Goal: Task Accomplishment & Management: Use online tool/utility

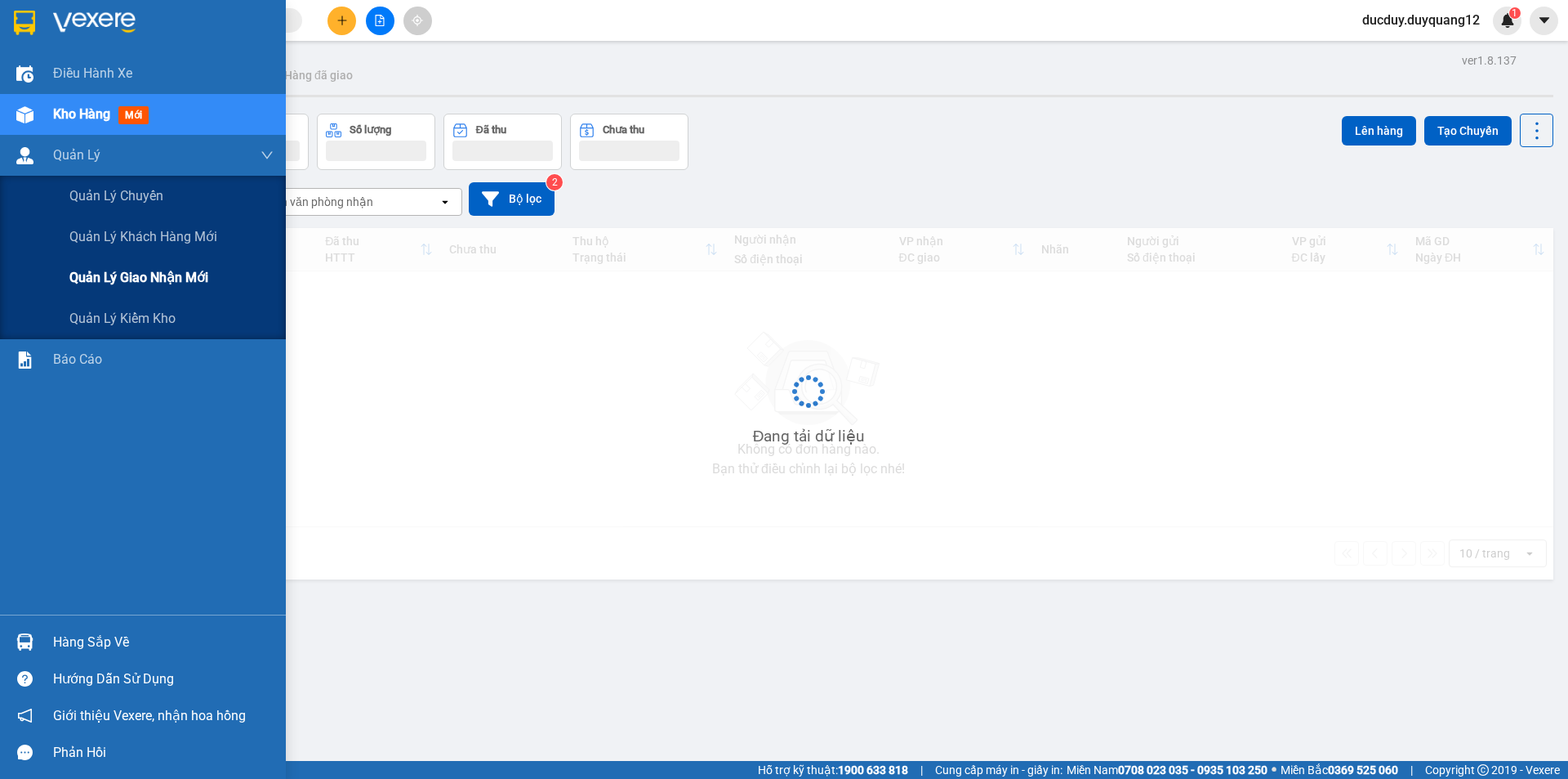
drag, startPoint x: 138, startPoint y: 286, endPoint x: 156, endPoint y: 261, distance: 30.8
click at [138, 280] on span "Quản lý giao nhận mới" at bounding box center [138, 277] width 138 height 21
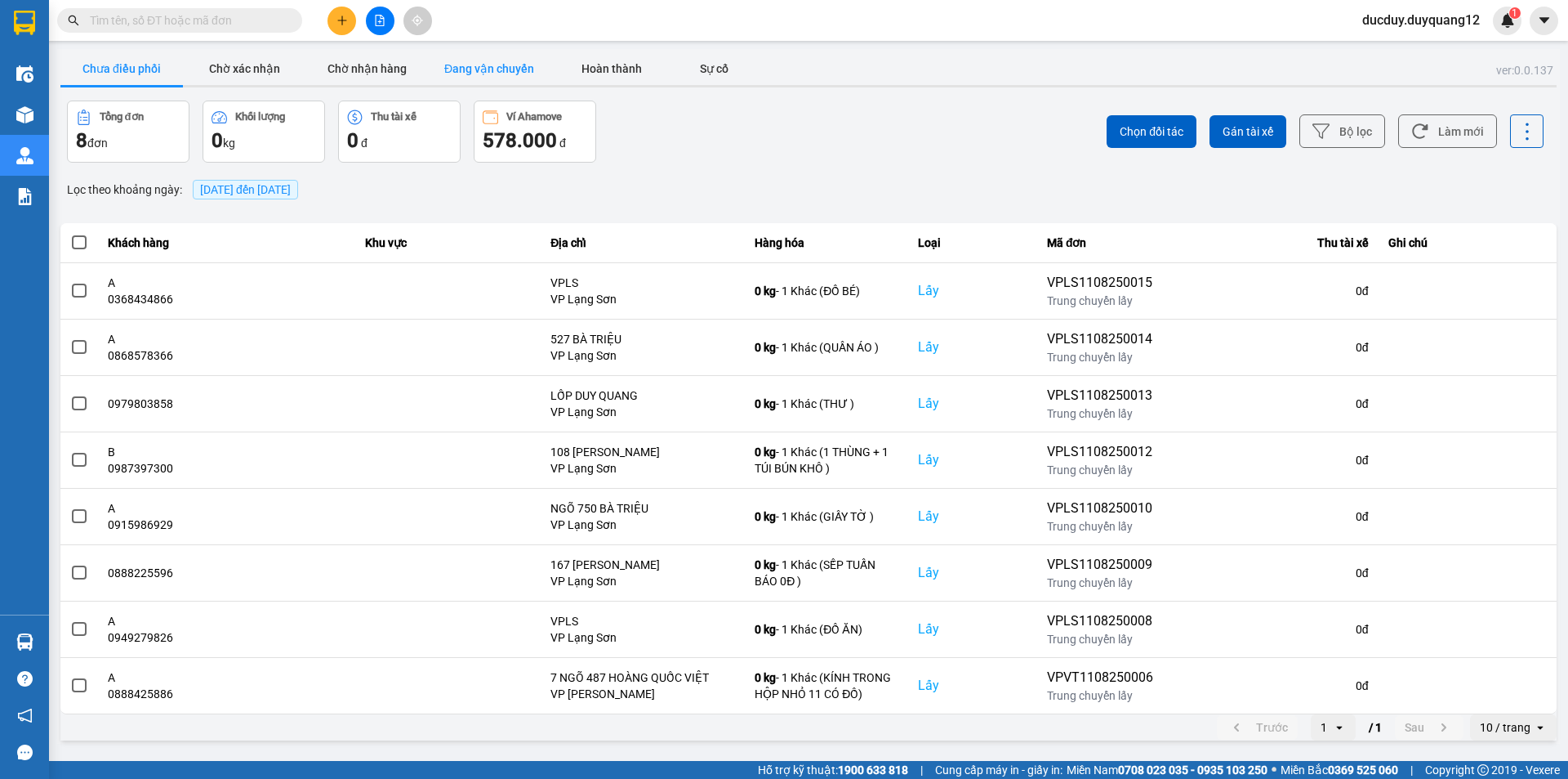
click at [511, 75] on button "Đang vận chuyển" at bounding box center [489, 68] width 122 height 33
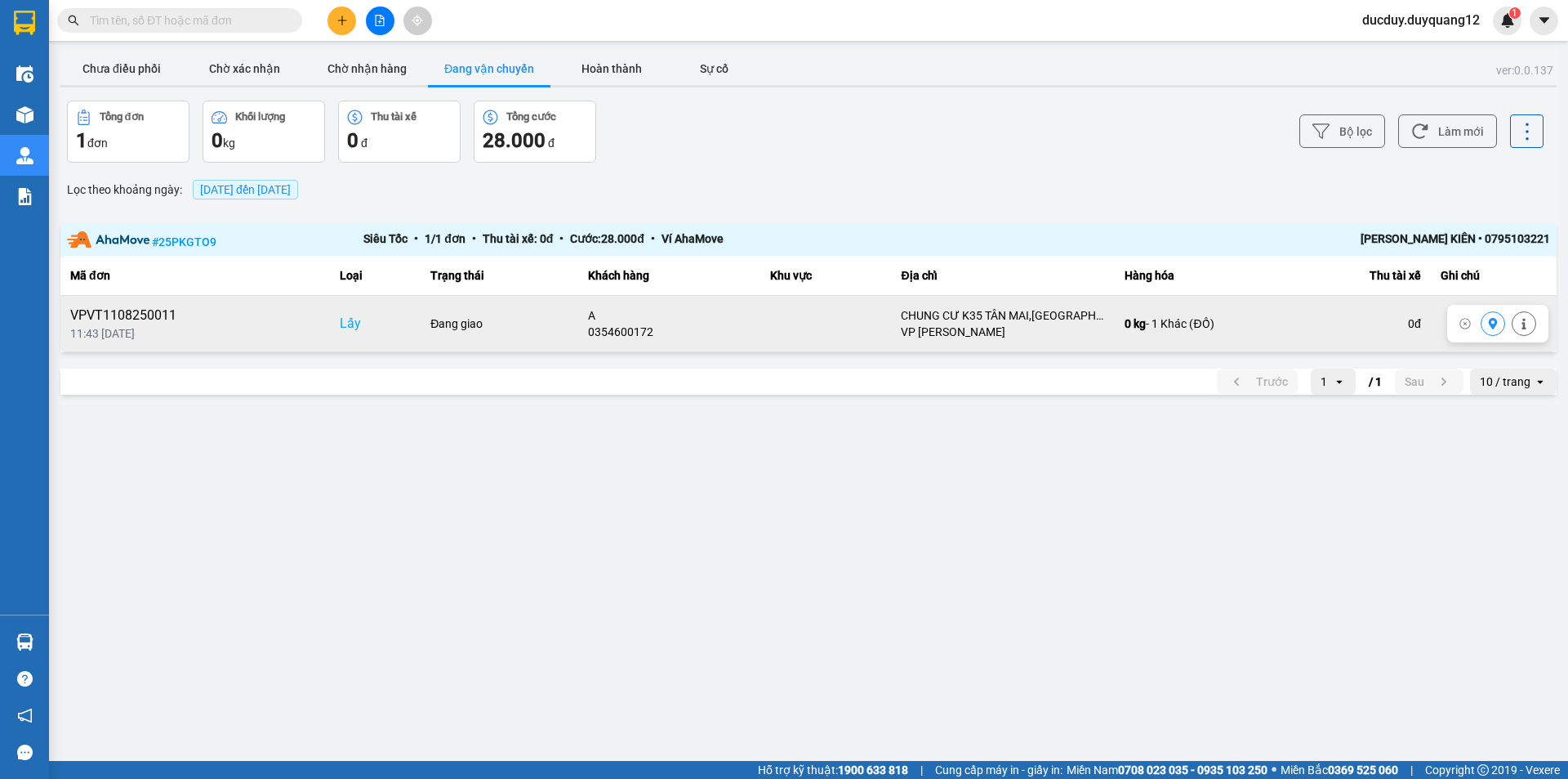
click at [1482, 327] on button at bounding box center [1492, 324] width 23 height 29
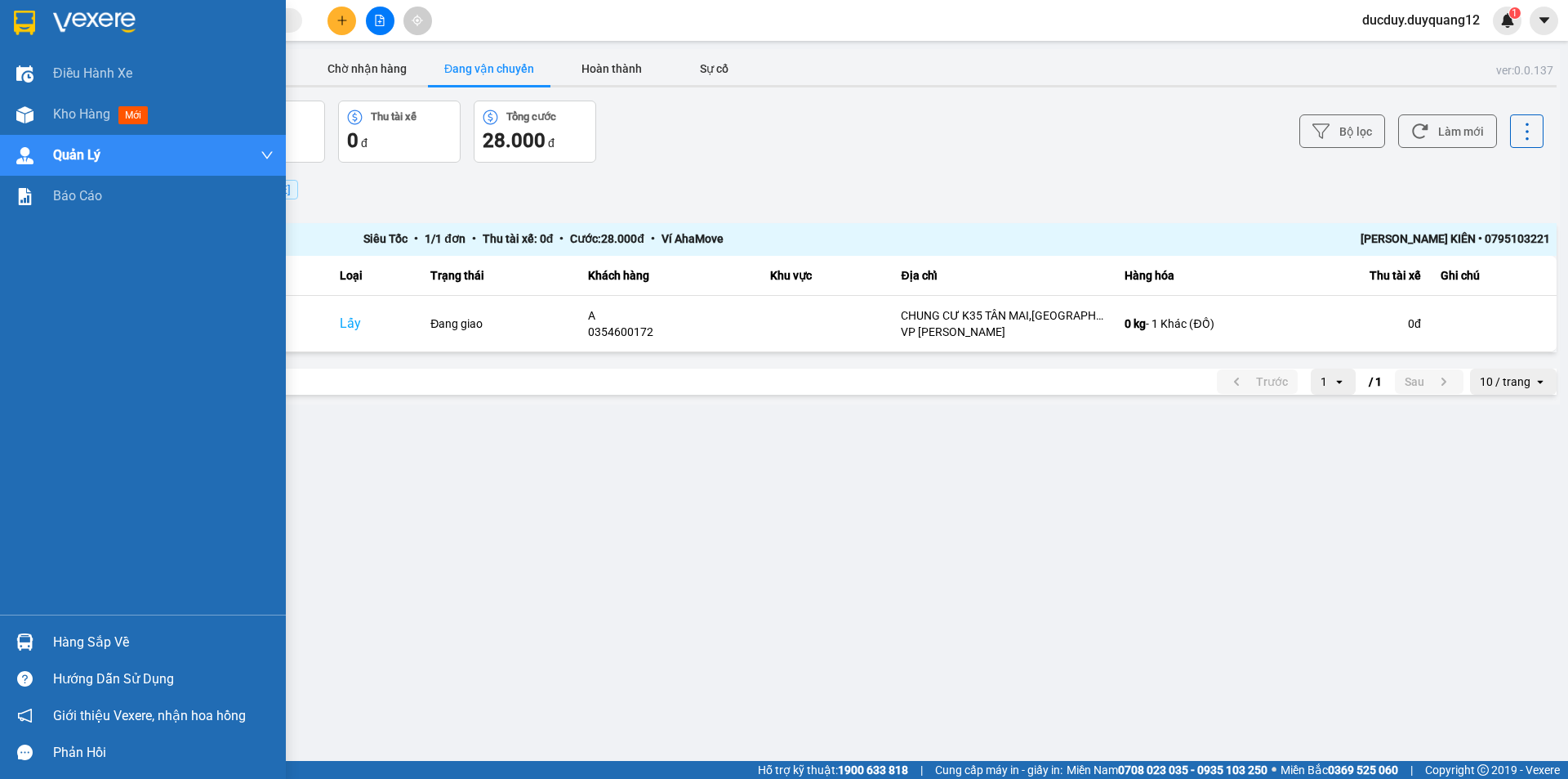
click at [75, 641] on div "Hàng sắp về" at bounding box center [162, 642] width 220 height 25
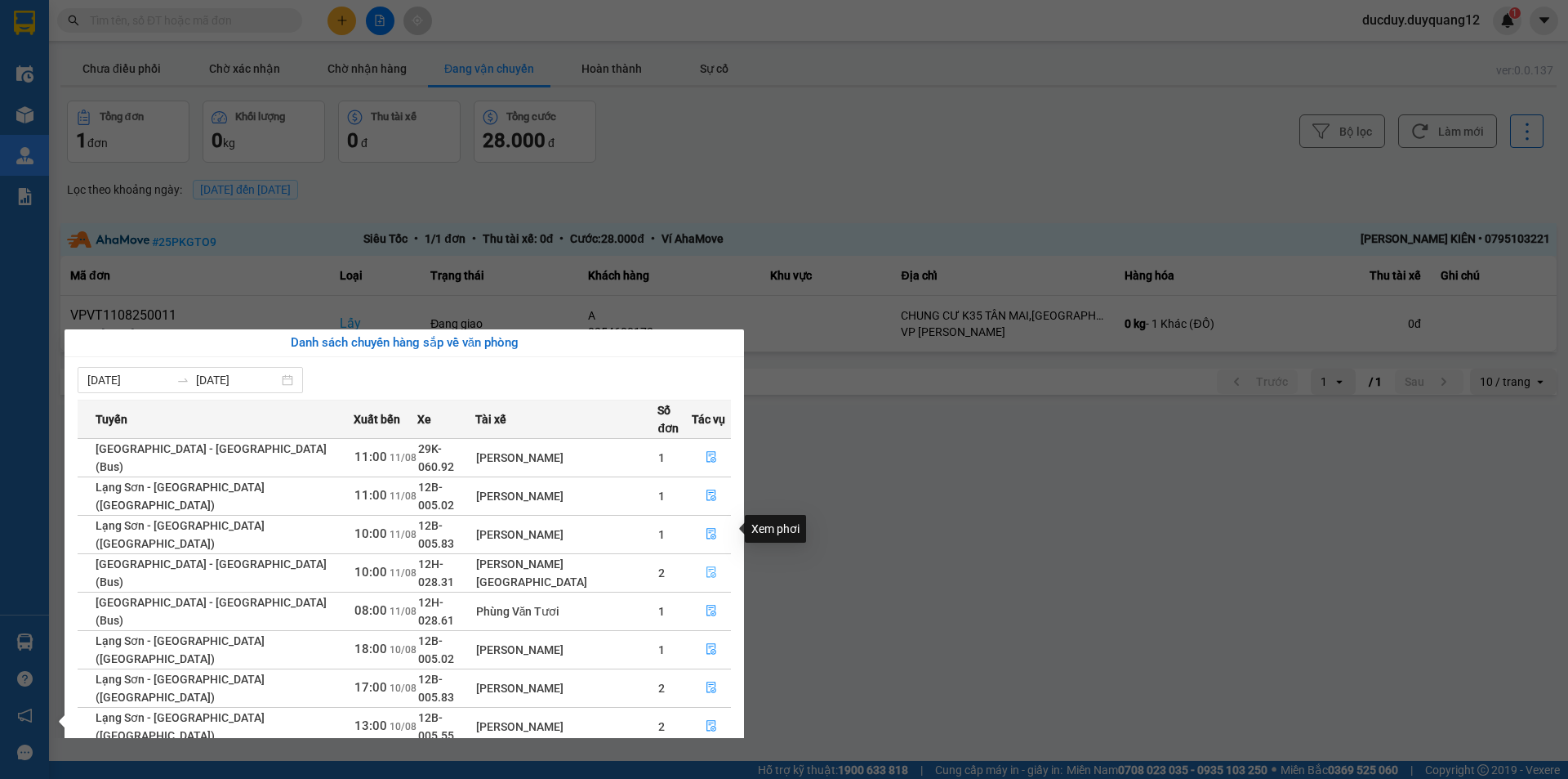
click at [706, 566] on icon "file-done" at bounding box center [711, 571] width 11 height 11
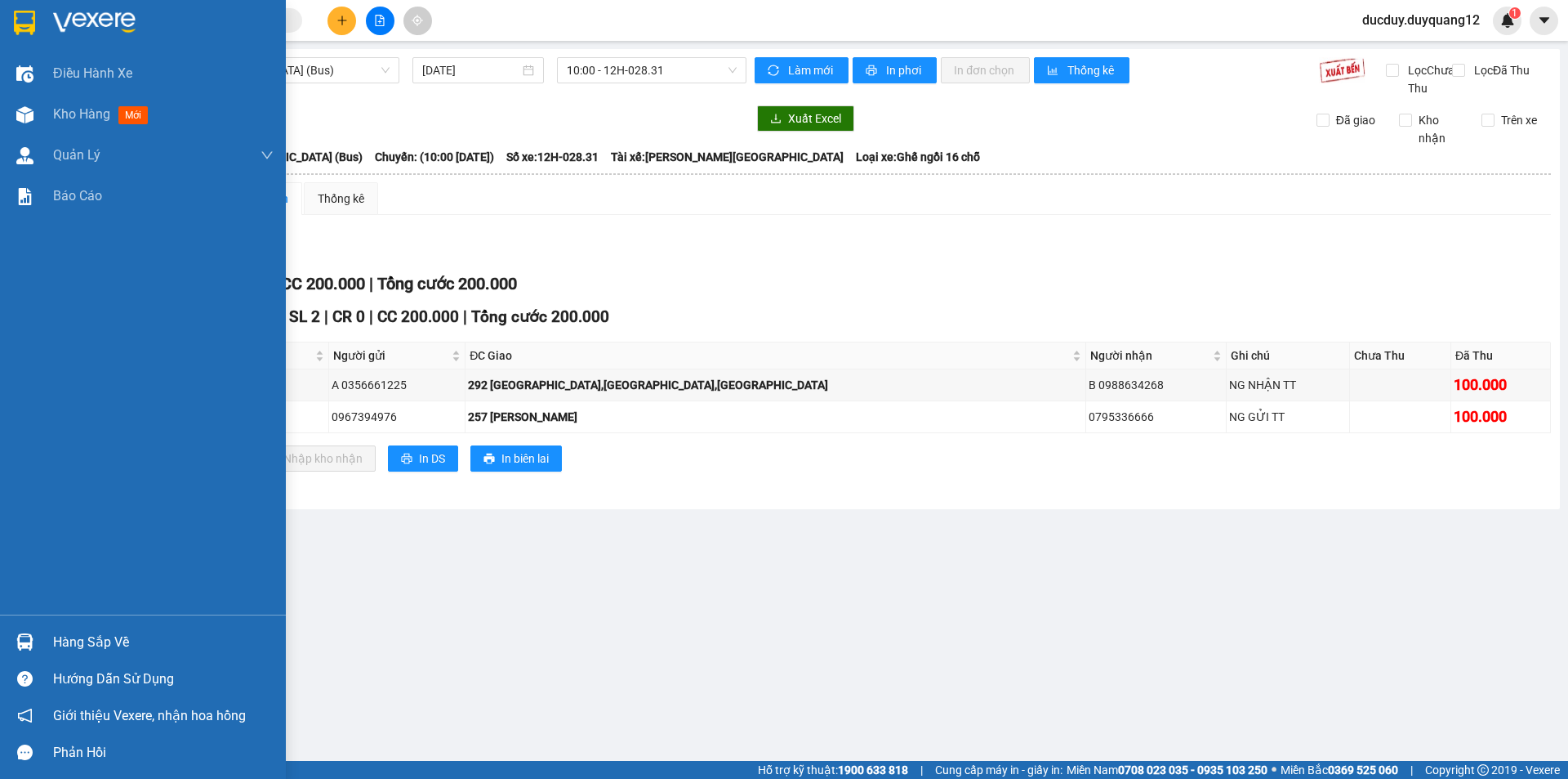
click at [62, 637] on div "Hàng sắp về" at bounding box center [162, 642] width 220 height 25
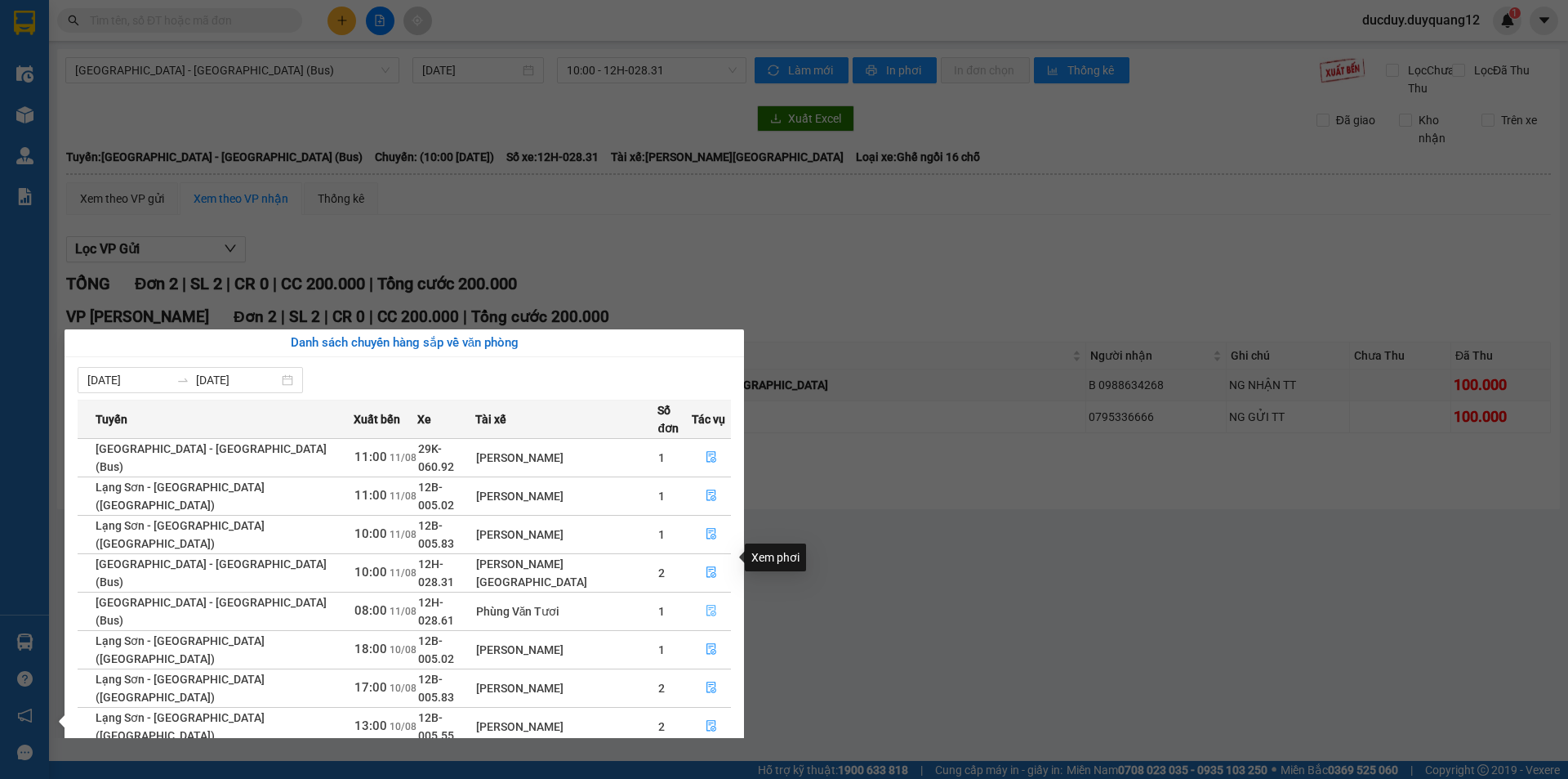
click at [706, 605] on icon "file-done" at bounding box center [711, 610] width 11 height 11
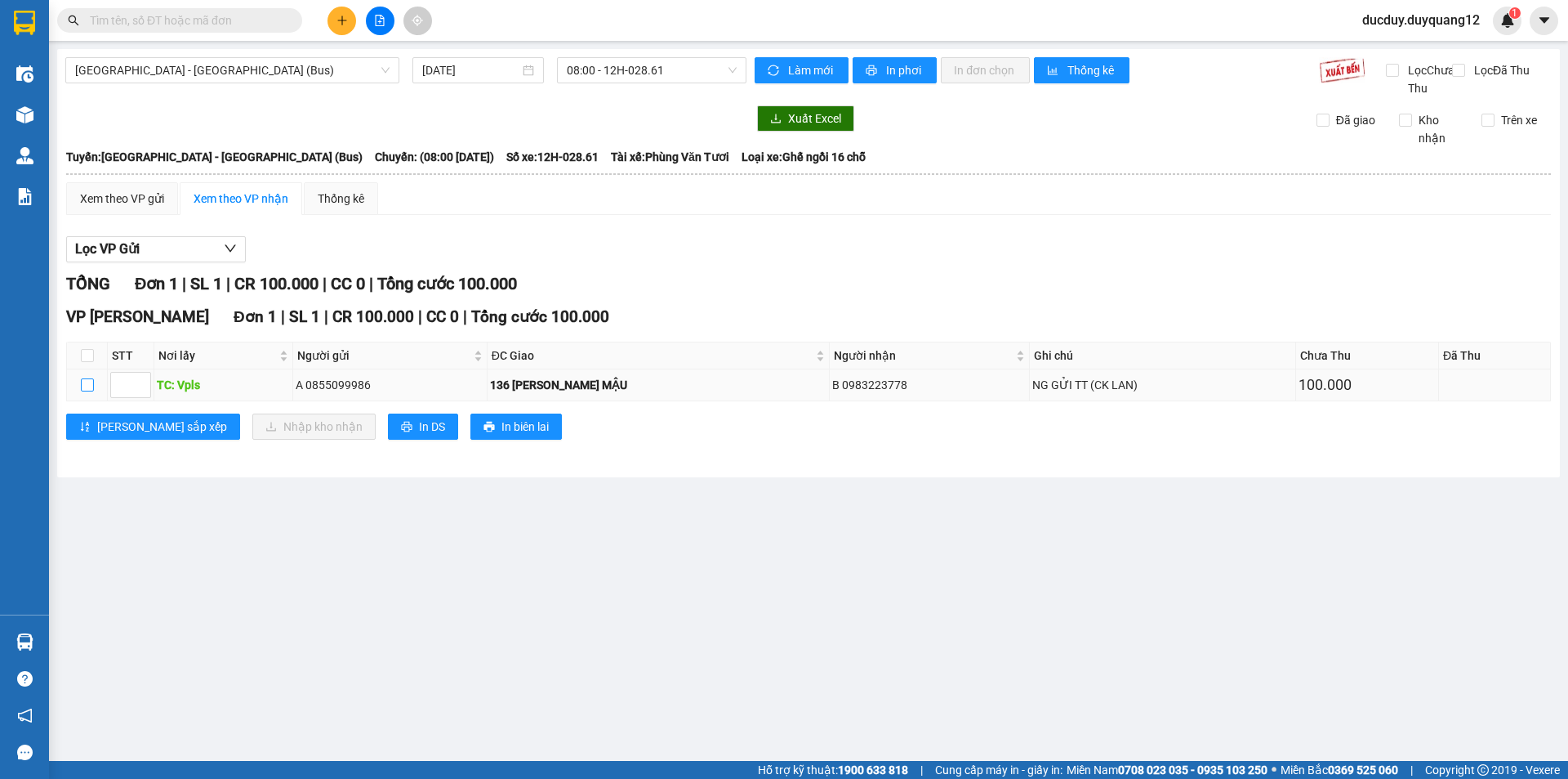
click at [90, 391] on input "checkbox" at bounding box center [87, 385] width 13 height 13
checkbox input "true"
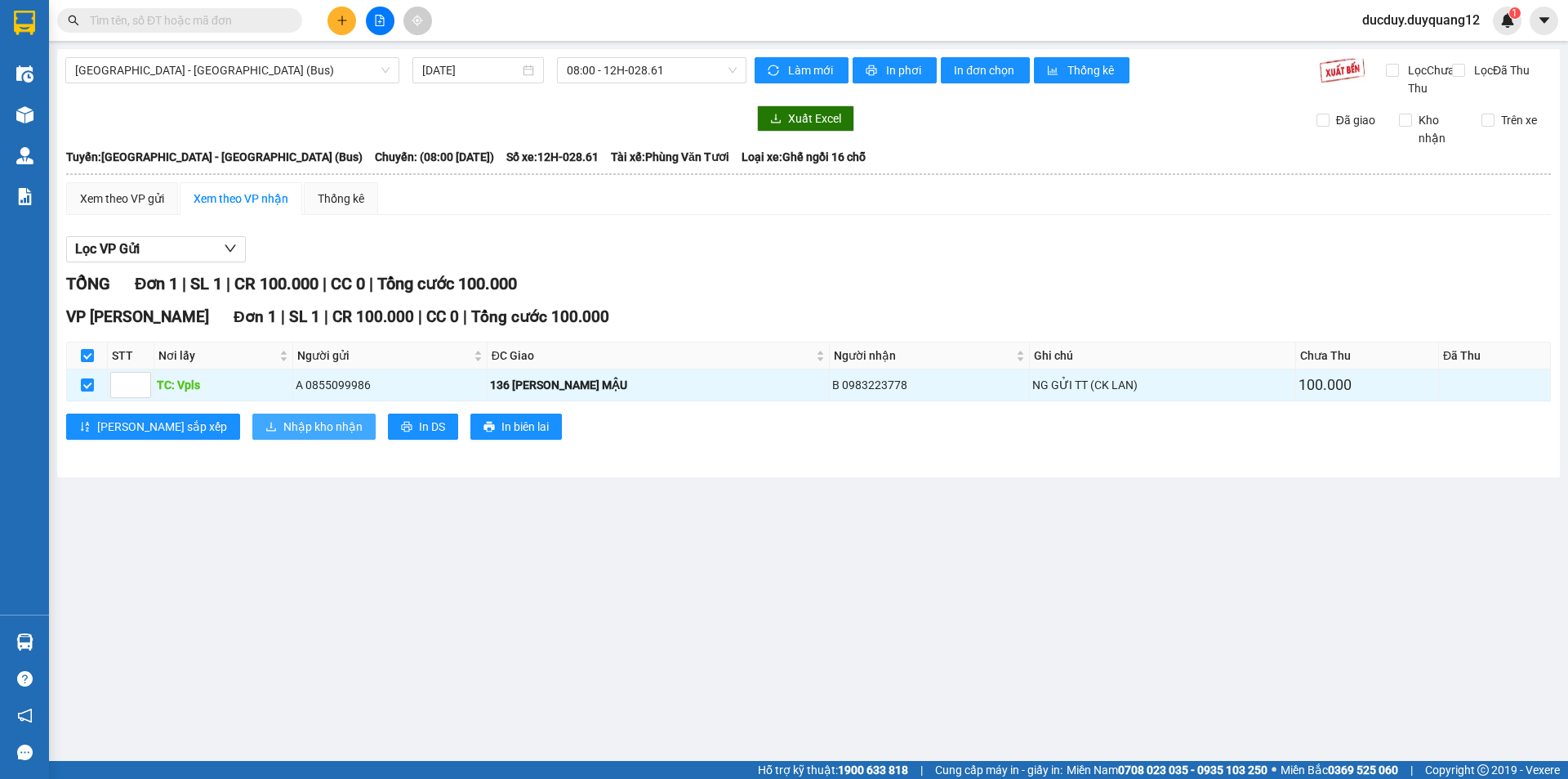
click at [284, 435] on span "Nhập kho nhận" at bounding box center [324, 426] width 80 height 18
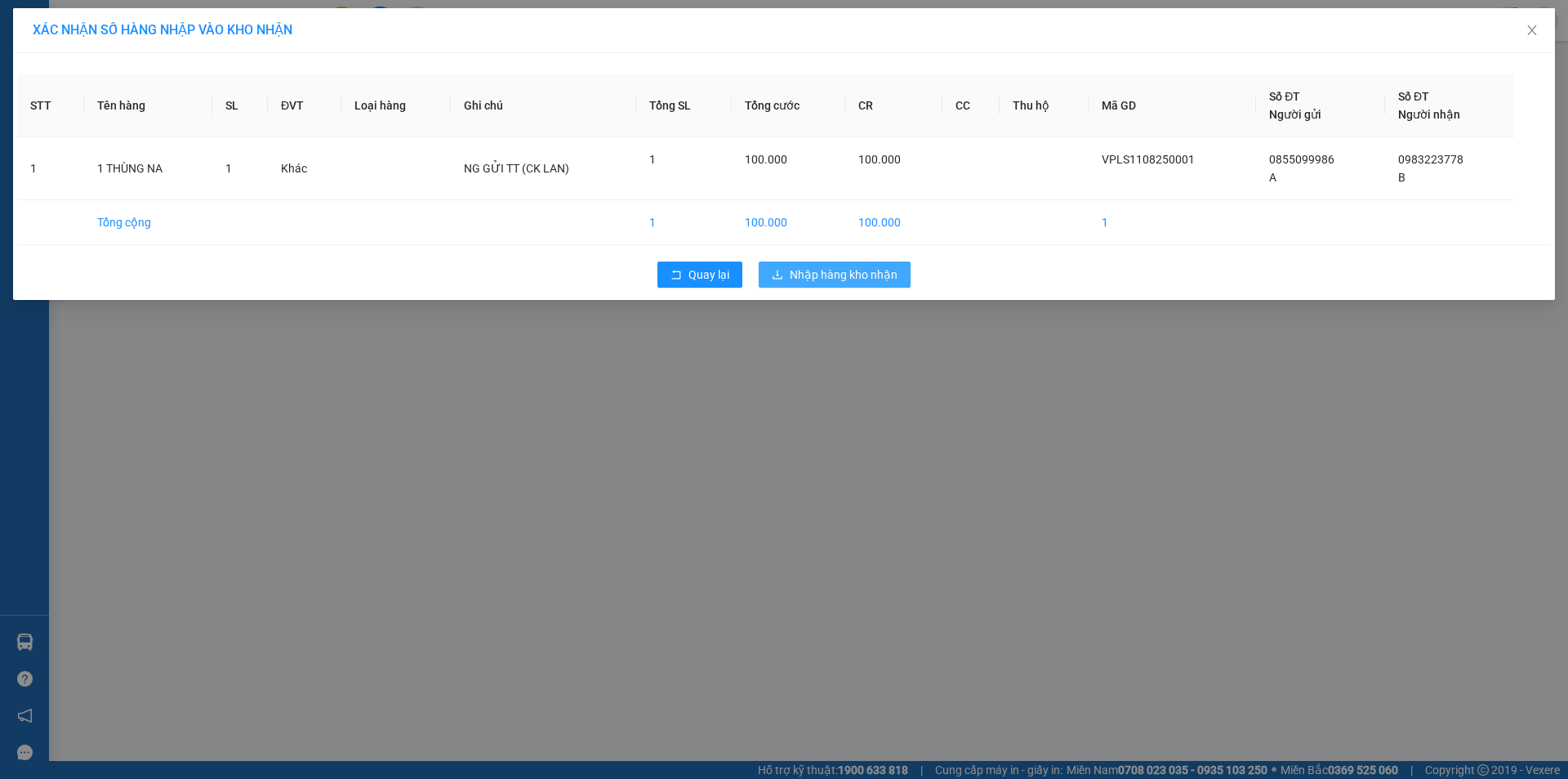
click at [863, 268] on span "Nhập hàng kho nhận" at bounding box center [843, 275] width 108 height 18
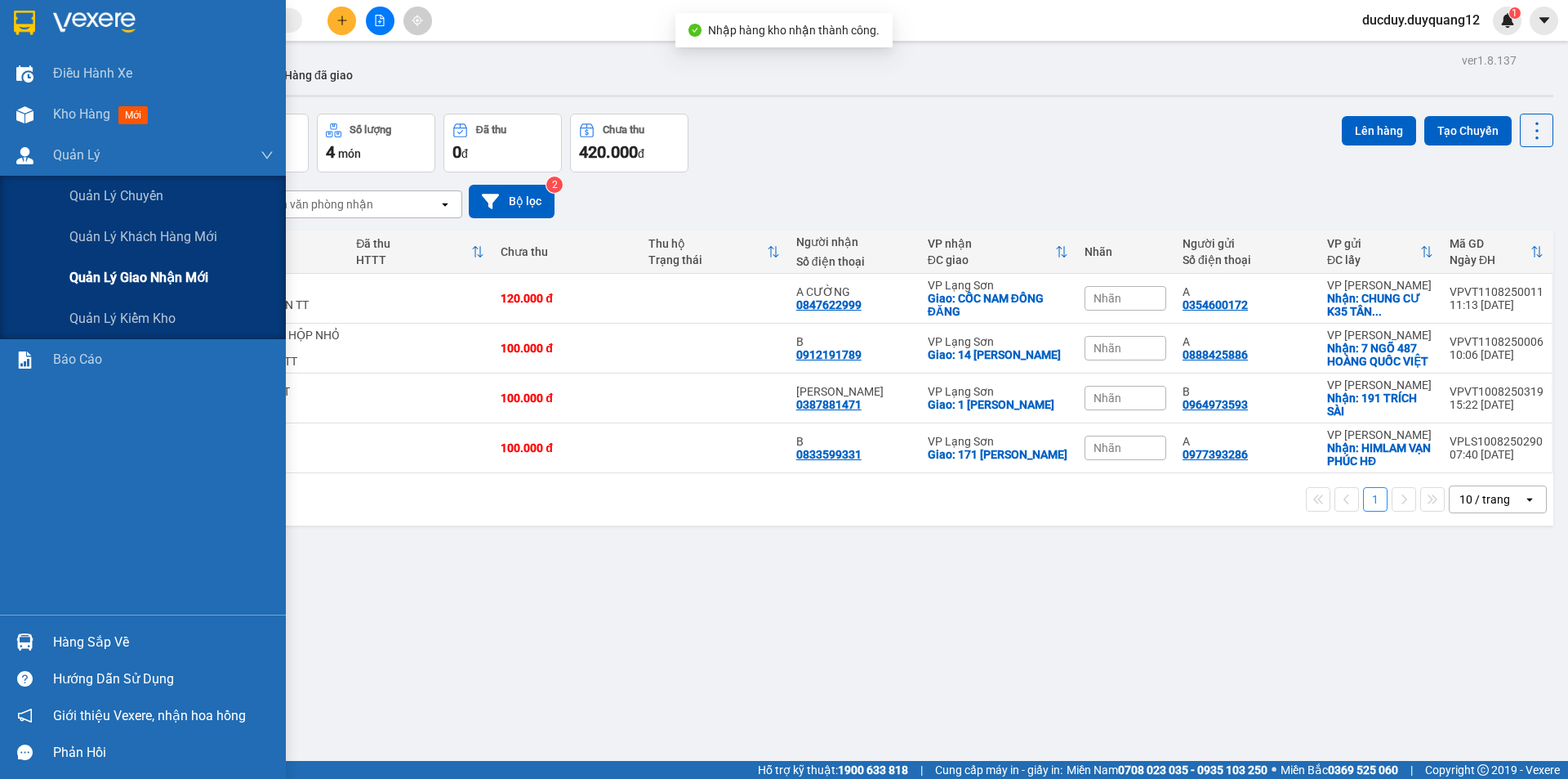
click at [112, 282] on span "Quản lý giao nhận mới" at bounding box center [138, 277] width 138 height 21
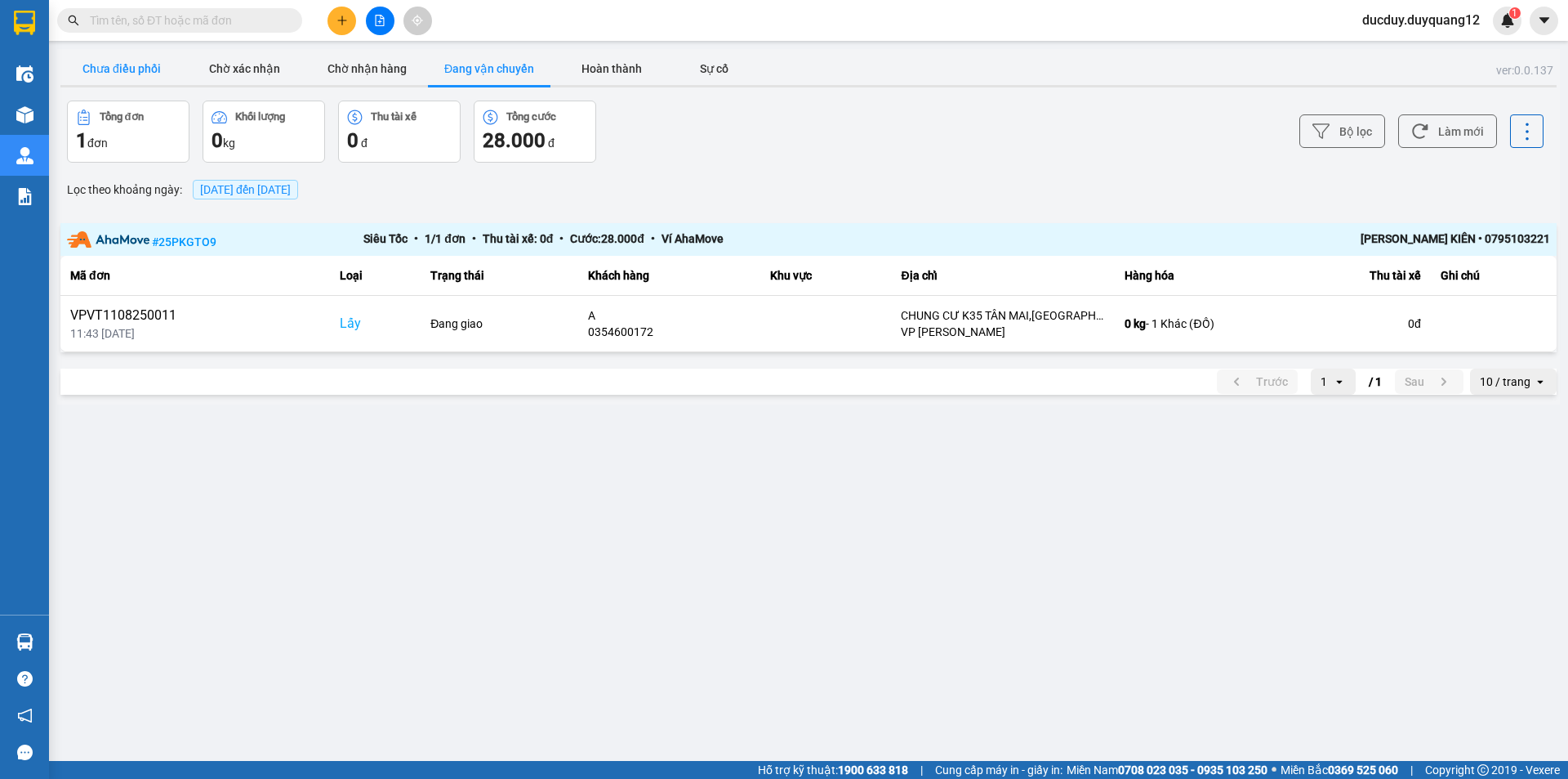
click at [149, 67] on button "Chưa điều phối" at bounding box center [121, 68] width 122 height 33
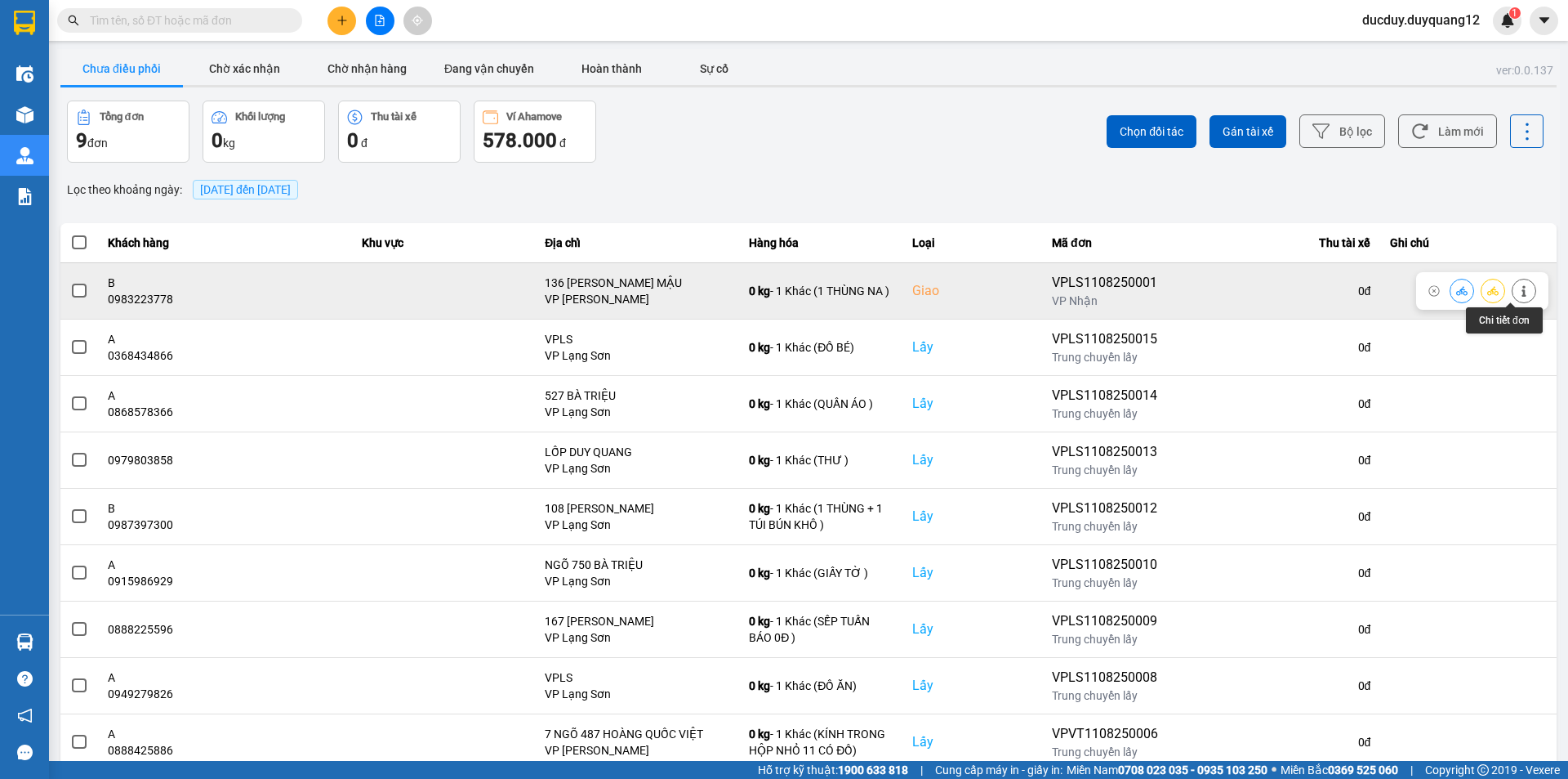
click at [1518, 285] on icon at bounding box center [1523, 290] width 11 height 11
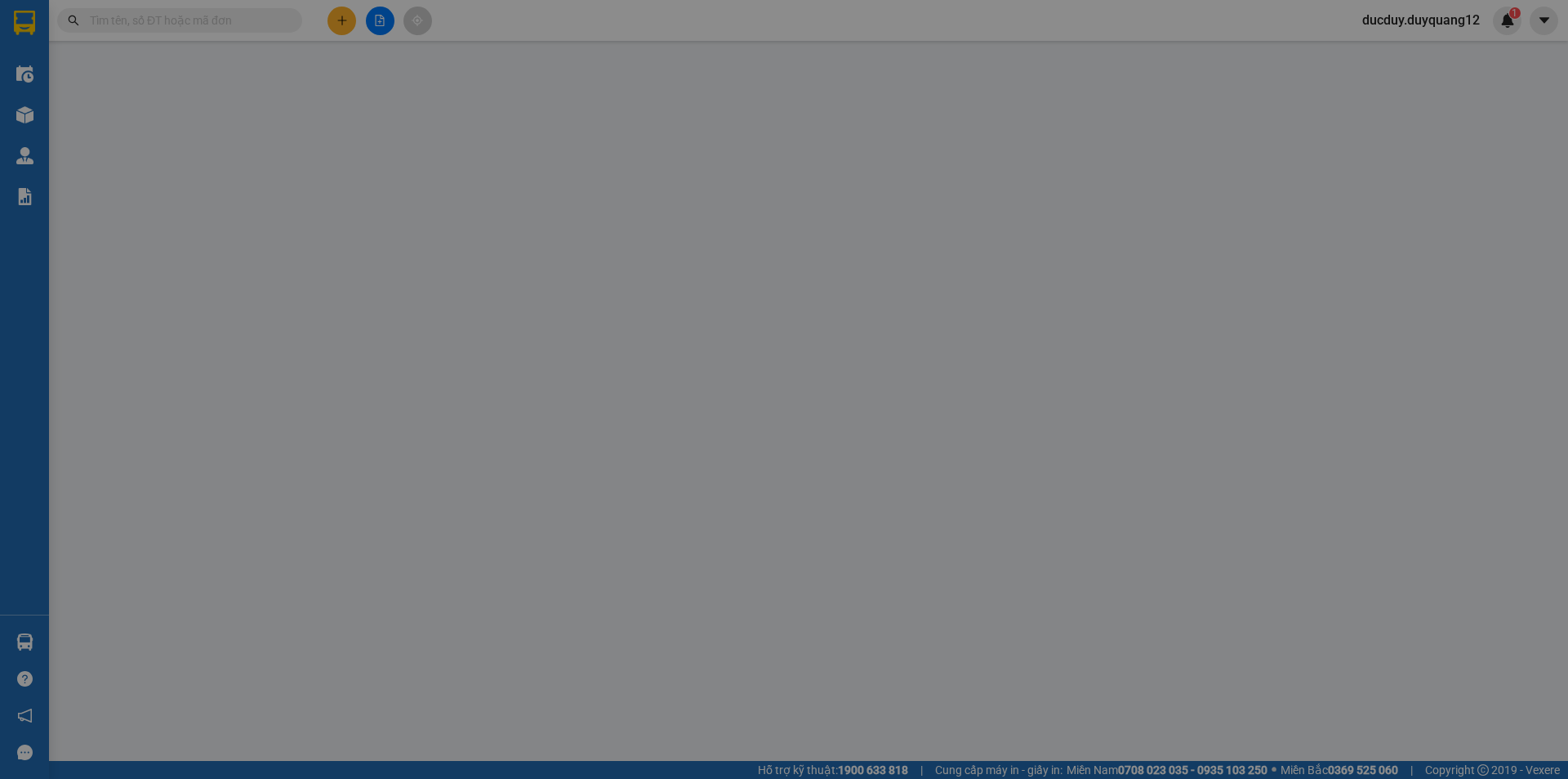
type input "0855099986"
type input "A"
checkbox input "true"
type input "Vpls"
type input "0983223778"
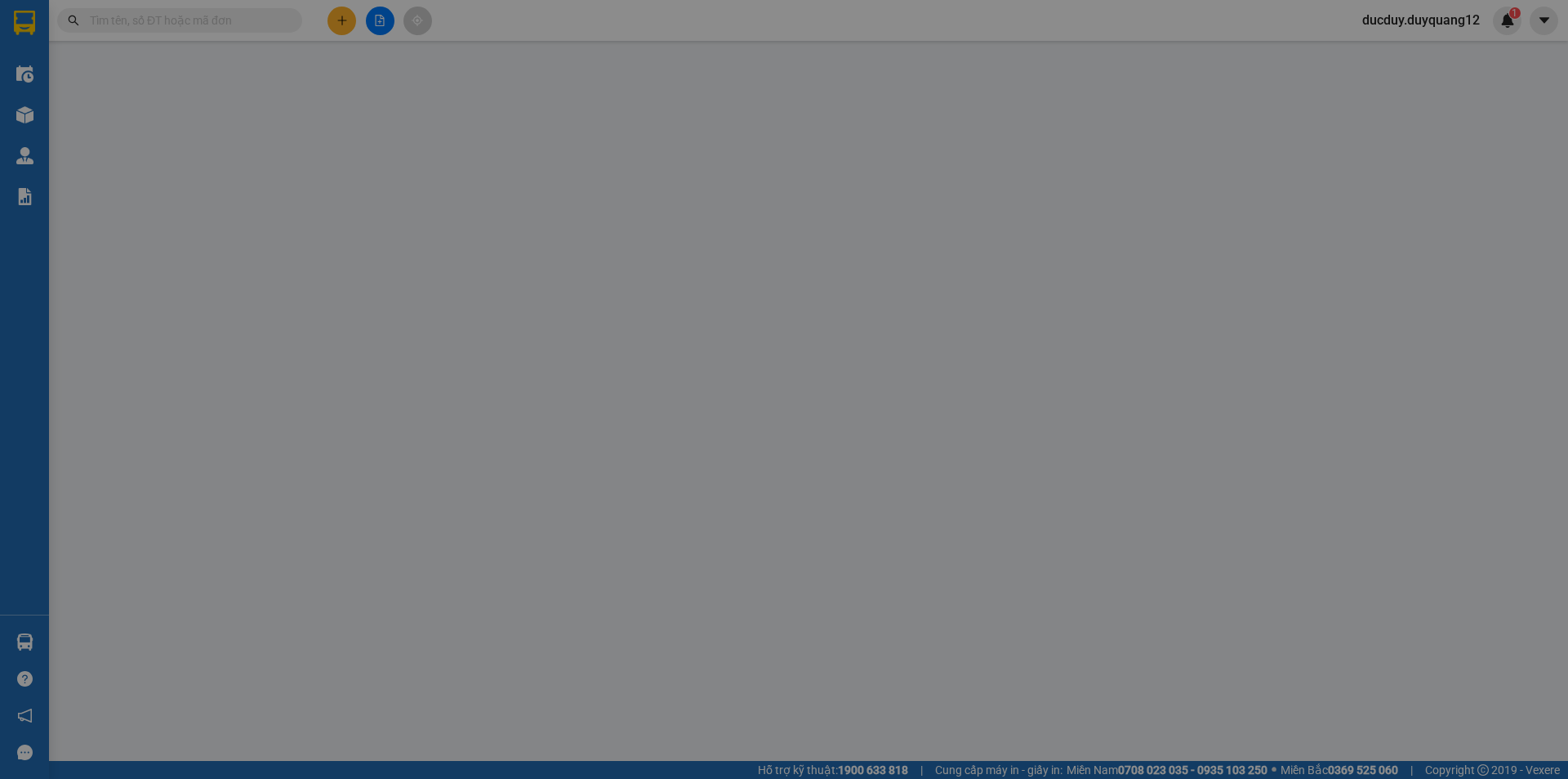
type input "B"
checkbox input "true"
type input "136 [PERSON_NAME] MẬU"
type input "100.000"
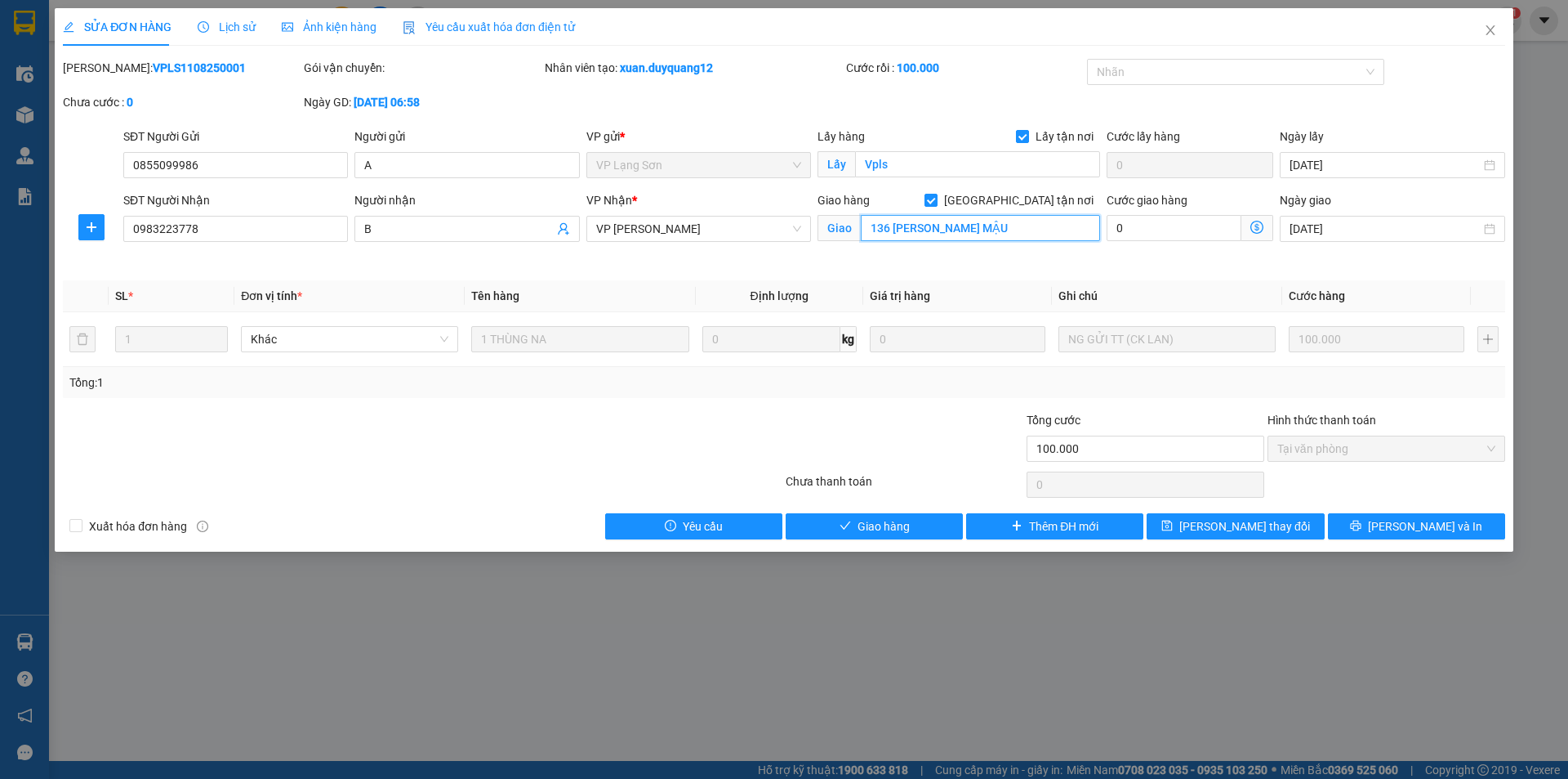
click at [1002, 238] on input "136 [PERSON_NAME] MẬU" at bounding box center [980, 228] width 239 height 26
click at [1006, 233] on input "136 [PERSON_NAME] MẬU" at bounding box center [980, 228] width 239 height 26
type input "136 [PERSON_NAME],[GEOGRAPHIC_DATA],[GEOGRAPHIC_DATA]"
click at [1273, 524] on span "[PERSON_NAME] thay đổi" at bounding box center [1243, 526] width 130 height 18
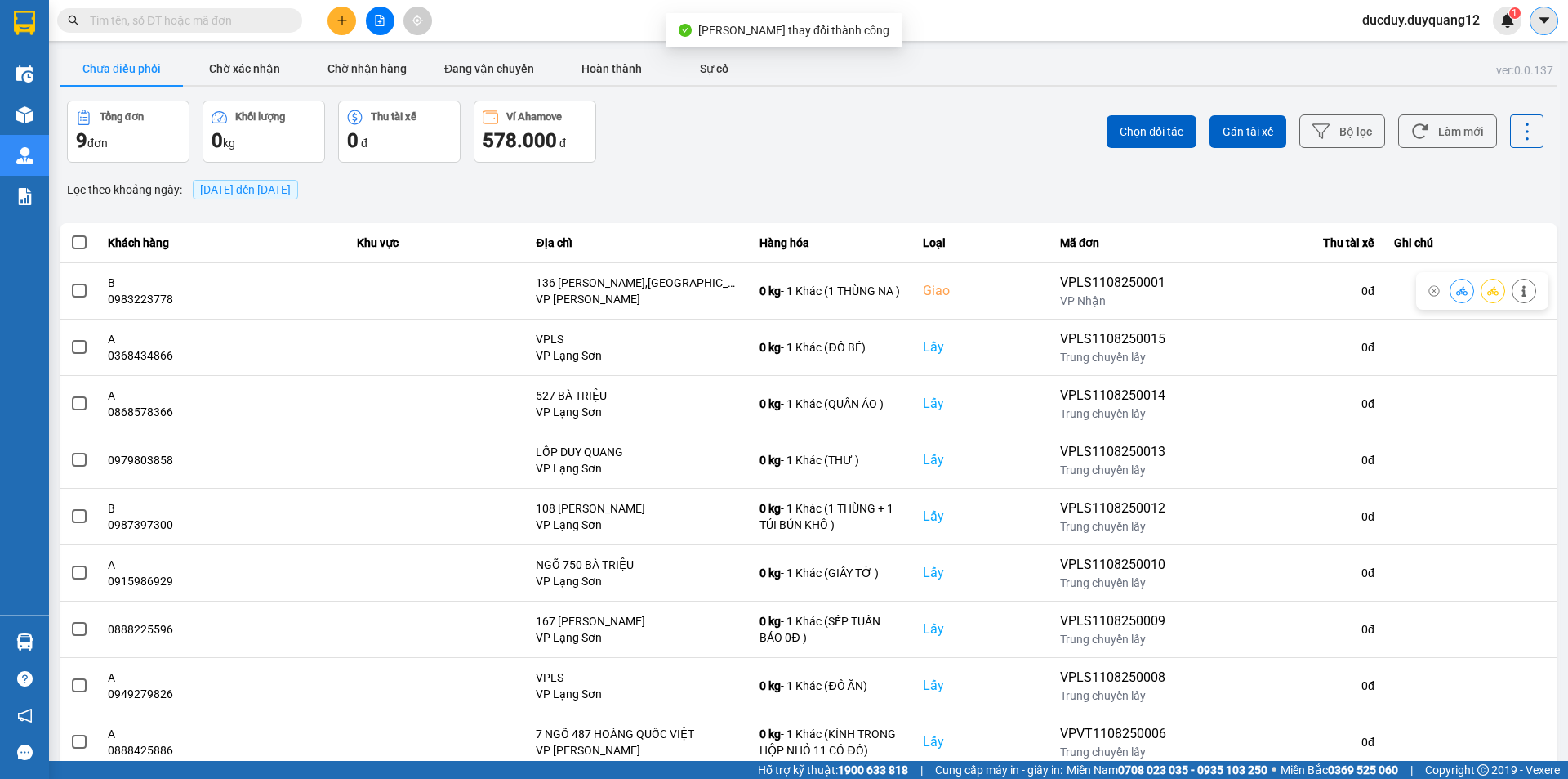
click at [1541, 16] on icon "caret-down" at bounding box center [1544, 20] width 15 height 15
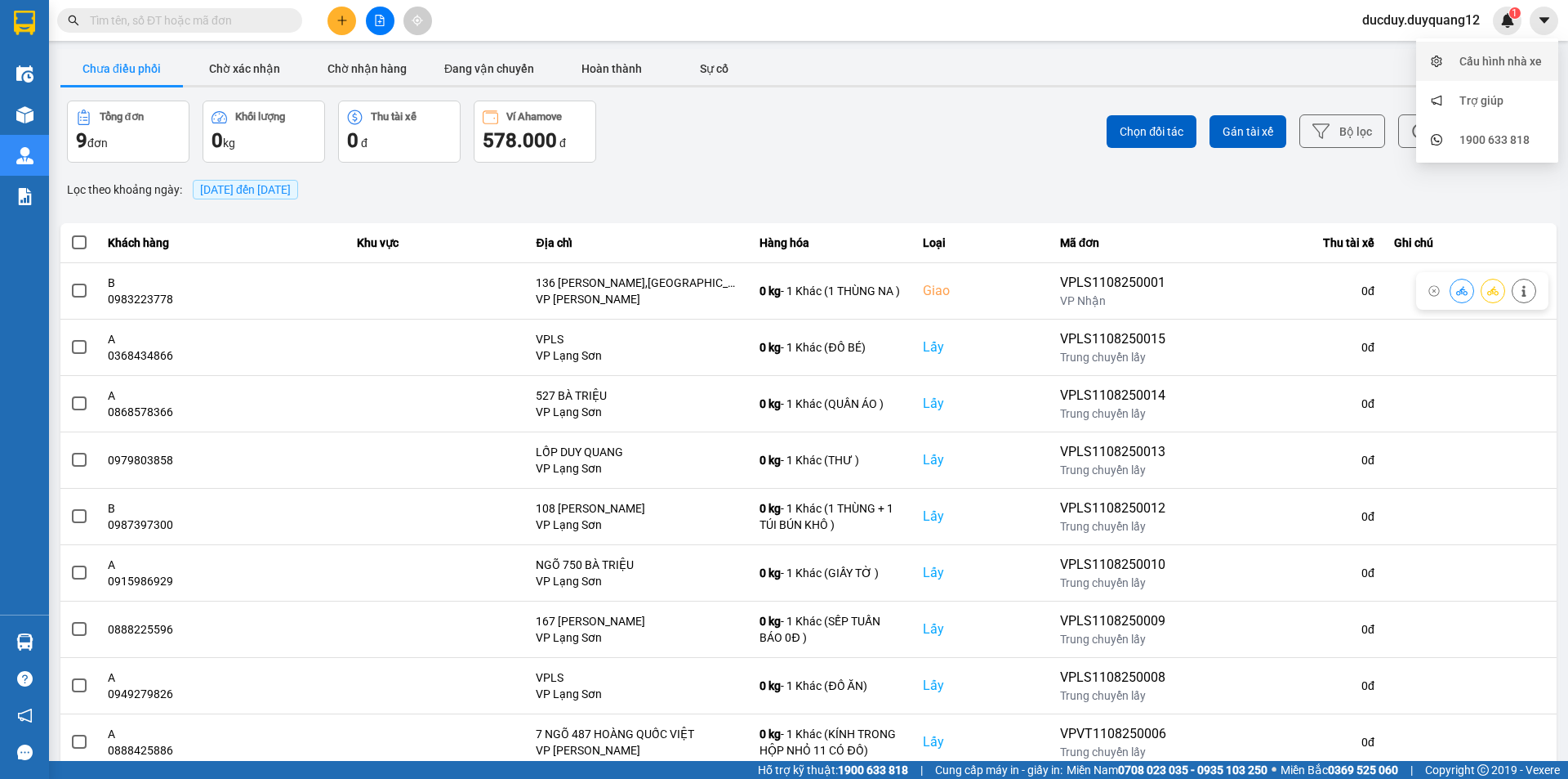
click at [1512, 56] on div "Cấu hình nhà xe" at bounding box center [1500, 61] width 83 height 18
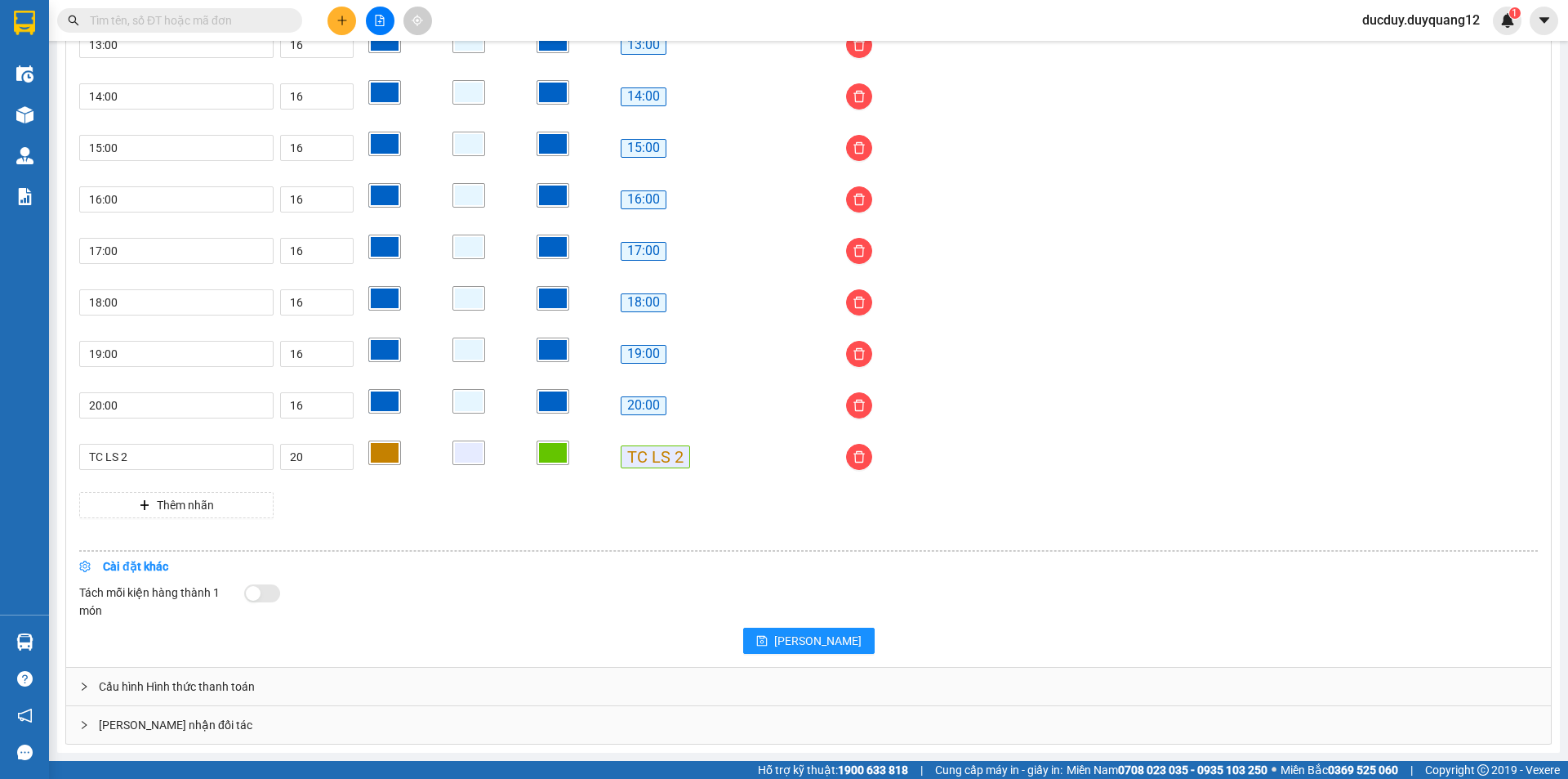
click at [208, 722] on div "[PERSON_NAME] nhận đối tác" at bounding box center [807, 725] width 1484 height 38
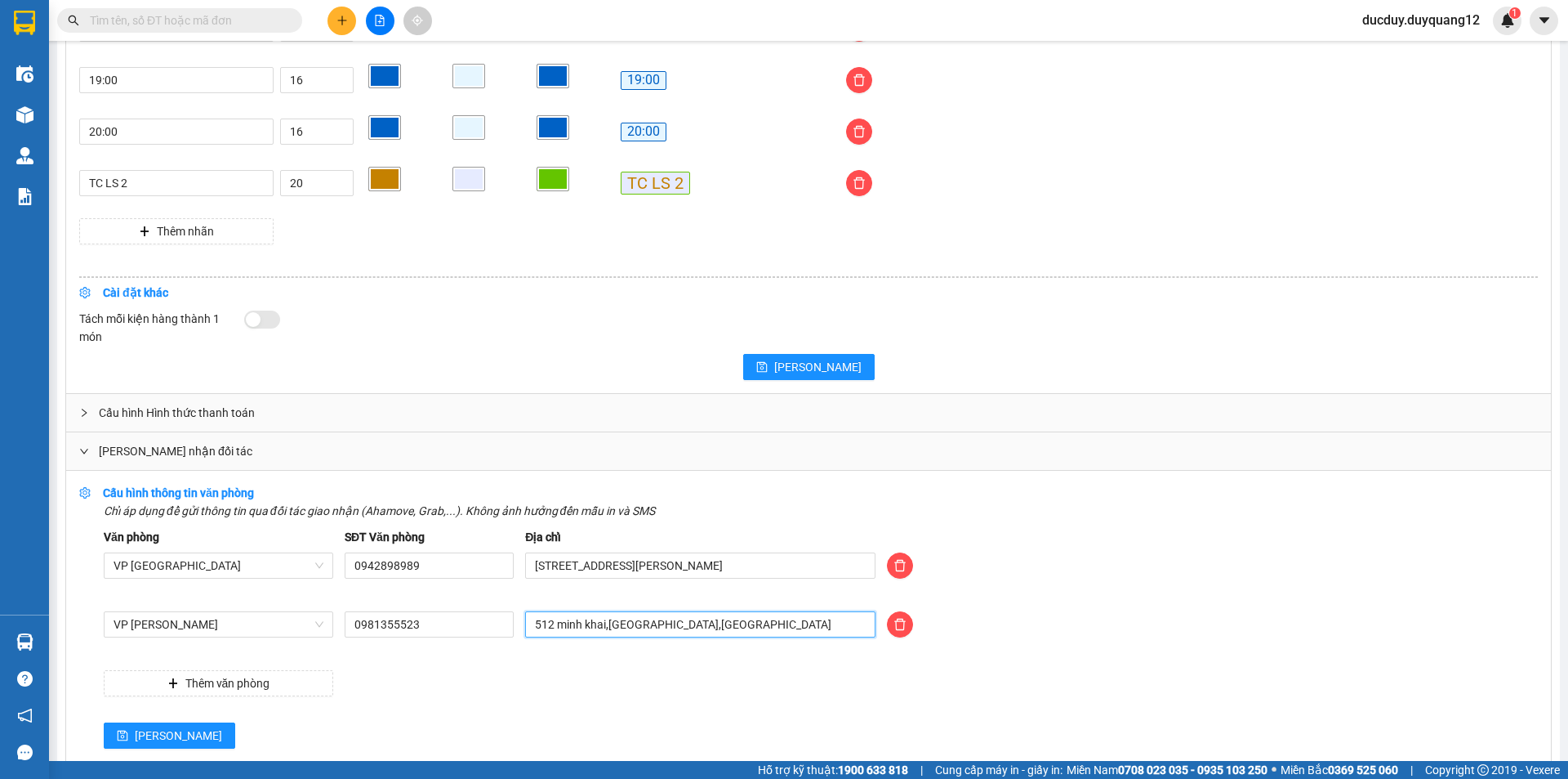
drag, startPoint x: 693, startPoint y: 629, endPoint x: 498, endPoint y: 648, distance: 195.9
click at [498, 648] on div "VP [PERSON_NAME] 0981355523 512 minh khai,[GEOGRAPHIC_DATA],[GEOGRAPHIC_DATA]" at bounding box center [820, 635] width 1446 height 46
type input "89 [PERSON_NAME],[PERSON_NAME][GEOGRAPHIC_DATA],[GEOGRAPHIC_DATA]"
drag, startPoint x: 447, startPoint y: 625, endPoint x: 298, endPoint y: 626, distance: 149.0
click at [298, 626] on div "VP [PERSON_NAME] 0981355523 89 [PERSON_NAME],[GEOGRAPHIC_DATA],[GEOGRAPHIC_DATA]" at bounding box center [820, 635] width 1446 height 46
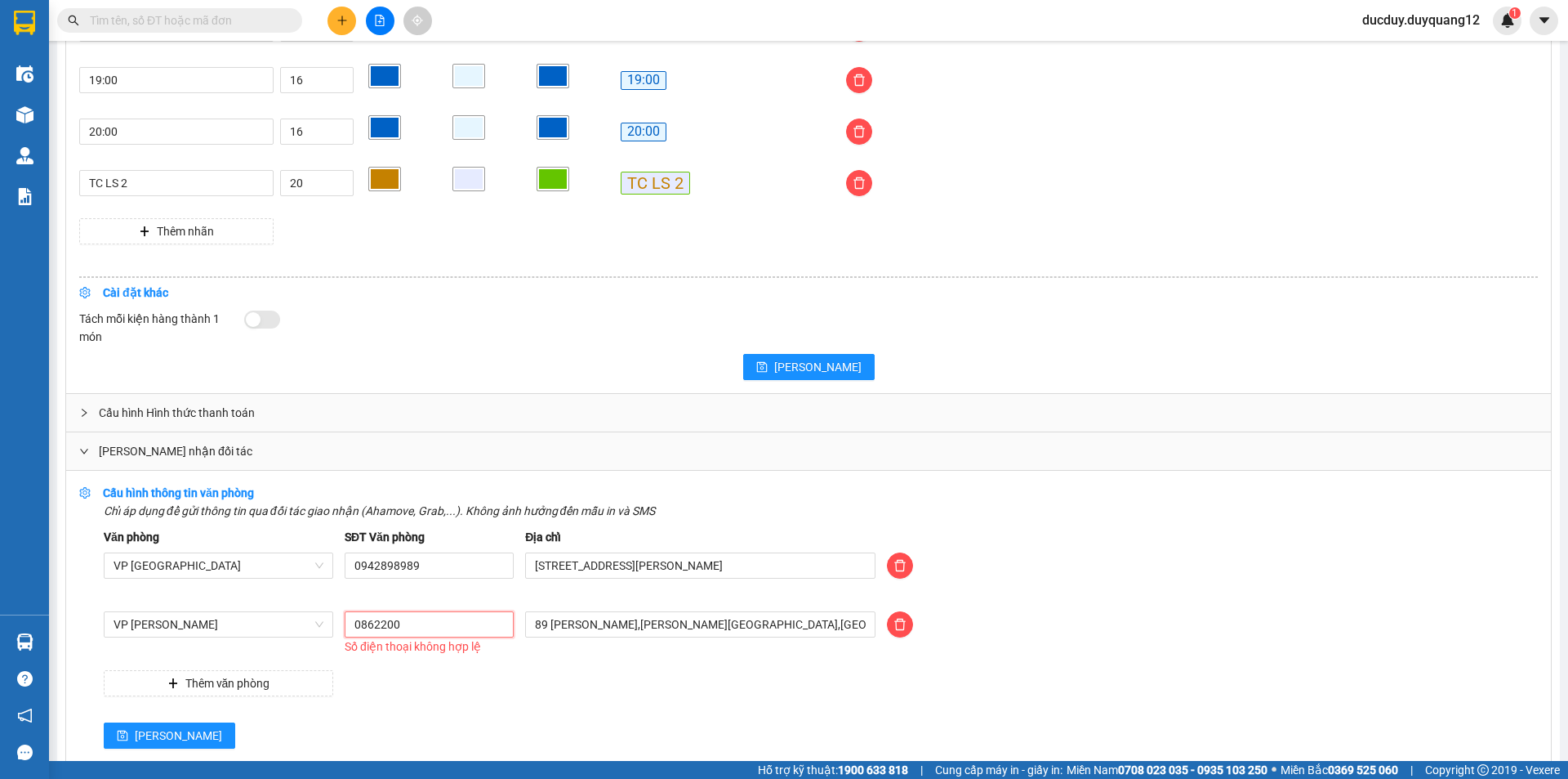
type input "0862200563"
click at [151, 738] on span "[PERSON_NAME]" at bounding box center [178, 735] width 88 height 18
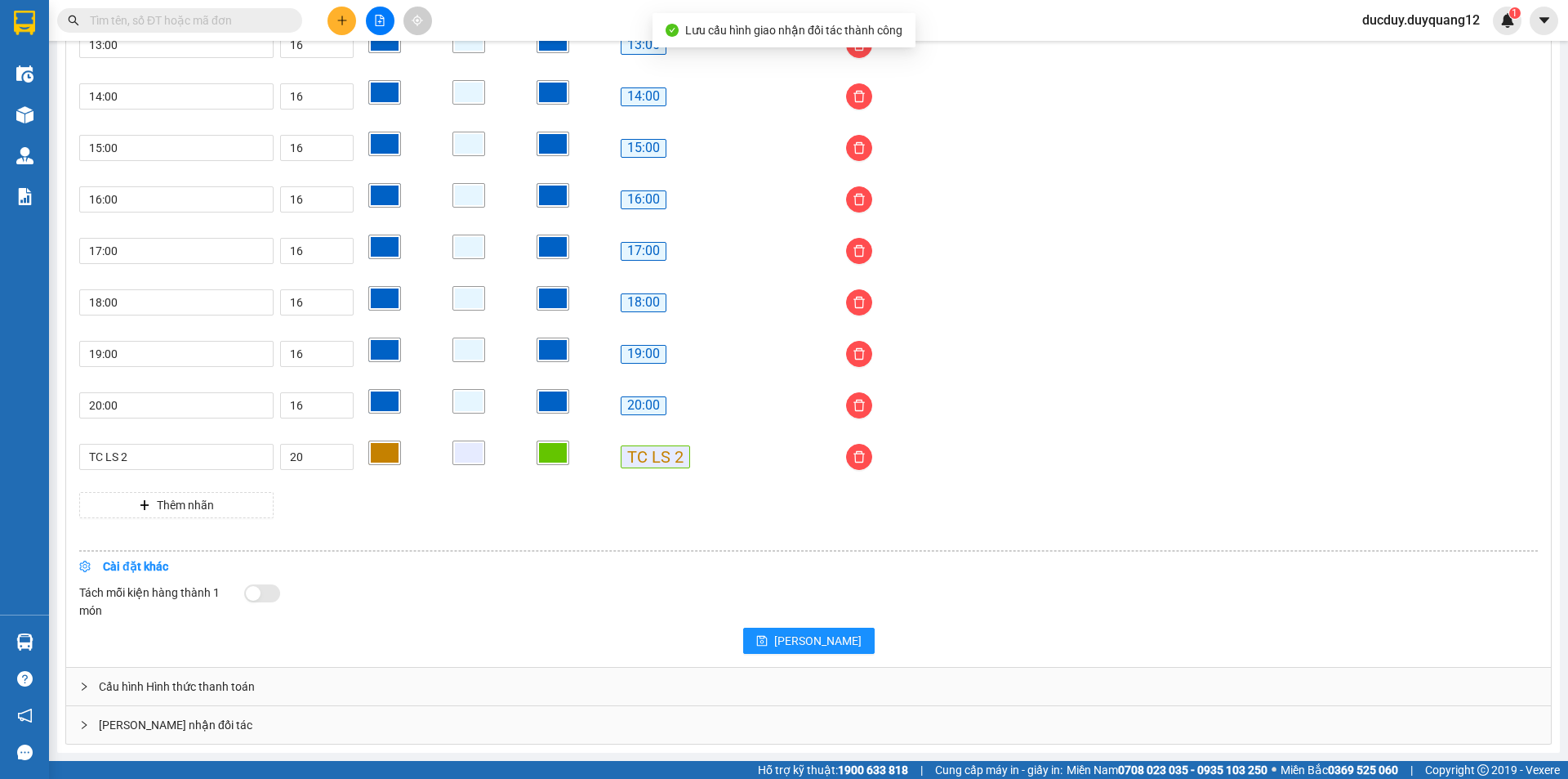
scroll to position [1250, 0]
click at [179, 724] on div "[PERSON_NAME] nhận đối tác" at bounding box center [807, 725] width 1484 height 38
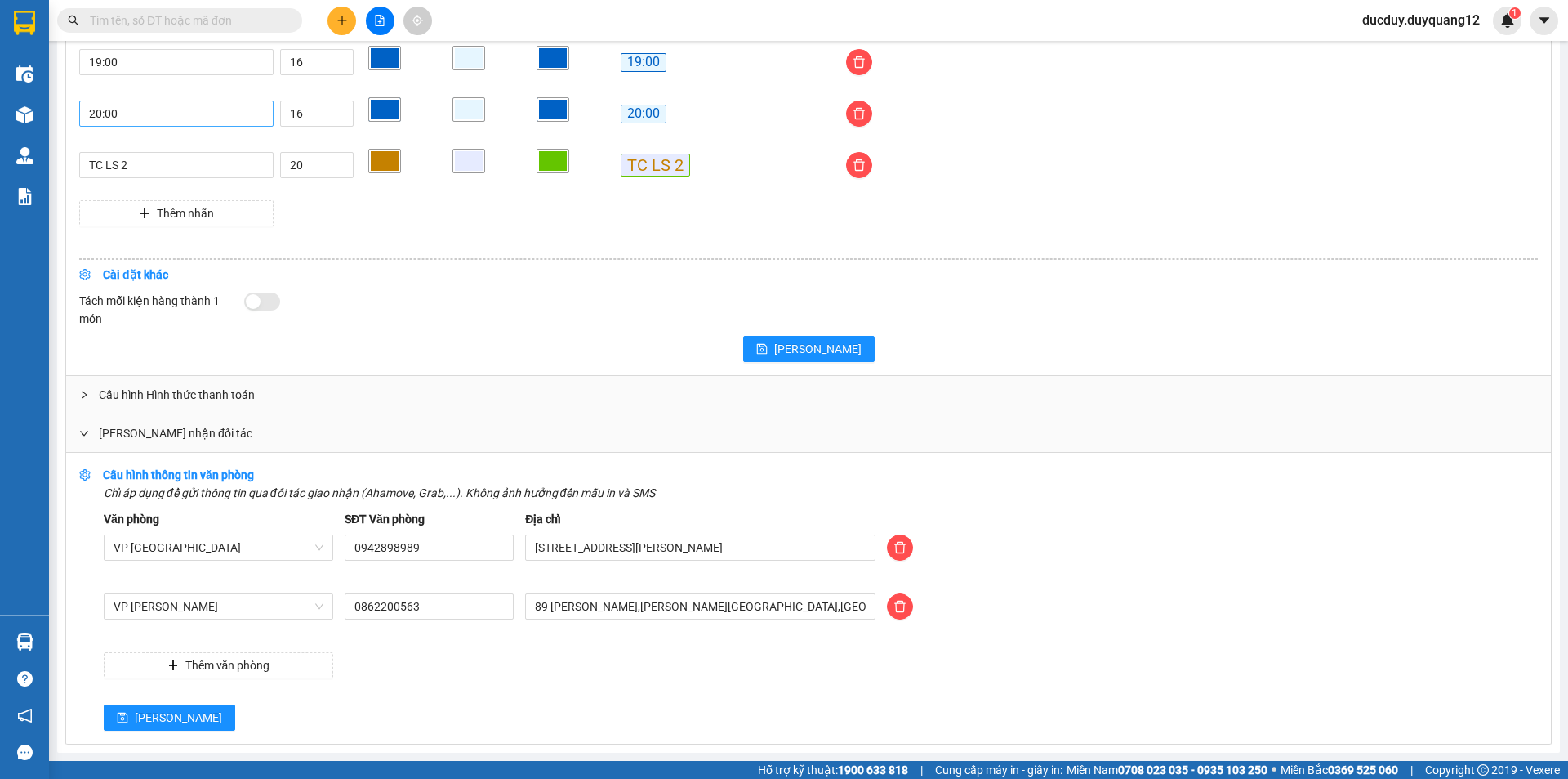
scroll to position [1294, 0]
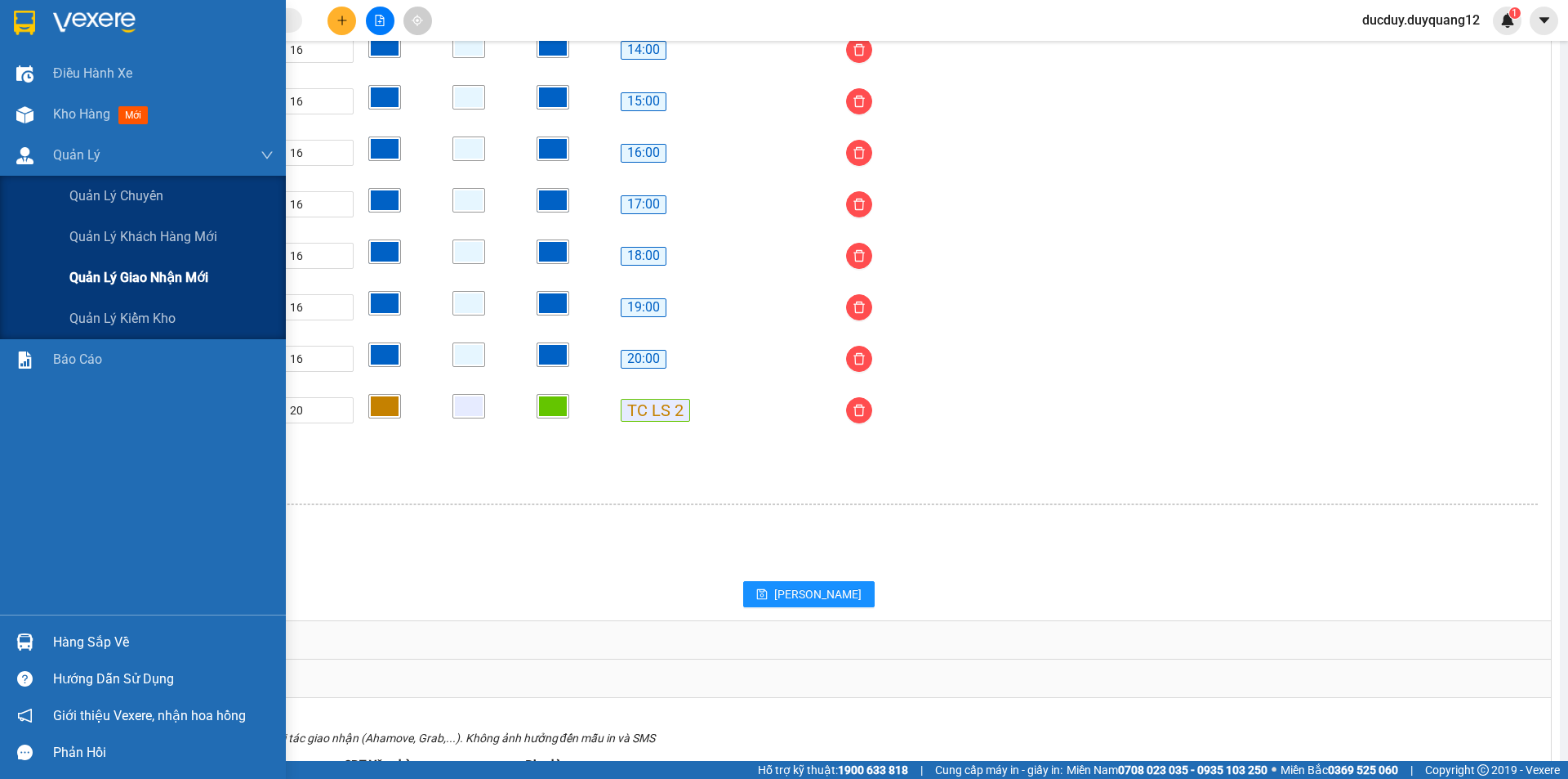
click at [114, 279] on span "Quản lý giao nhận mới" at bounding box center [138, 277] width 138 height 21
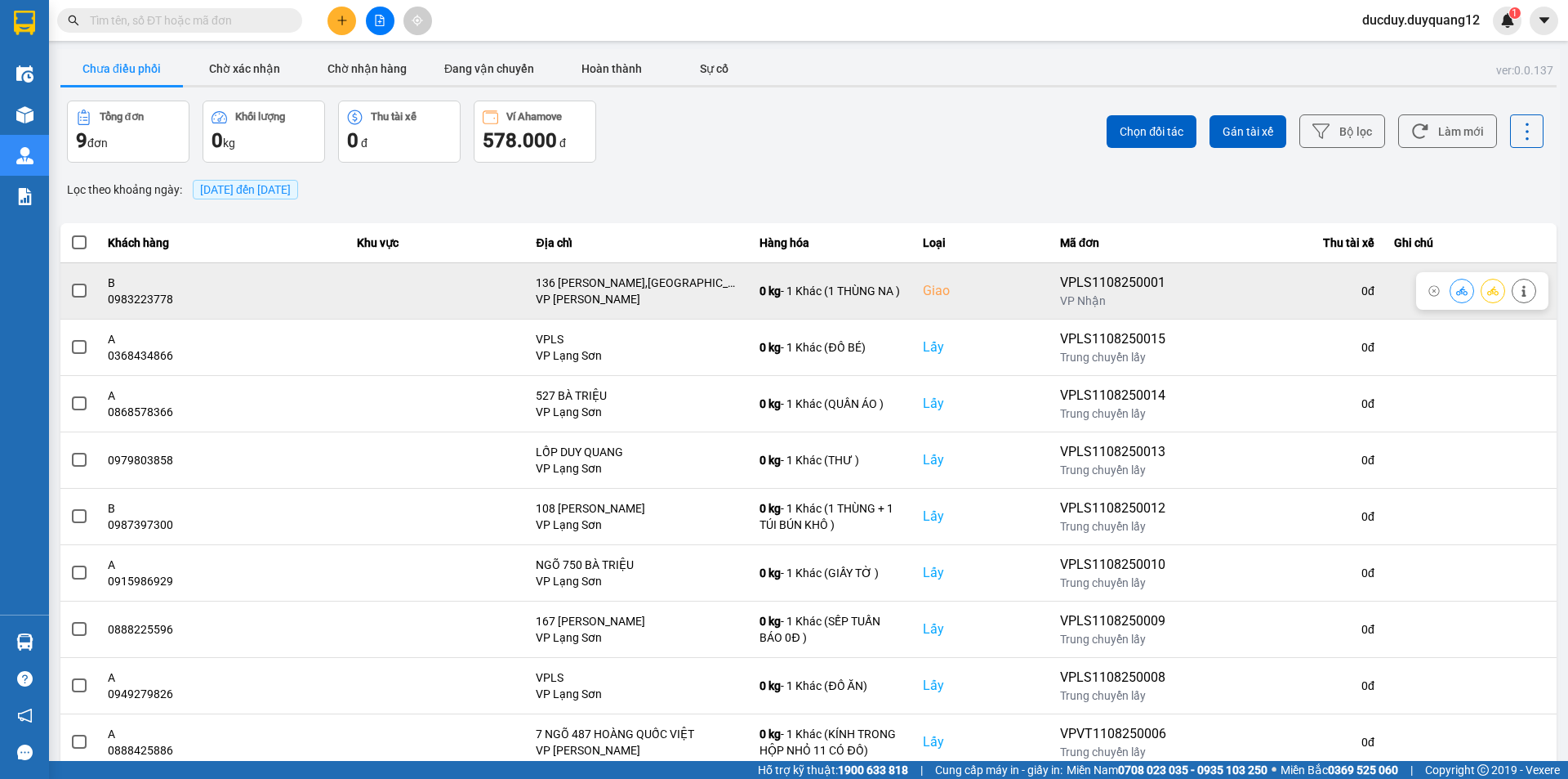
click at [84, 290] on span at bounding box center [79, 291] width 15 height 15
click at [71, 282] on input "checkbox" at bounding box center [71, 282] width 0 height 0
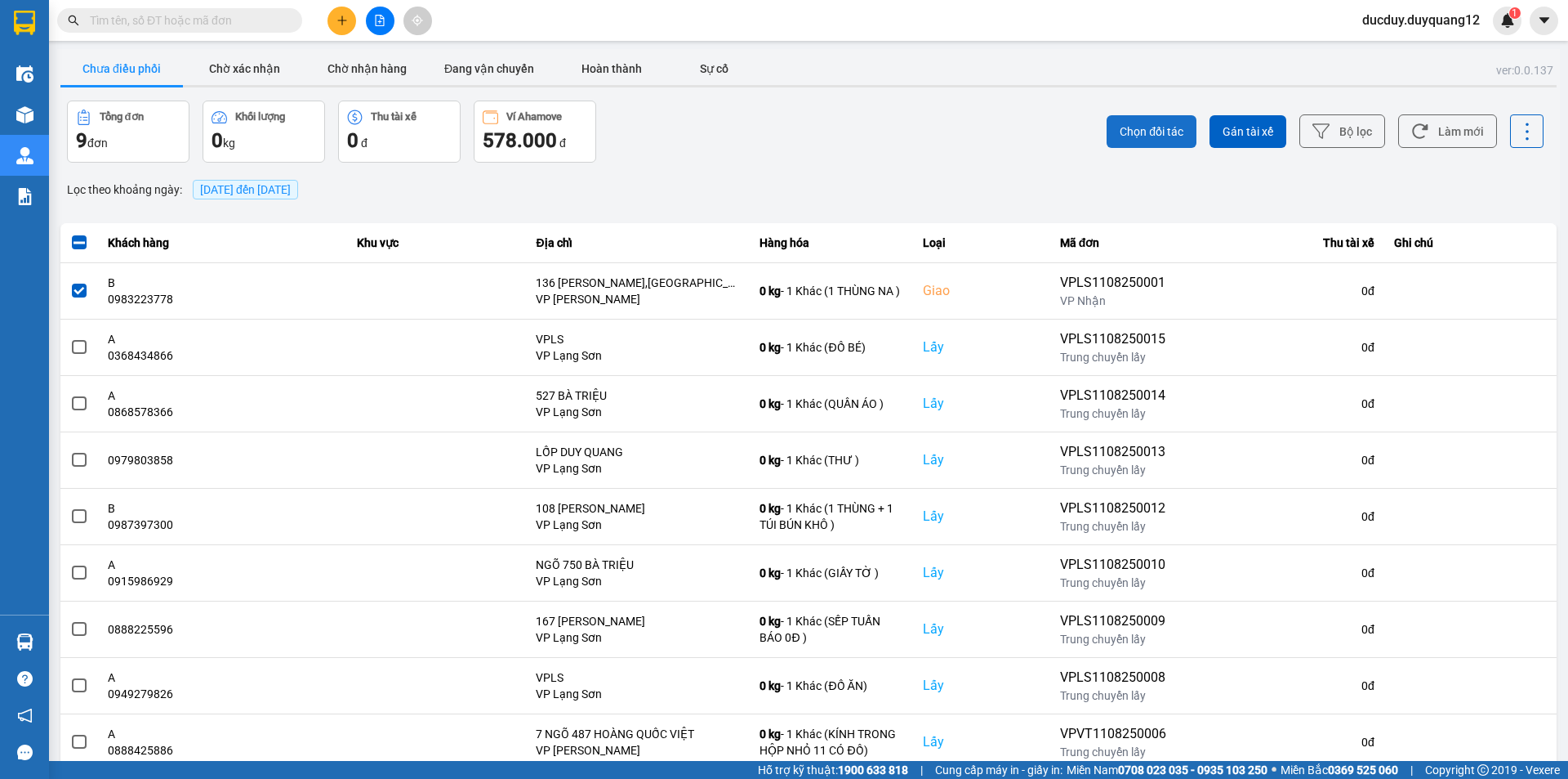
click at [1138, 130] on span "Chọn đối tác" at bounding box center [1151, 131] width 64 height 16
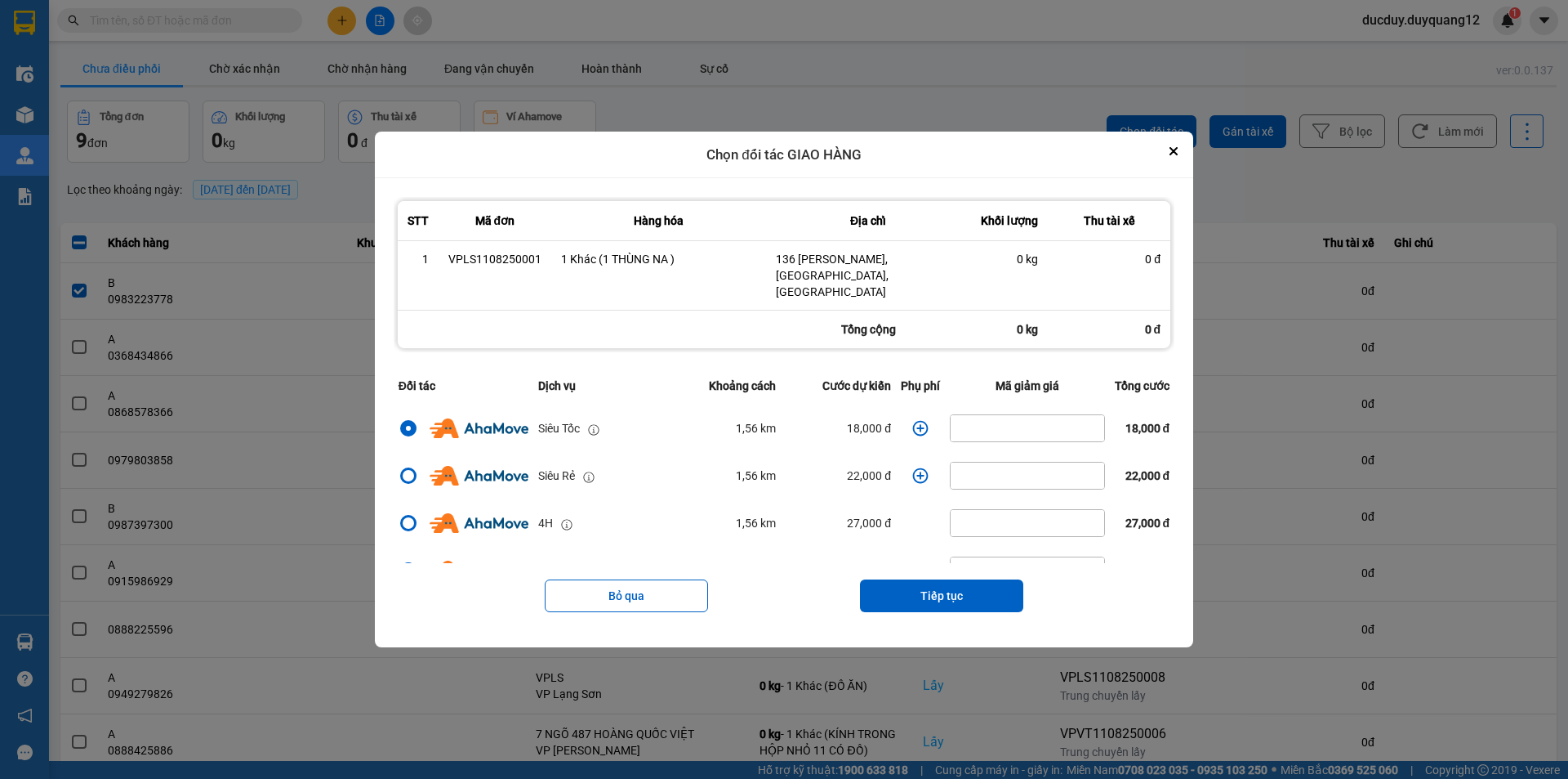
click at [912, 420] on icon "dialog" at bounding box center [920, 428] width 16 height 16
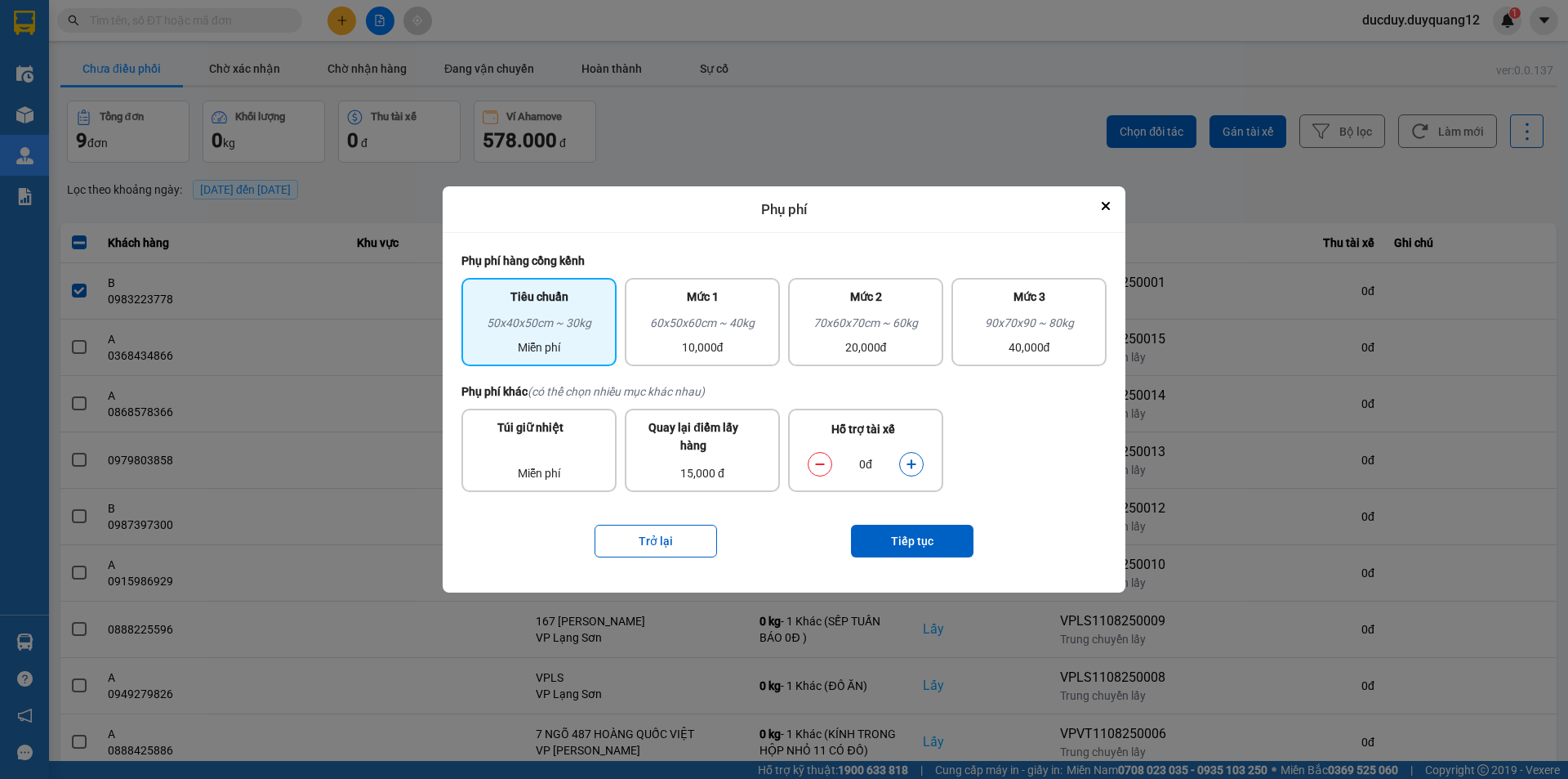
click at [911, 461] on icon "dialog" at bounding box center [910, 464] width 9 height 9
click at [907, 537] on button "Tiếp tục" at bounding box center [912, 541] width 122 height 33
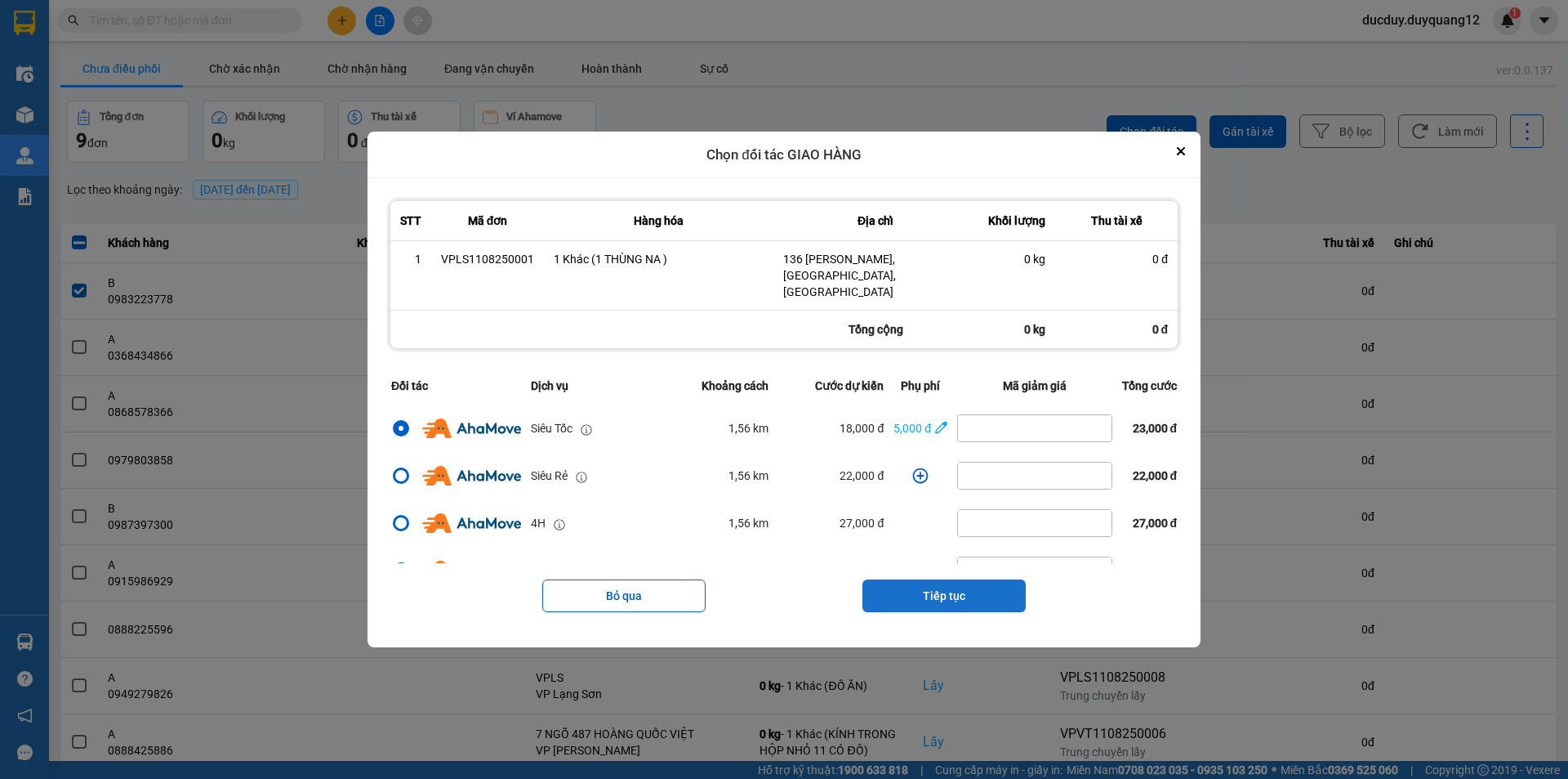
click at [967, 584] on button "Tiếp tục" at bounding box center [944, 596] width 163 height 33
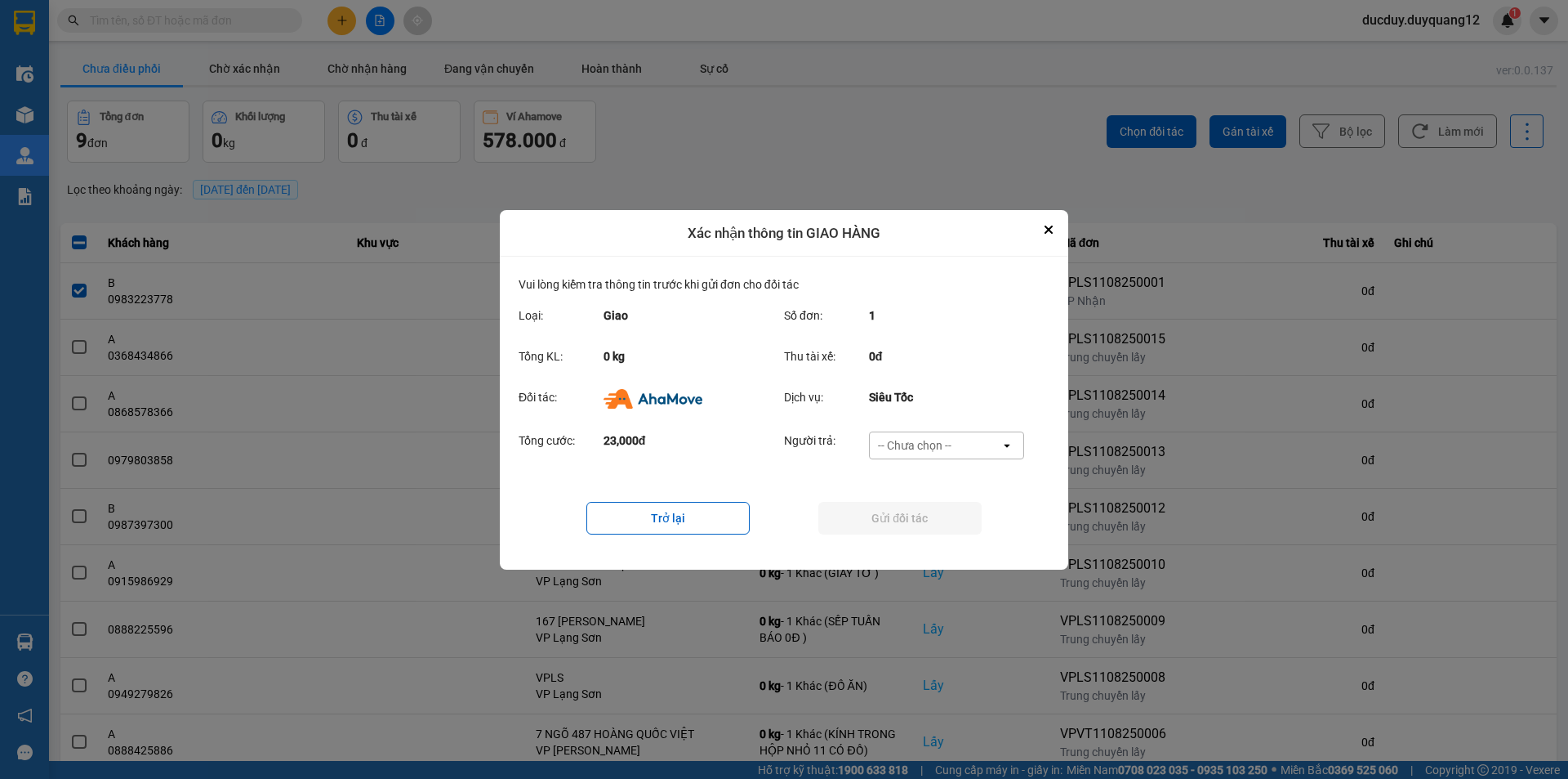
click at [950, 437] on div "-- Chưa chọn --" at bounding box center [915, 445] width 74 height 16
click at [937, 530] on span "Ví Ahamove" at bounding box center [914, 538] width 66 height 16
click at [938, 520] on button "Gửi đối tác" at bounding box center [900, 518] width 163 height 33
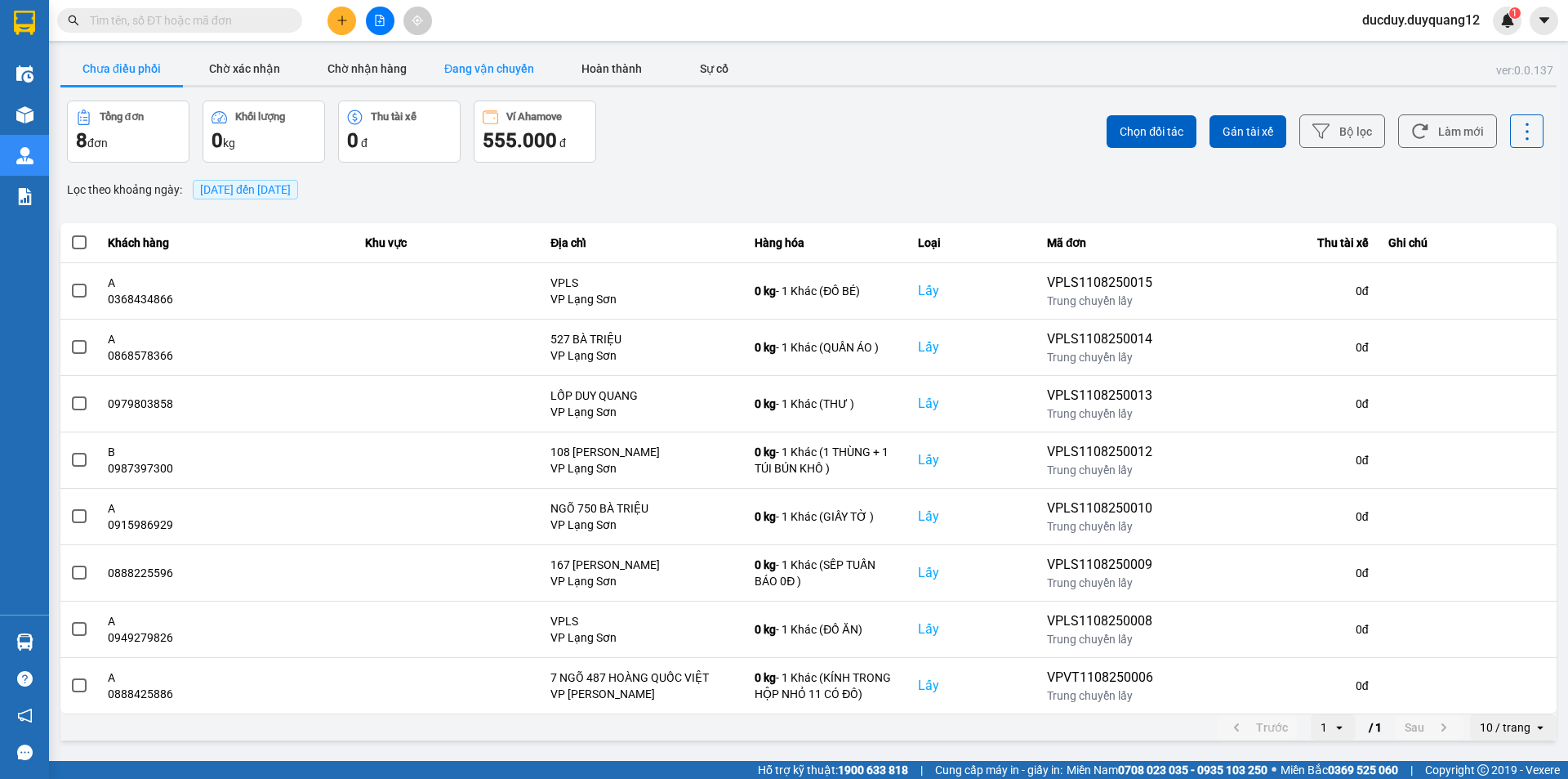
click at [487, 80] on button "Đang vận chuyển" at bounding box center [489, 68] width 122 height 33
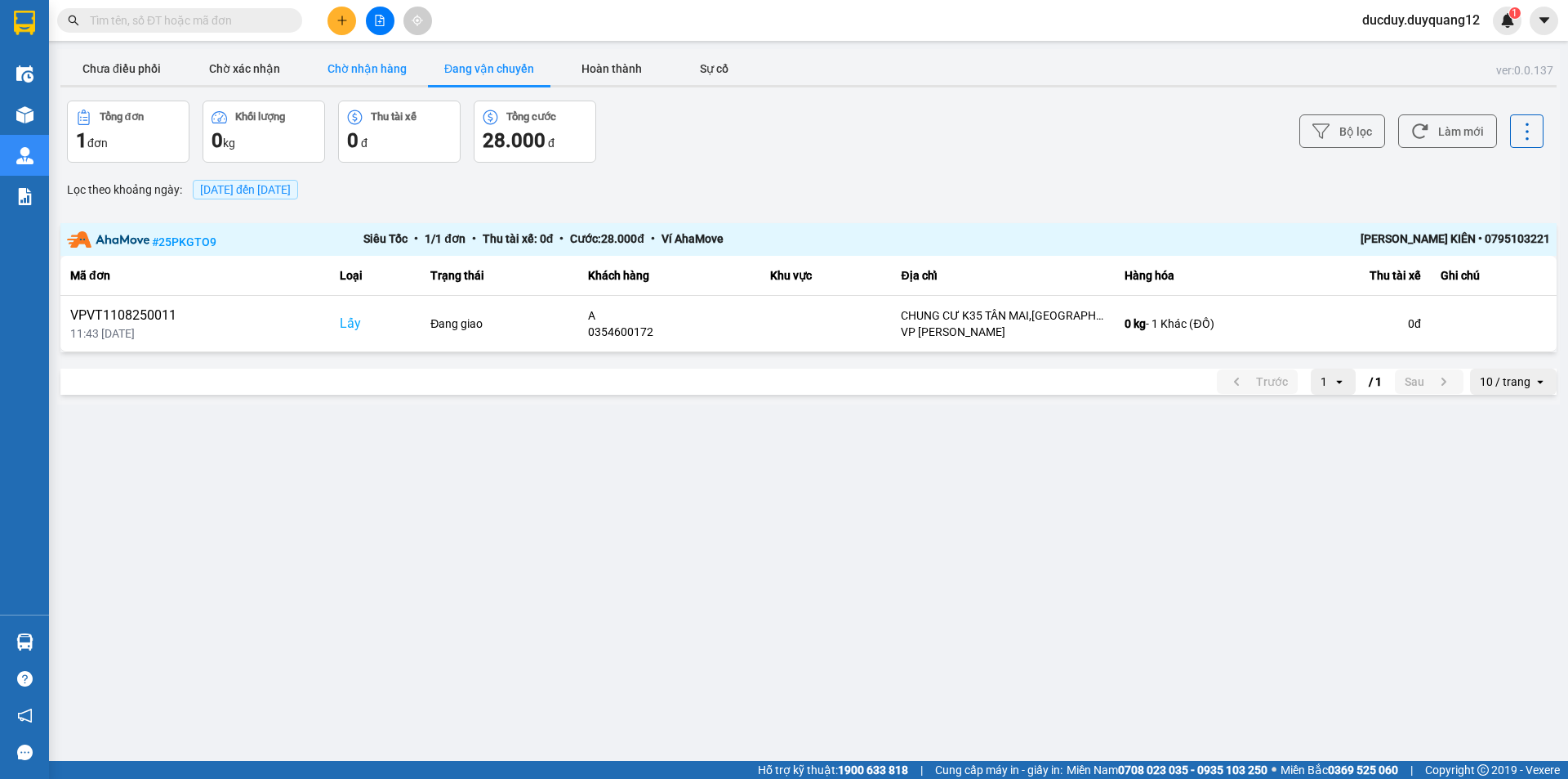
click at [371, 76] on button "Chờ nhận hàng" at bounding box center [366, 68] width 122 height 33
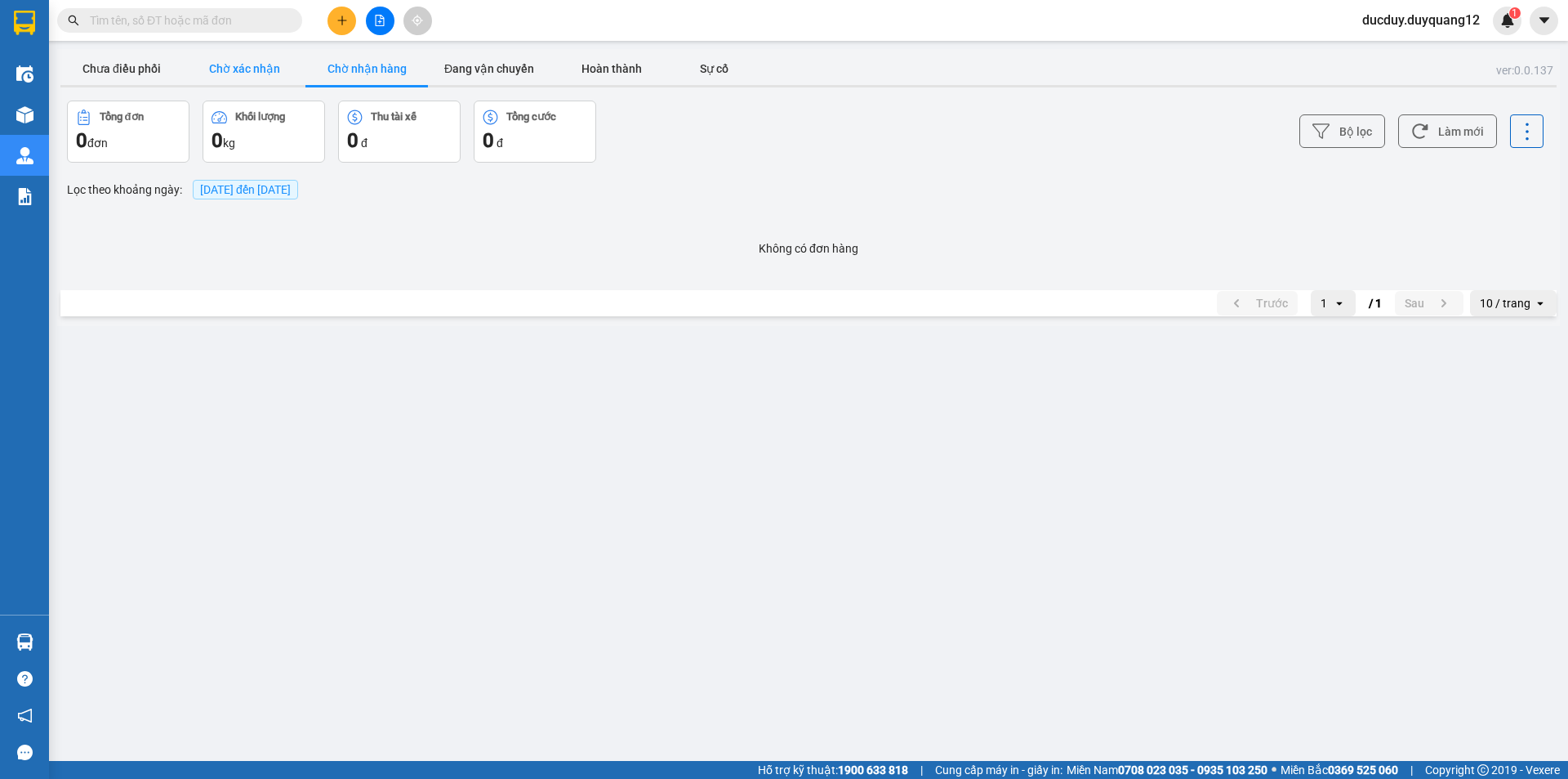
click at [243, 82] on button "Chờ xác nhận" at bounding box center [244, 68] width 122 height 33
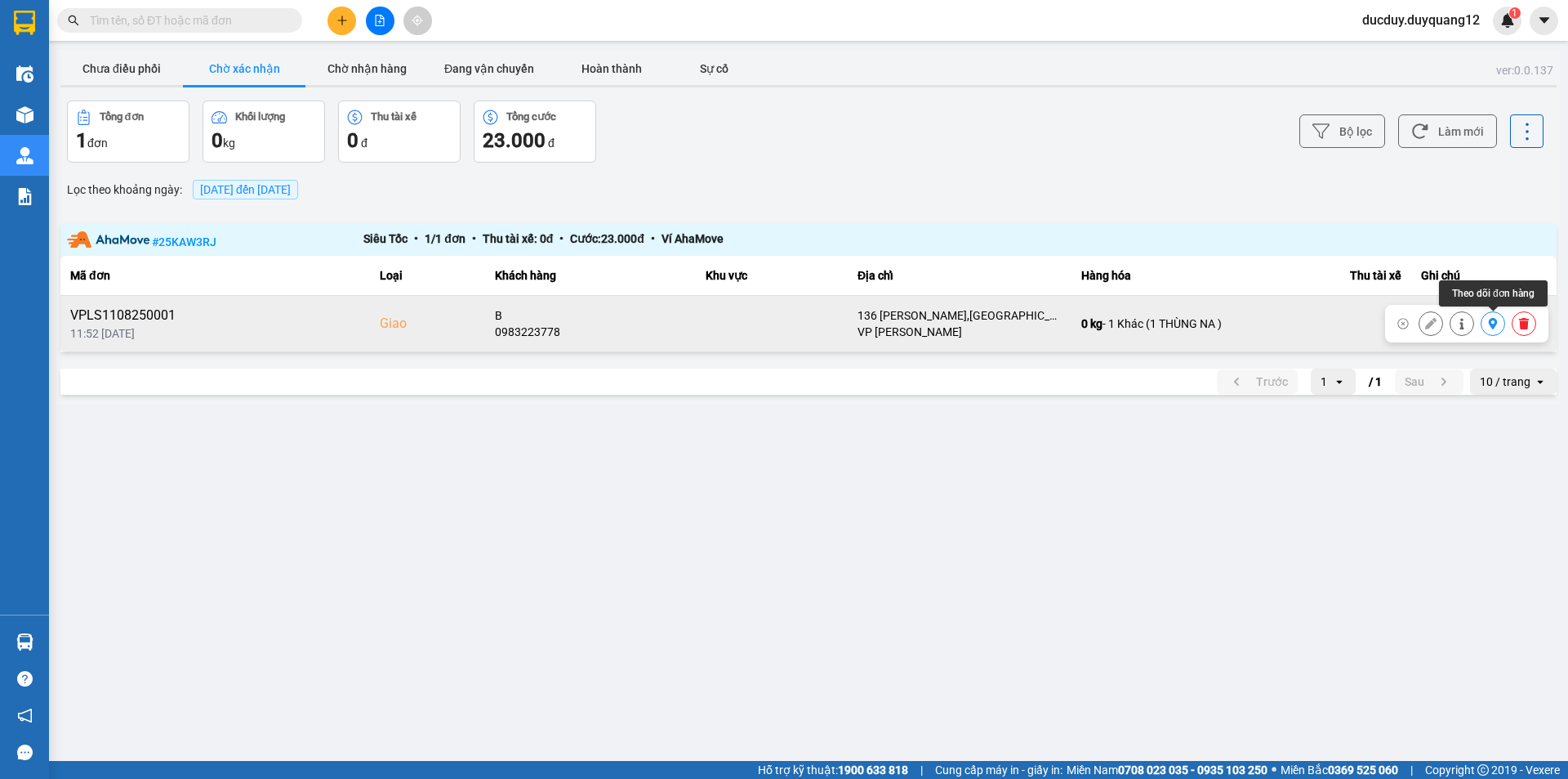
click at [1487, 324] on icon at bounding box center [1492, 323] width 11 height 11
click at [361, 69] on button "Chờ nhận hàng" at bounding box center [366, 68] width 122 height 33
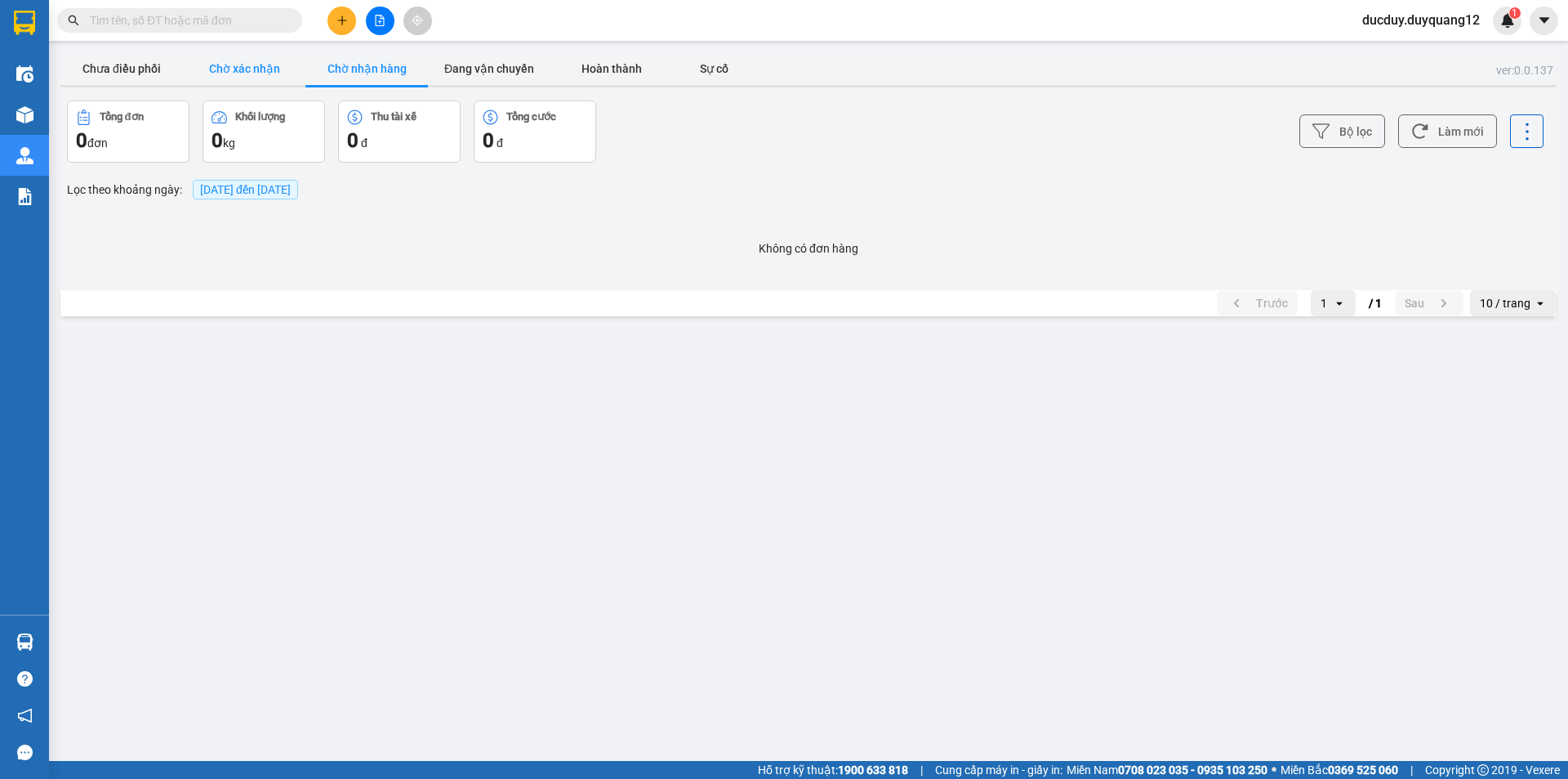
click at [247, 70] on button "Chờ xác nhận" at bounding box center [244, 68] width 122 height 33
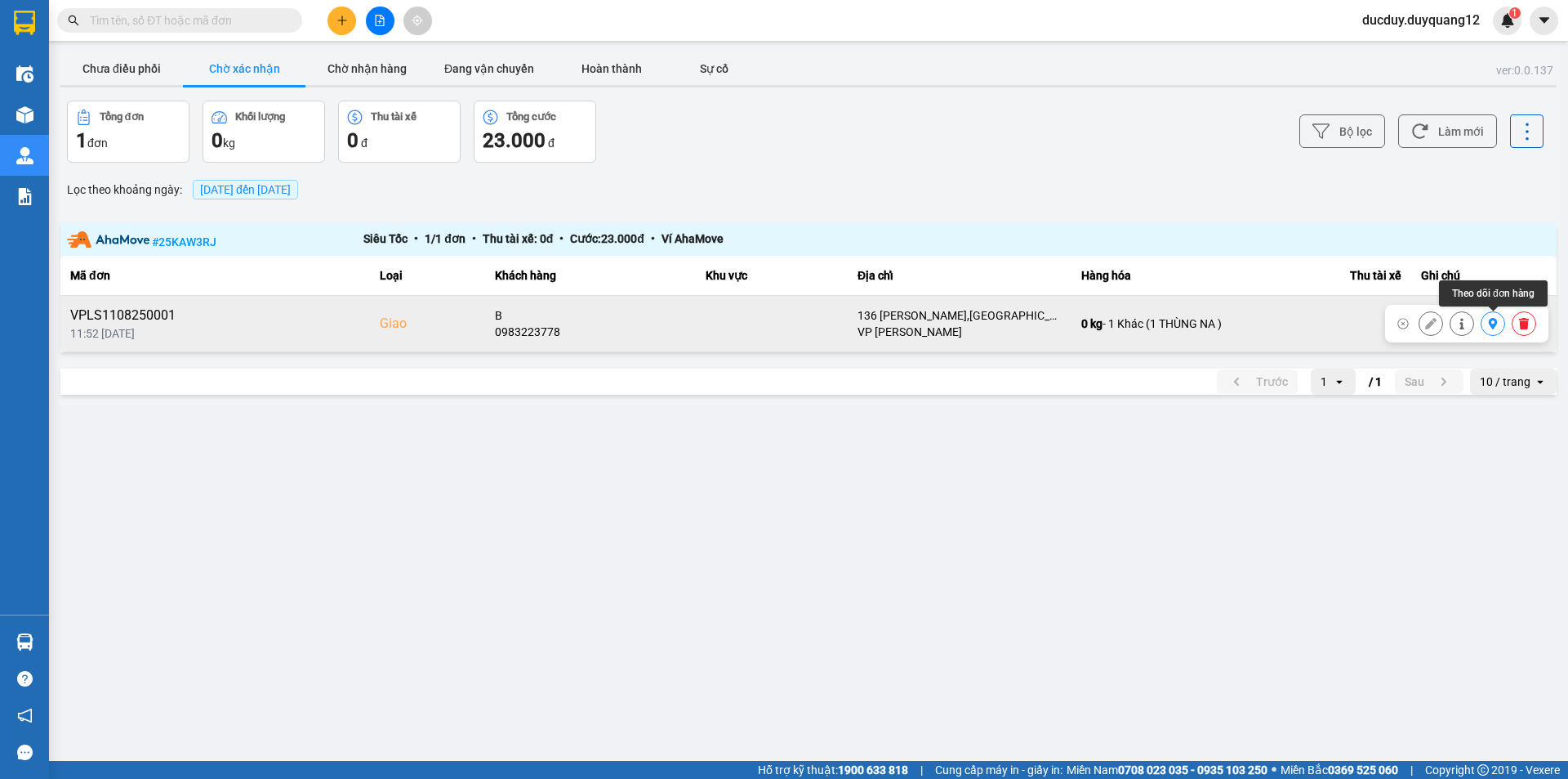
click at [1491, 325] on icon at bounding box center [1492, 323] width 9 height 11
click at [393, 65] on button "Chờ nhận hàng" at bounding box center [366, 68] width 122 height 33
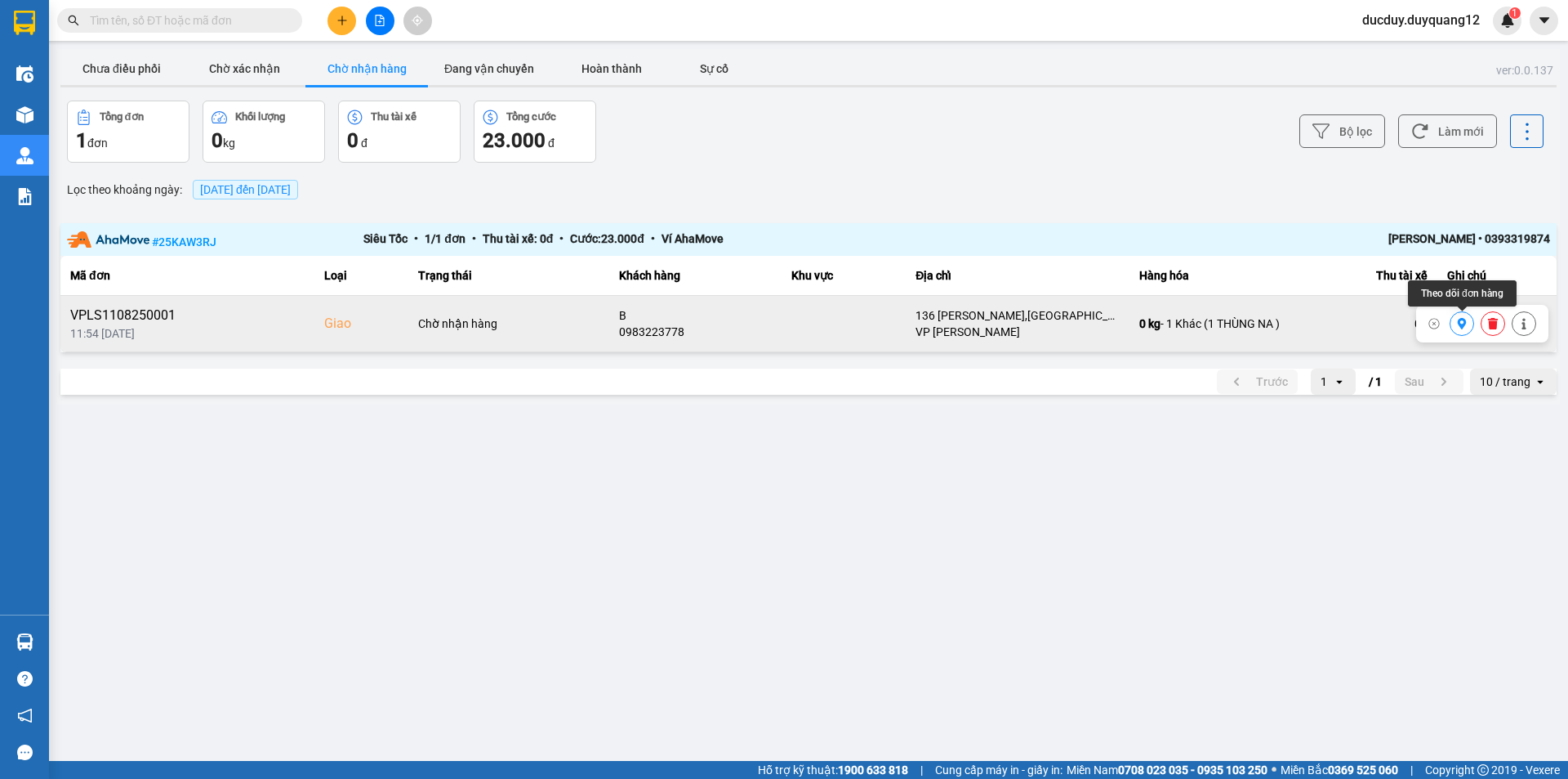
click at [1464, 326] on icon at bounding box center [1461, 323] width 9 height 11
drag, startPoint x: 1477, startPoint y: 241, endPoint x: 1566, endPoint y: 241, distance: 89.0
click at [1566, 241] on main "ver: 0.0.137 Chưa điều phối Chờ xác nhận Chờ nhận hàng Đang vận chuyển Hoàn thà…" at bounding box center [784, 381] width 1568 height 761
copy div "• 0393319874"
click at [486, 72] on button "Đang vận chuyển" at bounding box center [489, 68] width 122 height 33
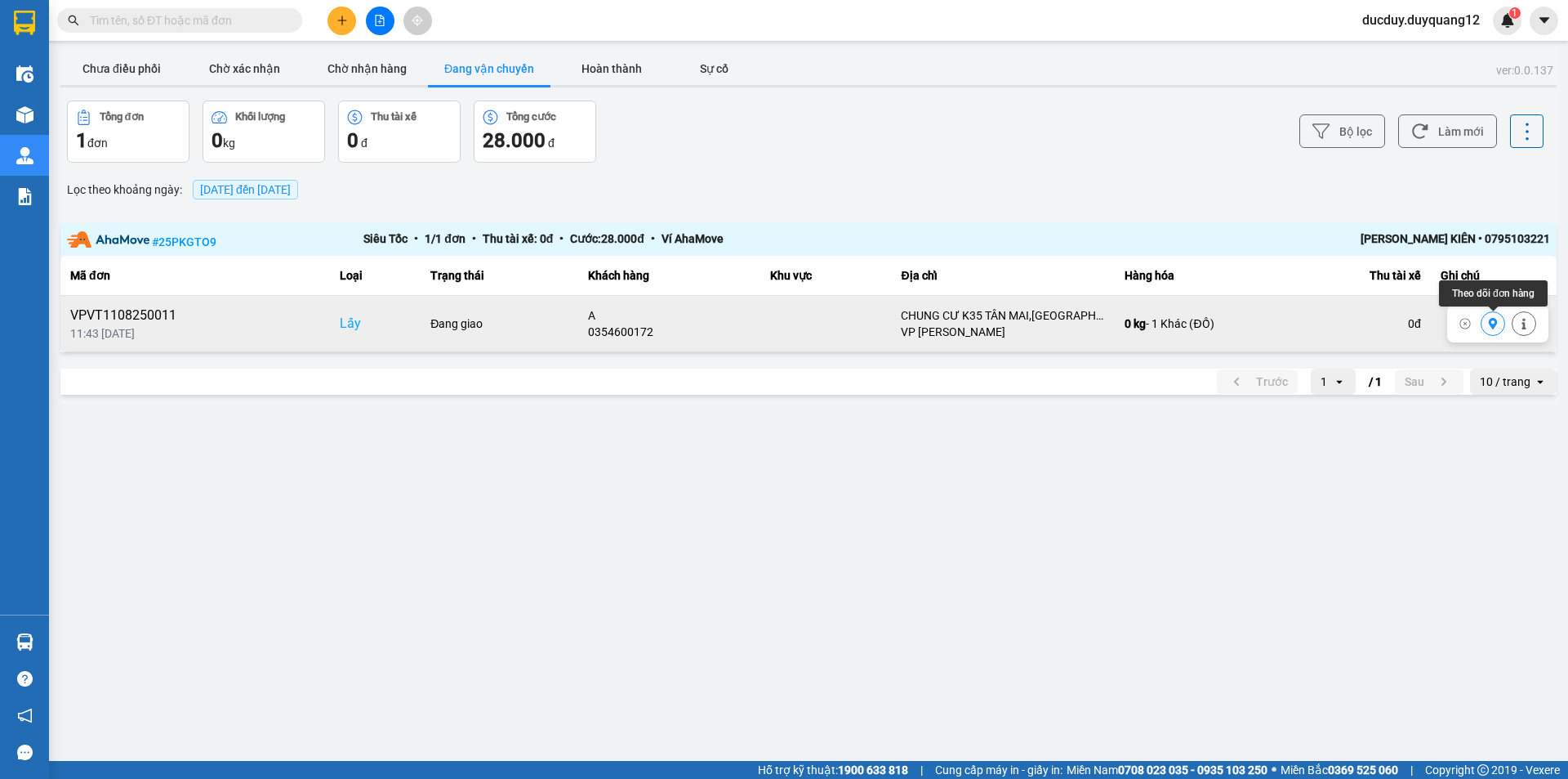
click at [1494, 325] on icon at bounding box center [1492, 323] width 9 height 11
click at [49, 40] on div at bounding box center [24, 26] width 49 height 53
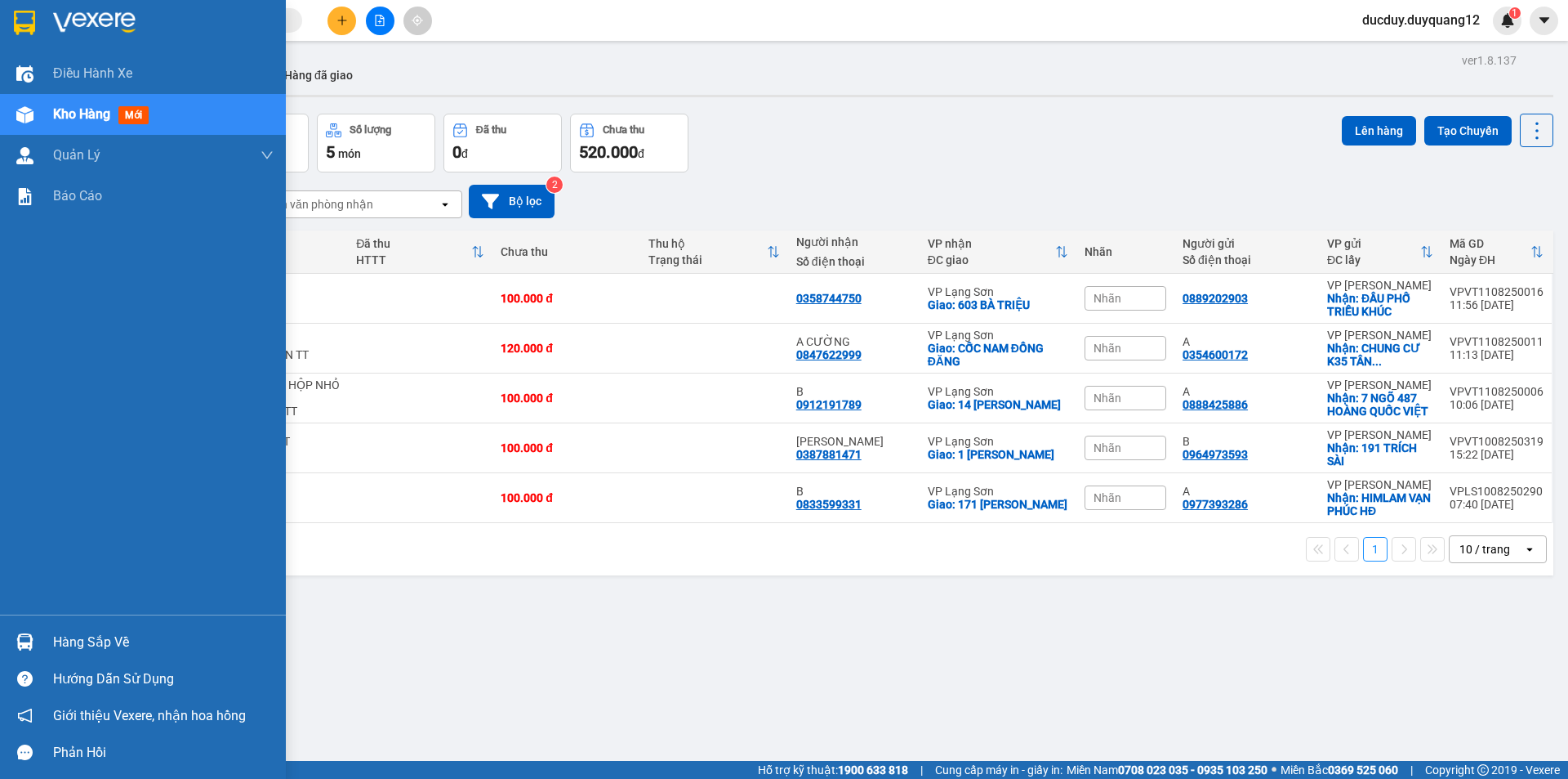
click at [124, 625] on div "Hàng sắp về" at bounding box center [142, 642] width 286 height 37
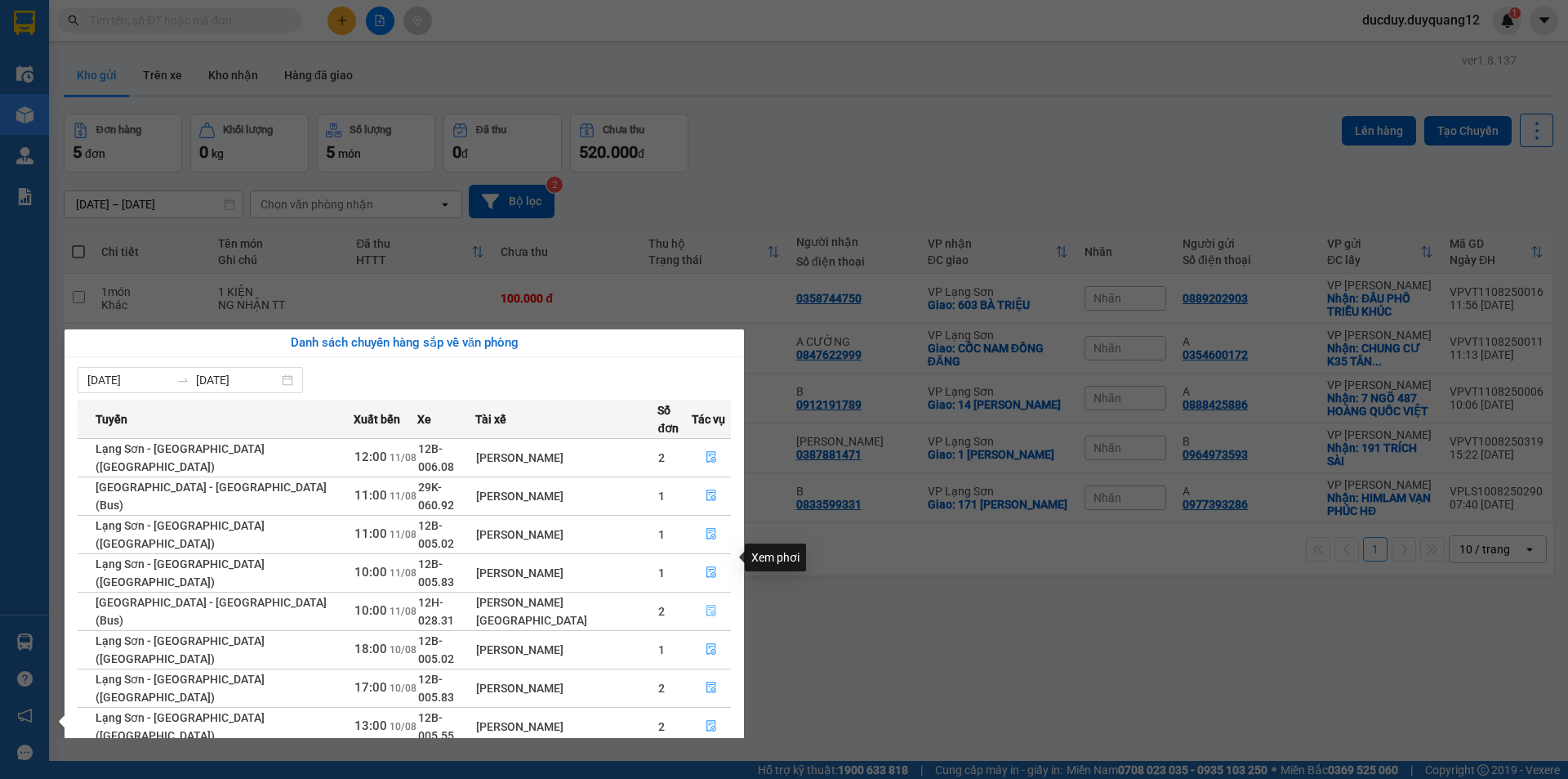
click at [697, 598] on button "button" at bounding box center [712, 611] width 38 height 26
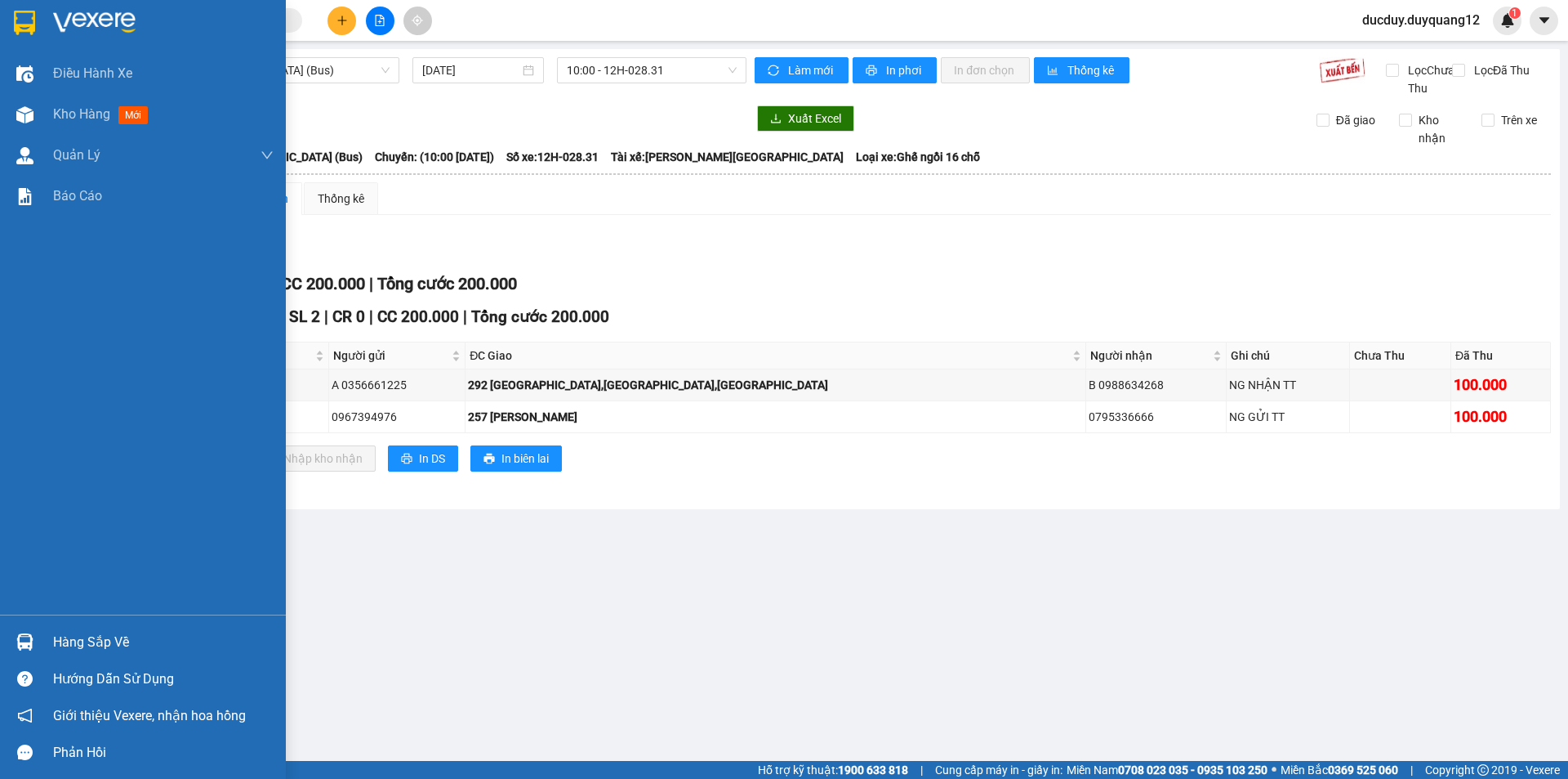
drag, startPoint x: 67, startPoint y: 635, endPoint x: 91, endPoint y: 639, distance: 24.3
click at [71, 638] on div "Hàng sắp về" at bounding box center [162, 642] width 220 height 25
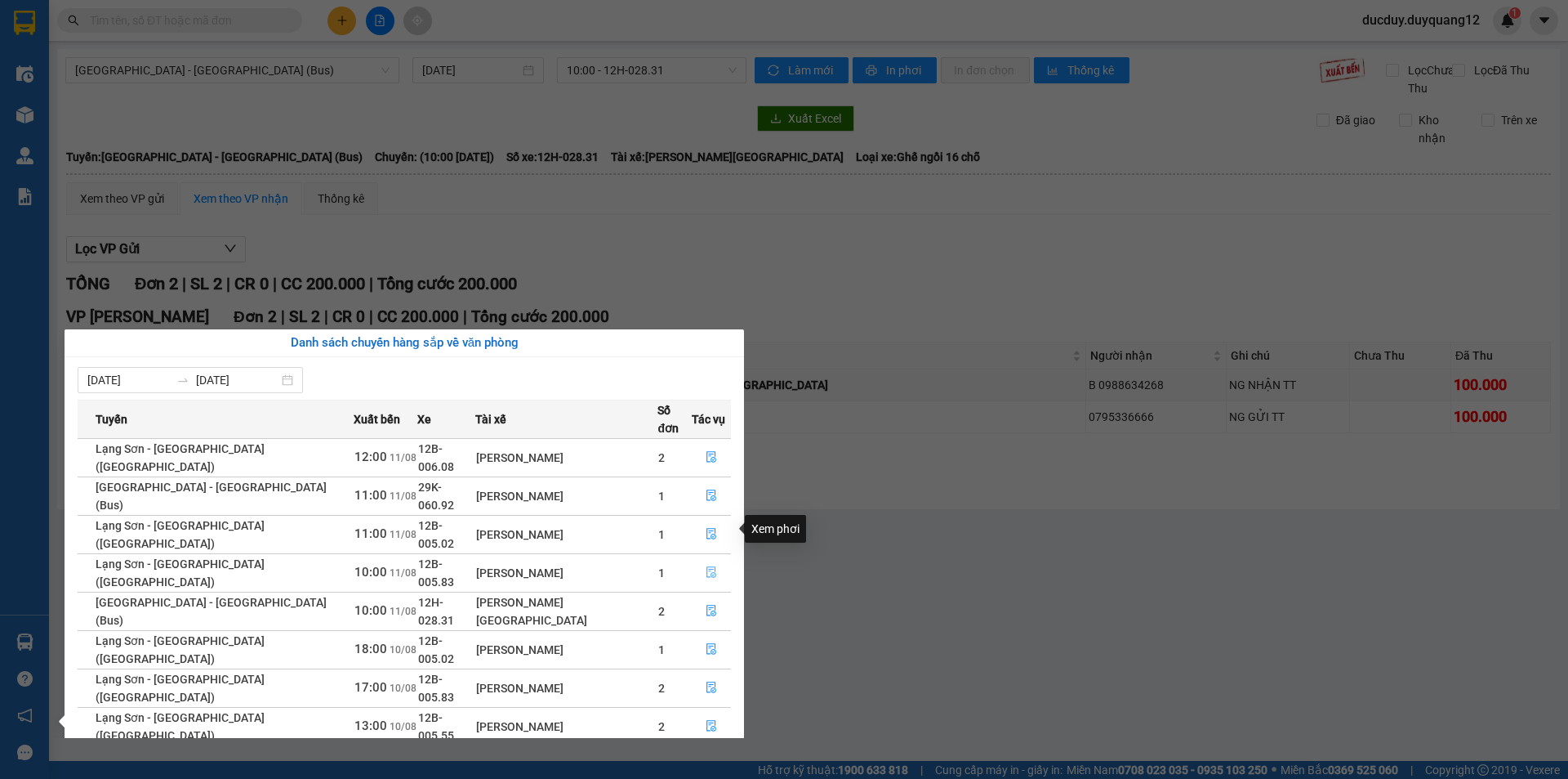
click at [706, 566] on icon "file-done" at bounding box center [711, 571] width 11 height 11
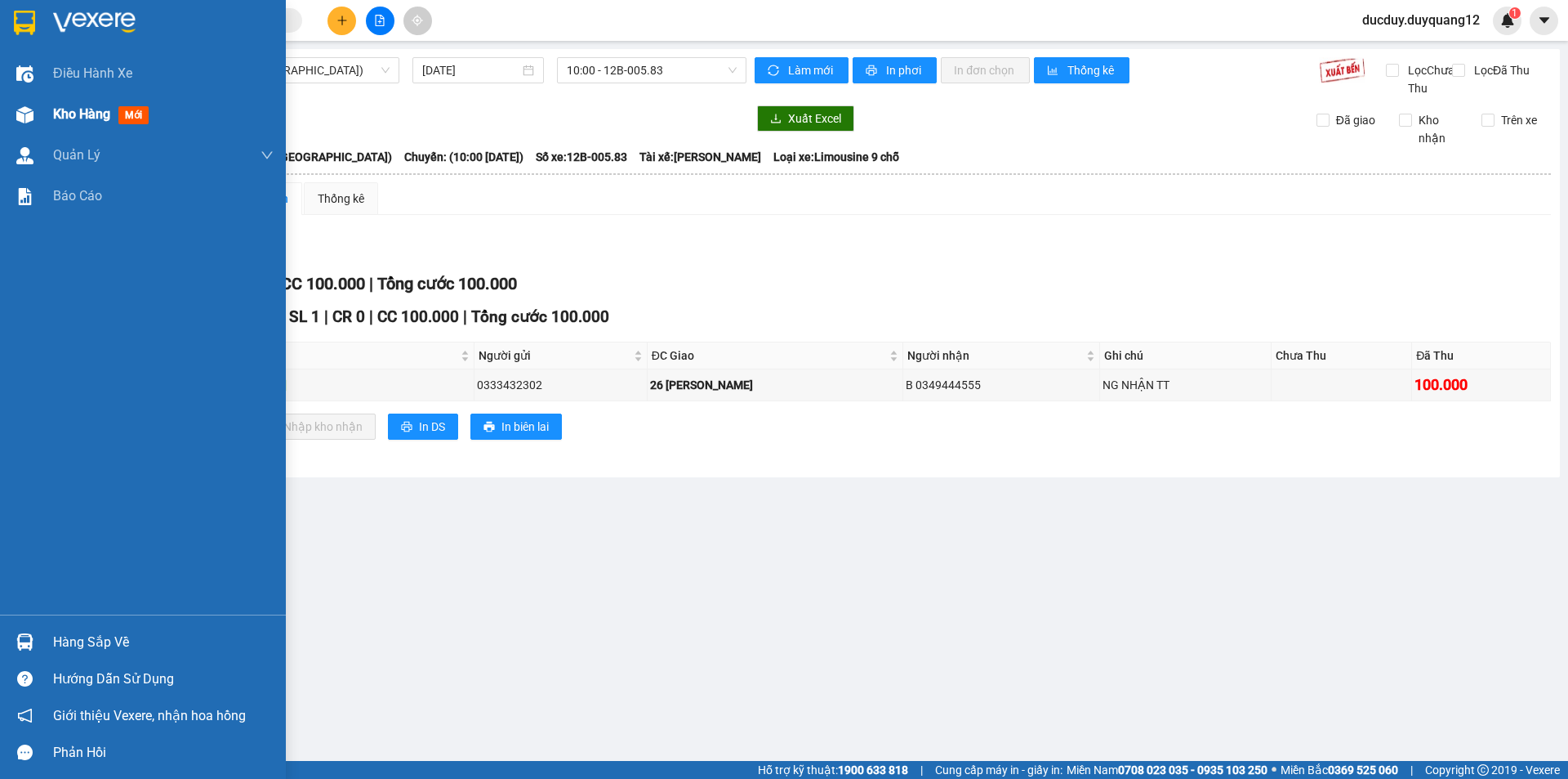
click at [89, 107] on span "Kho hàng" at bounding box center [81, 115] width 57 height 16
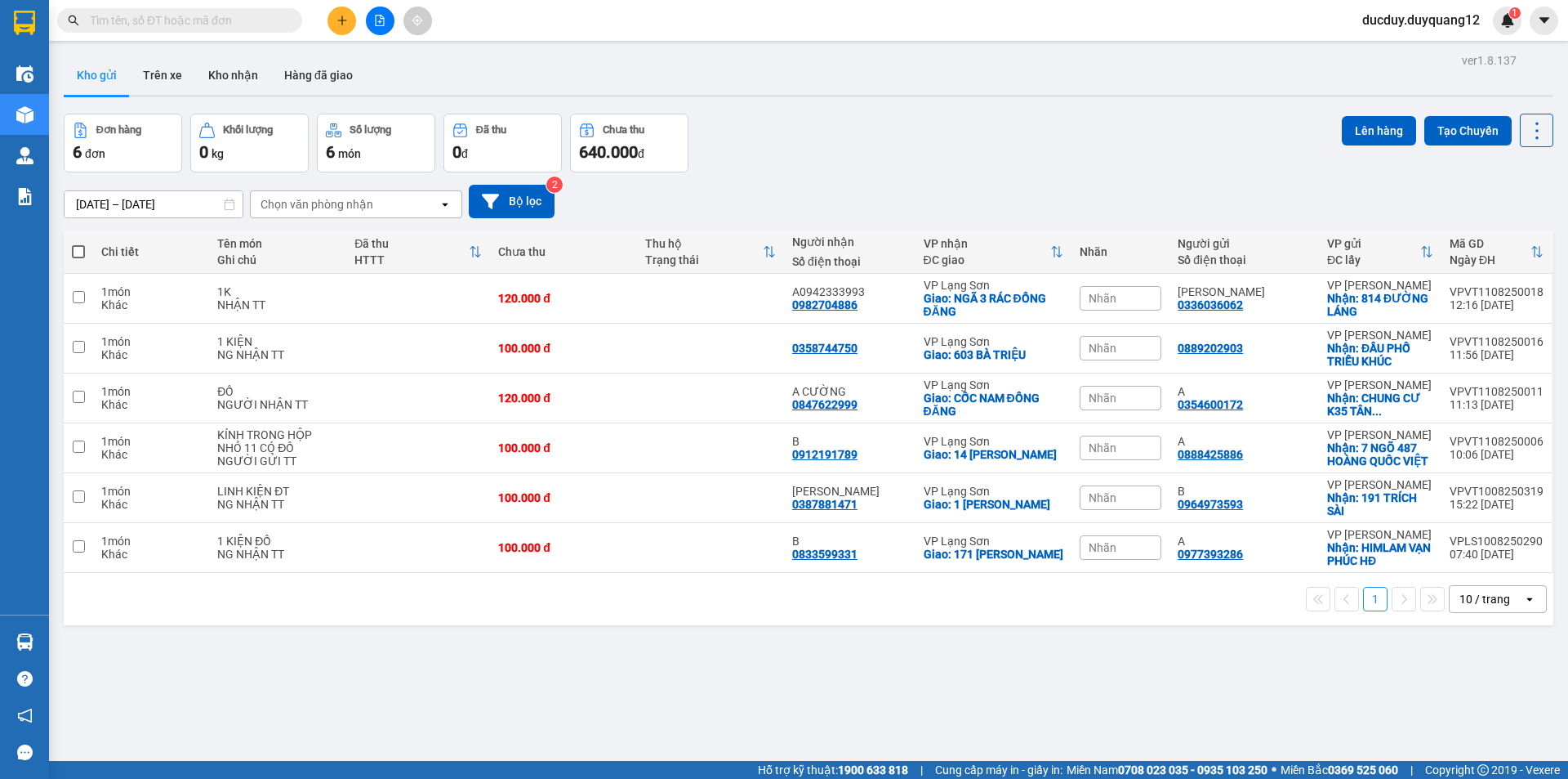
click at [98, 66] on button "Kho gửi" at bounding box center [97, 75] width 66 height 39
click at [77, 392] on input "checkbox" at bounding box center [79, 396] width 12 height 12
checkbox input "true"
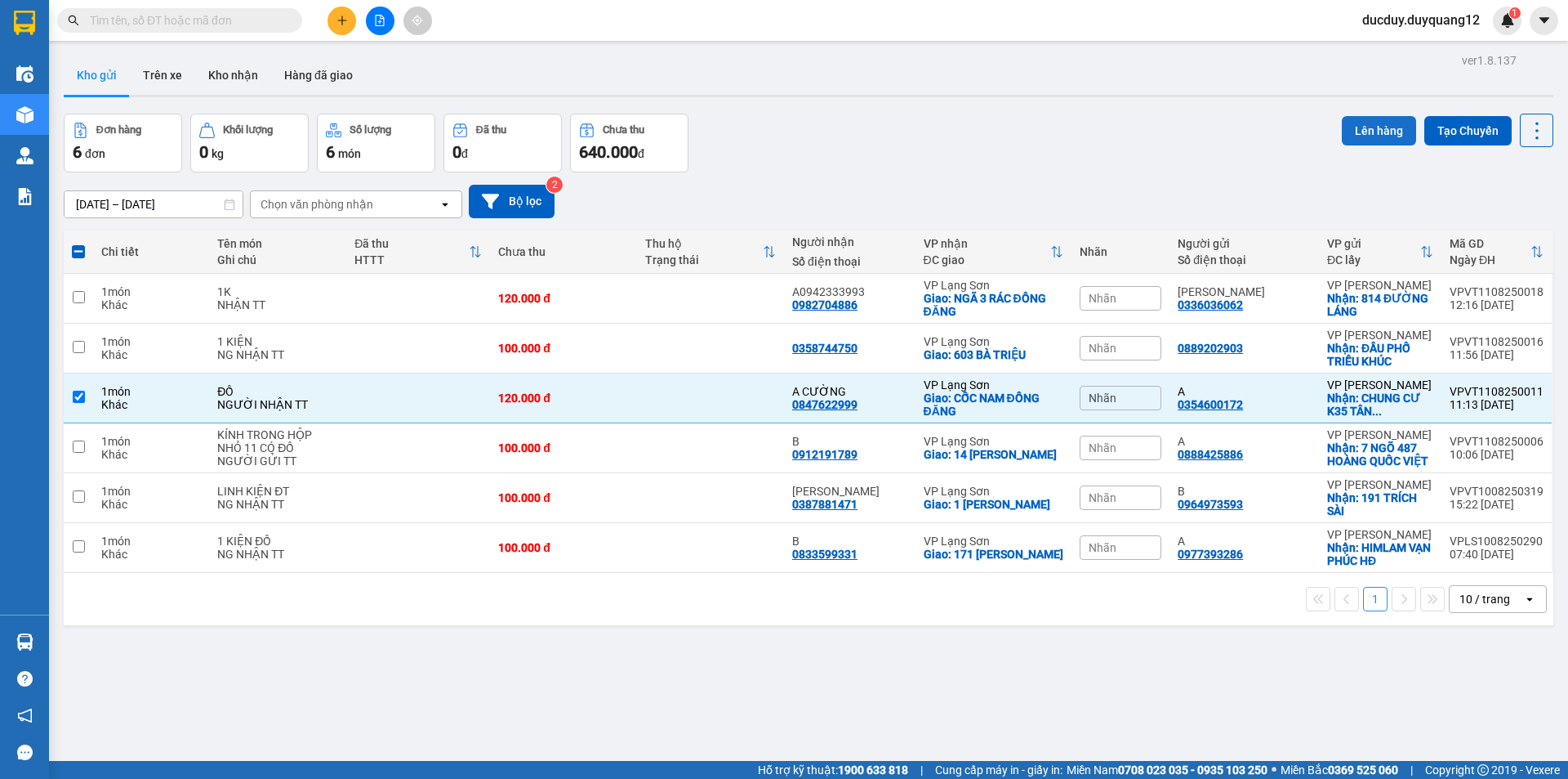
click at [1369, 123] on button "Lên hàng" at bounding box center [1379, 130] width 75 height 30
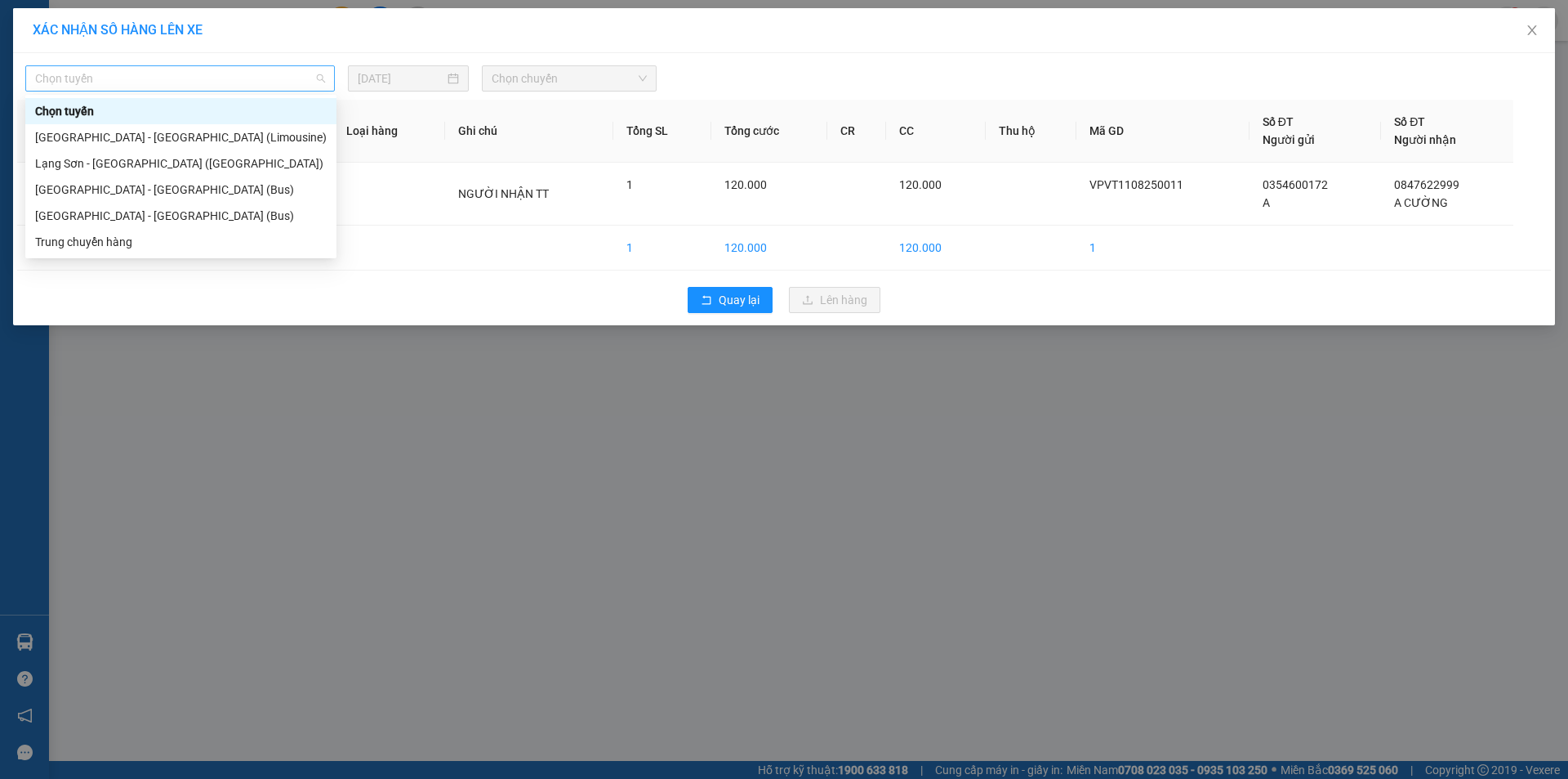
click at [253, 75] on span "Chọn tuyến" at bounding box center [179, 78] width 290 height 25
click at [165, 136] on div "[GEOGRAPHIC_DATA] - [GEOGRAPHIC_DATA] (Limousine)" at bounding box center [180, 137] width 292 height 18
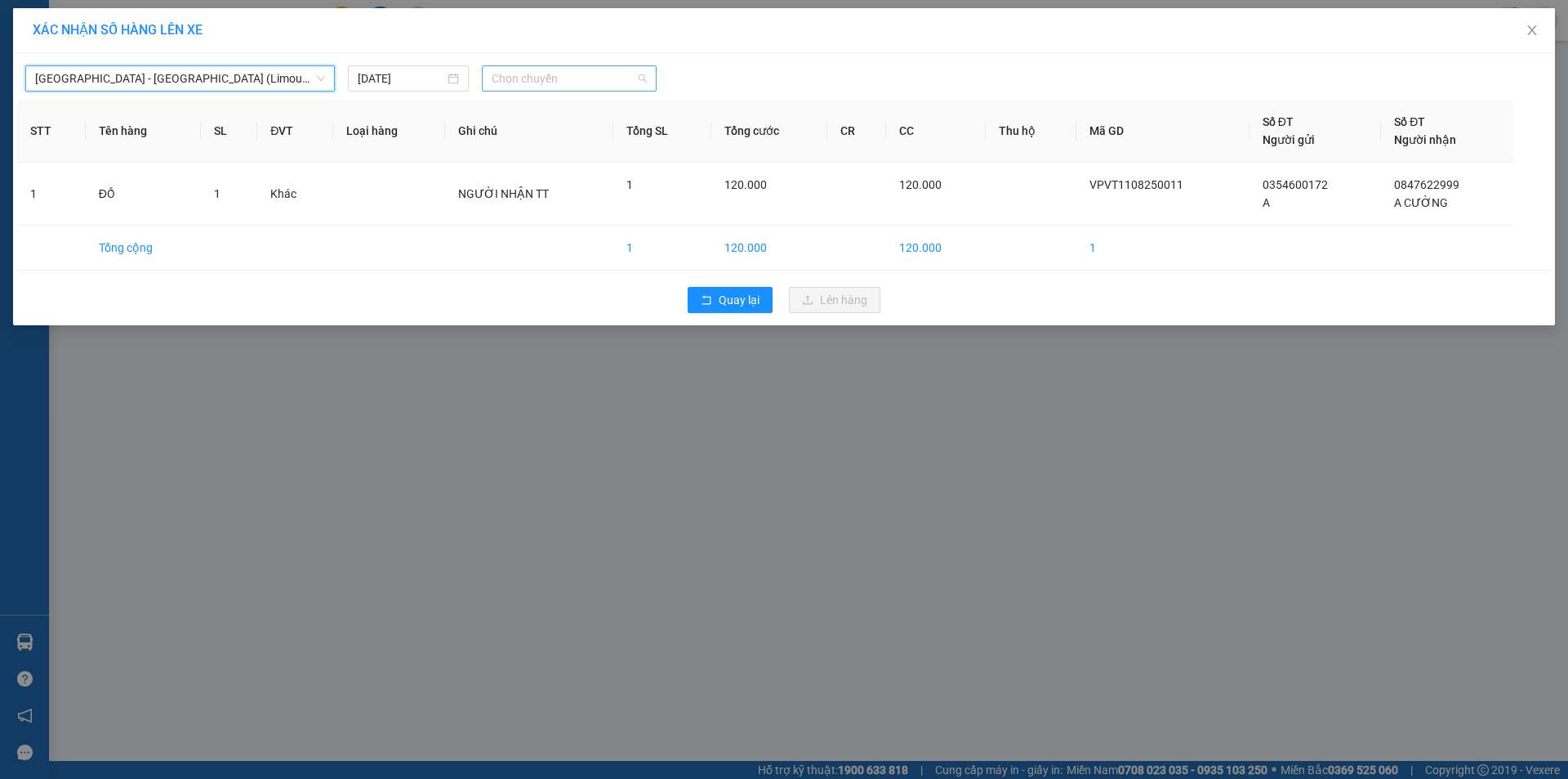
click at [529, 80] on span "Chọn chuyến" at bounding box center [569, 78] width 155 height 25
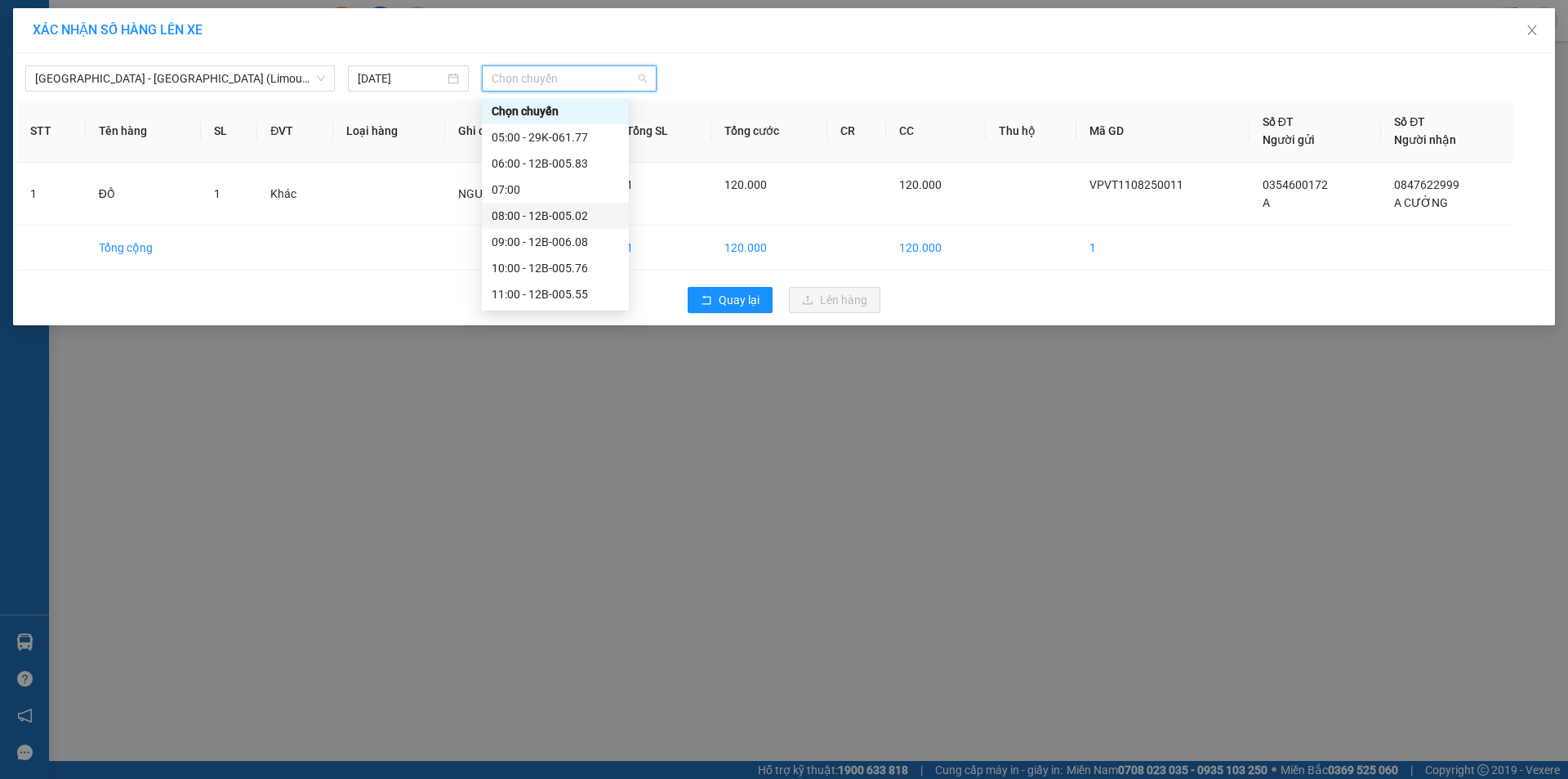
scroll to position [82, 0]
click at [574, 237] on div "12:00 - 12B-006.42" at bounding box center [556, 238] width 127 height 18
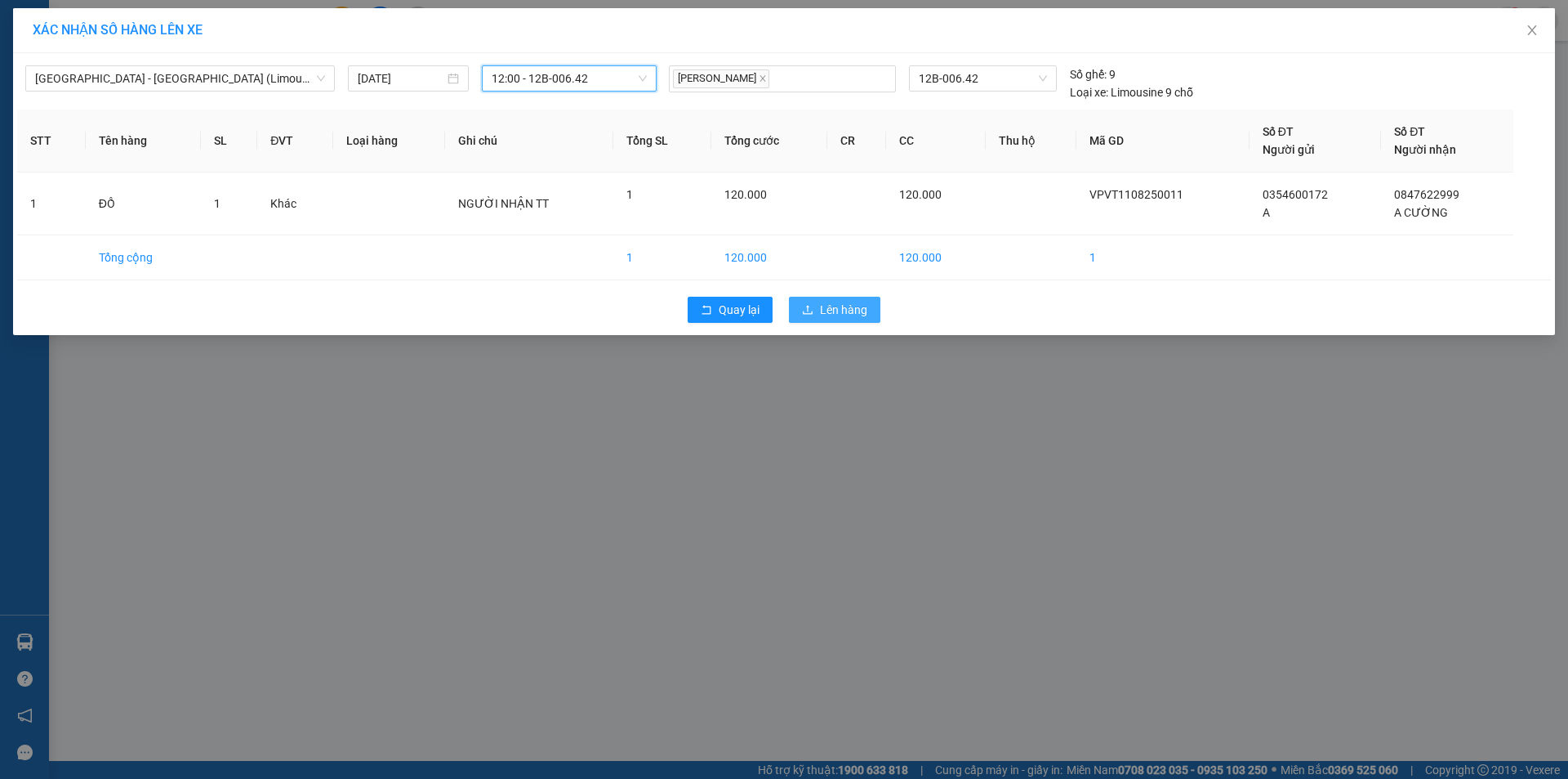
click at [845, 316] on span "Lên hàng" at bounding box center [843, 310] width 48 height 18
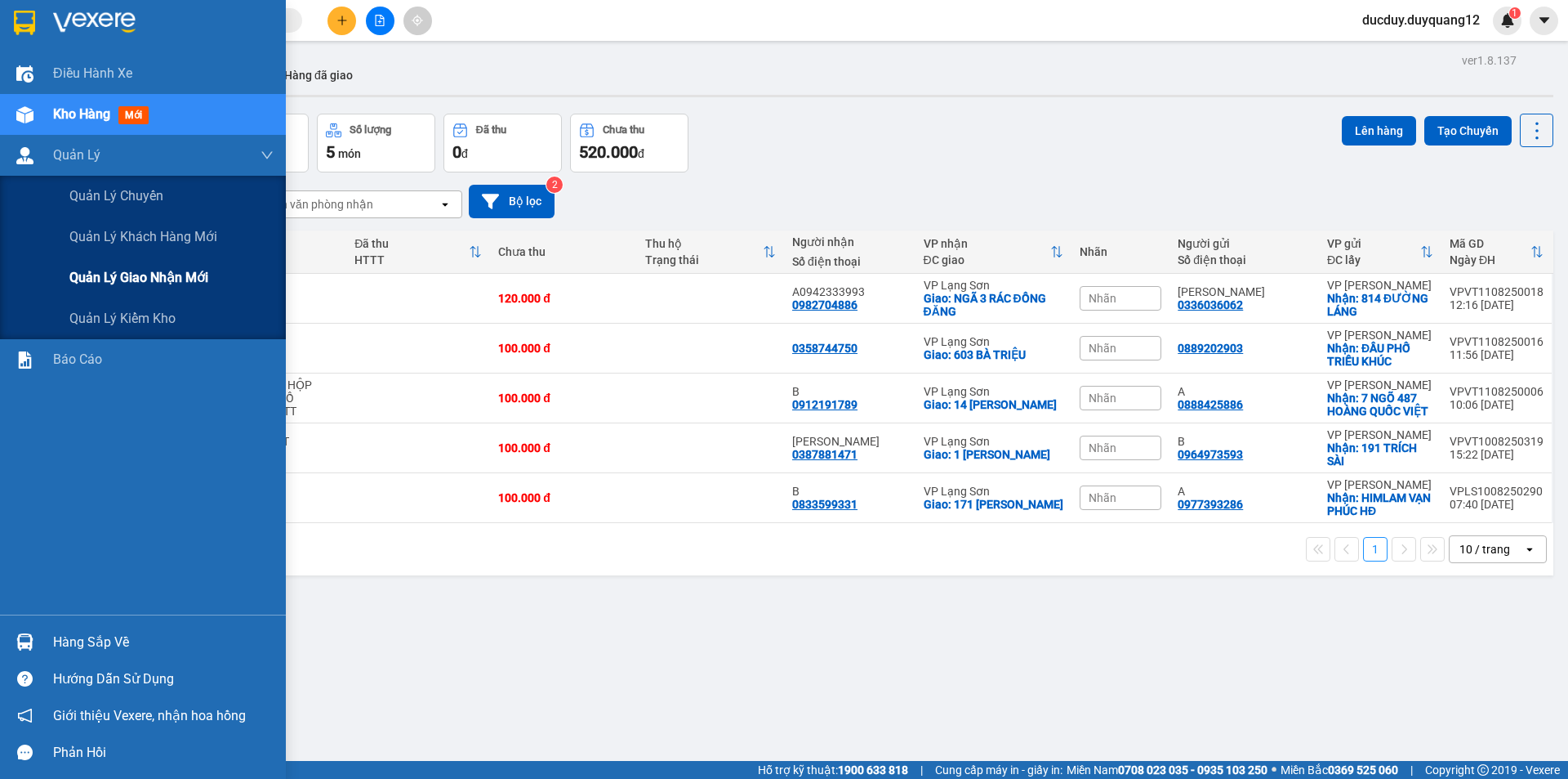
click at [125, 270] on span "Quản lý giao nhận mới" at bounding box center [138, 277] width 138 height 21
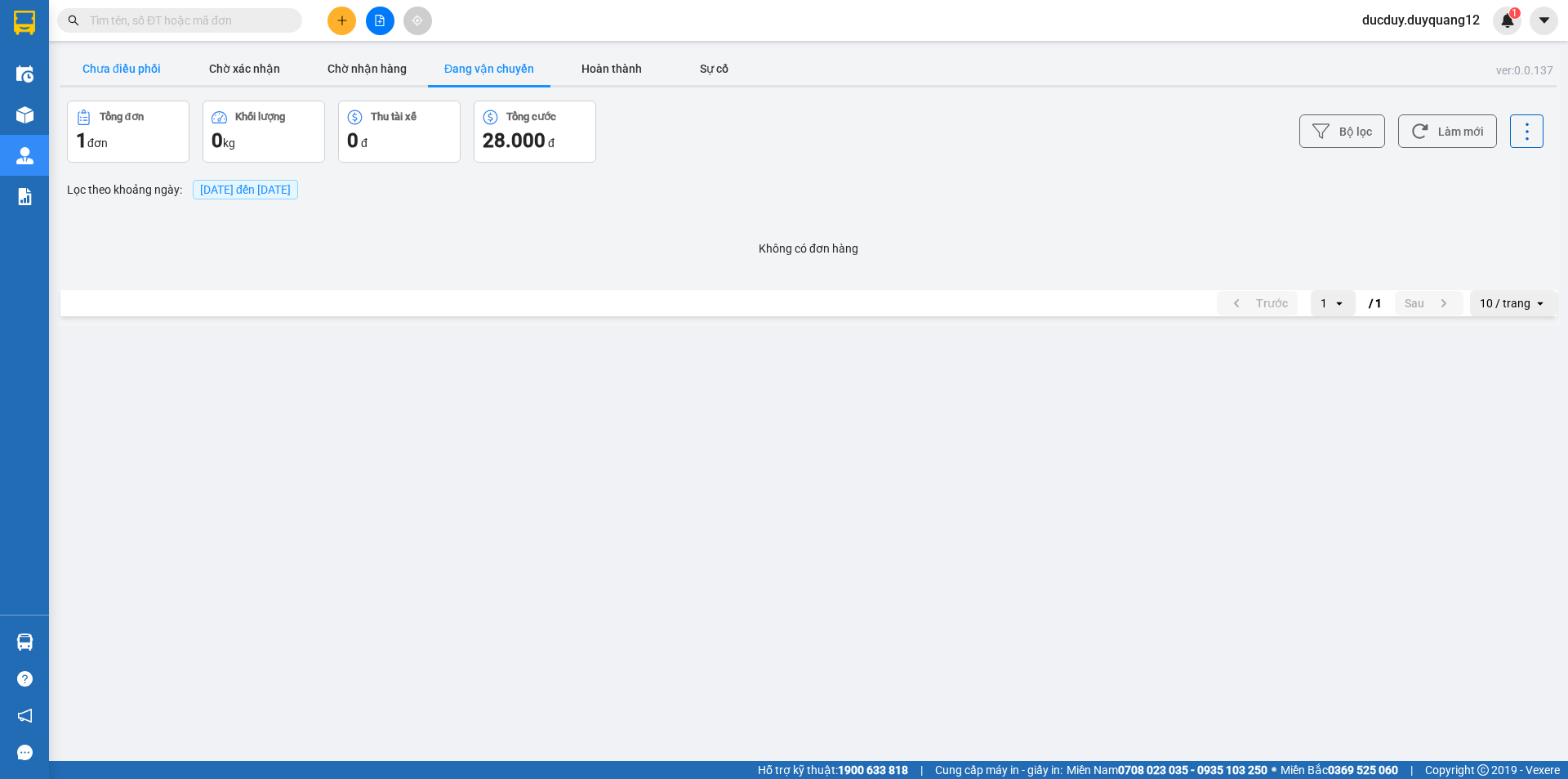
click at [140, 54] on button "Chưa điều phối" at bounding box center [121, 68] width 122 height 33
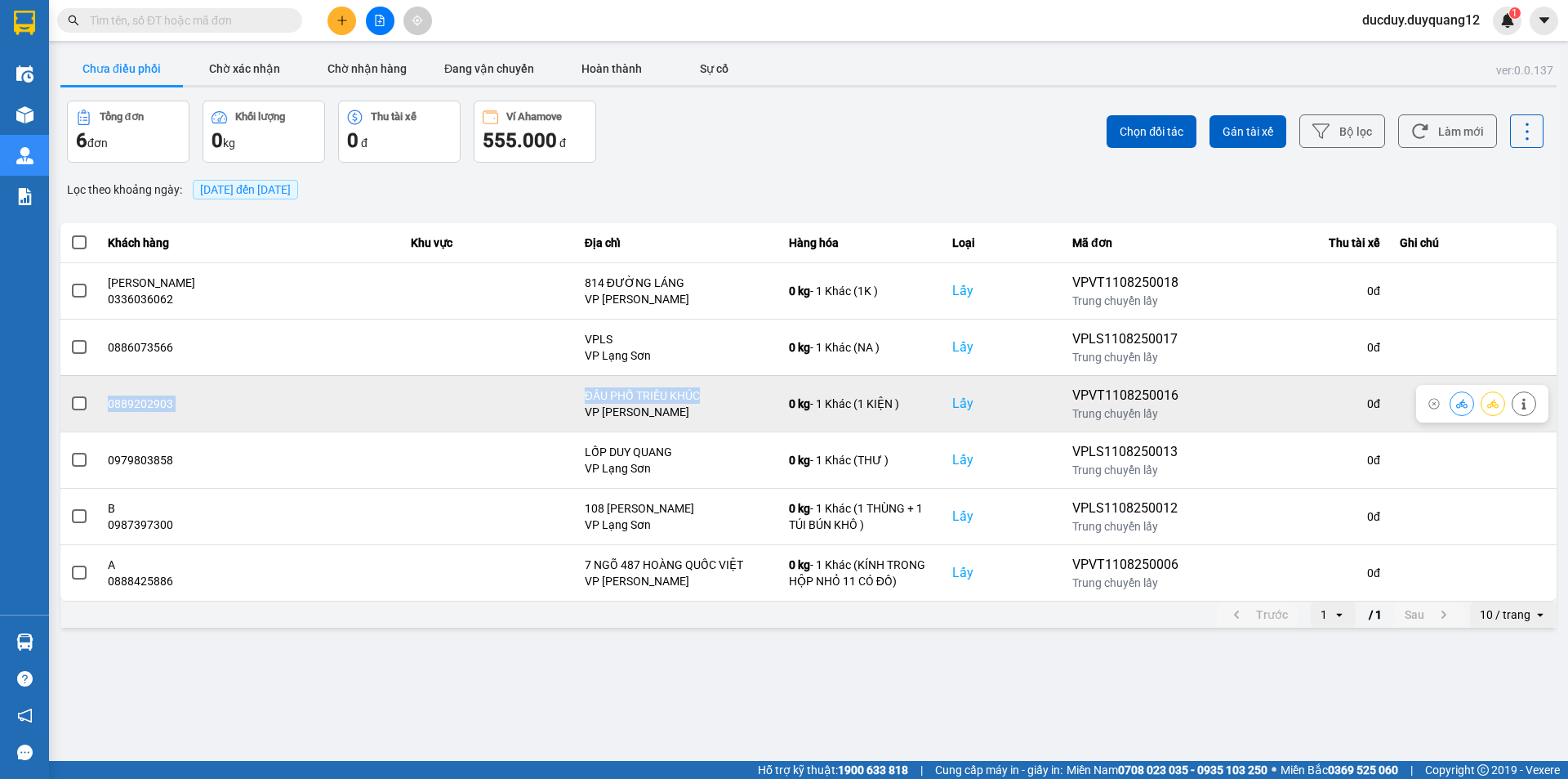
drag, startPoint x: 711, startPoint y: 392, endPoint x: 109, endPoint y: 413, distance: 602.4
click at [109, 413] on tr "0889202903 ĐẦU PHỐ TRIỀU KHÚC VP [PERSON_NAME] 0 kg - 1 Khác (1 KIỆN ) Lấy VPVT…" at bounding box center [808, 402] width 1496 height 57
copy tr "0889202903 ĐẦU PHỐ TRIỀU KHÚC"
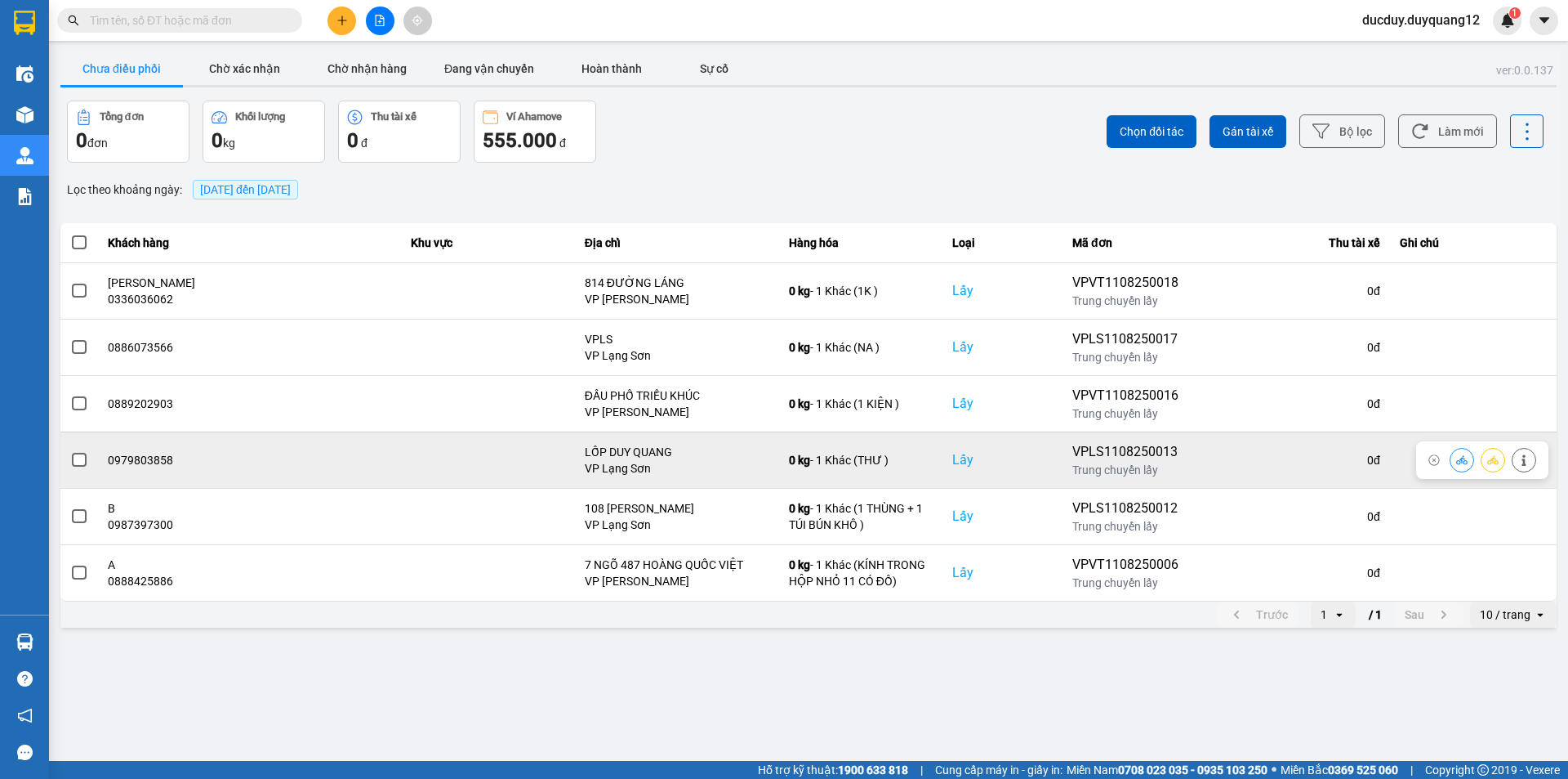
click at [1523, 461] on icon at bounding box center [1523, 459] width 4 height 11
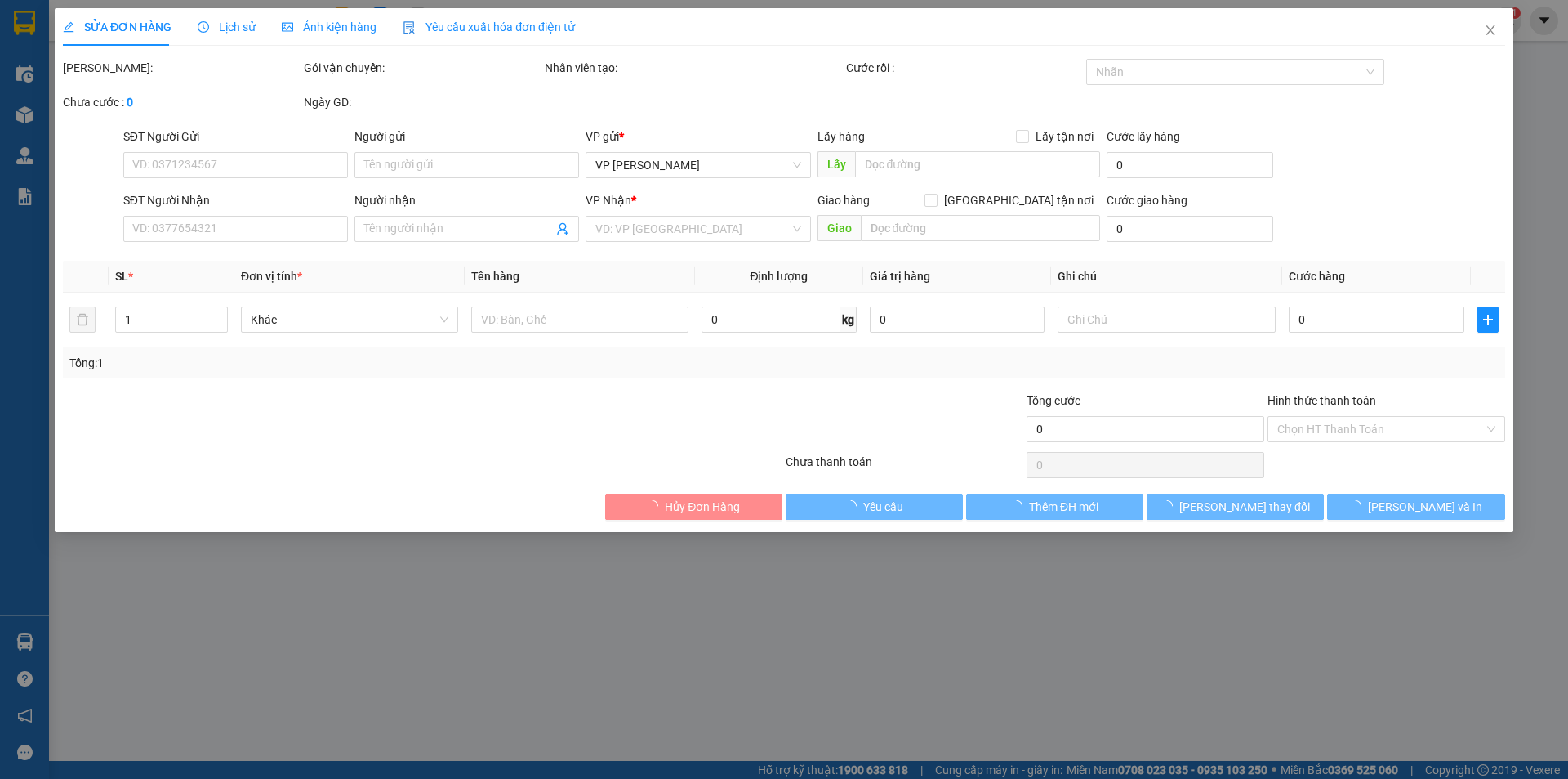
type input "0979803858"
checkbox input "true"
type input "LỐP DUY QUANG"
type input "0979585369"
type input "NAM"
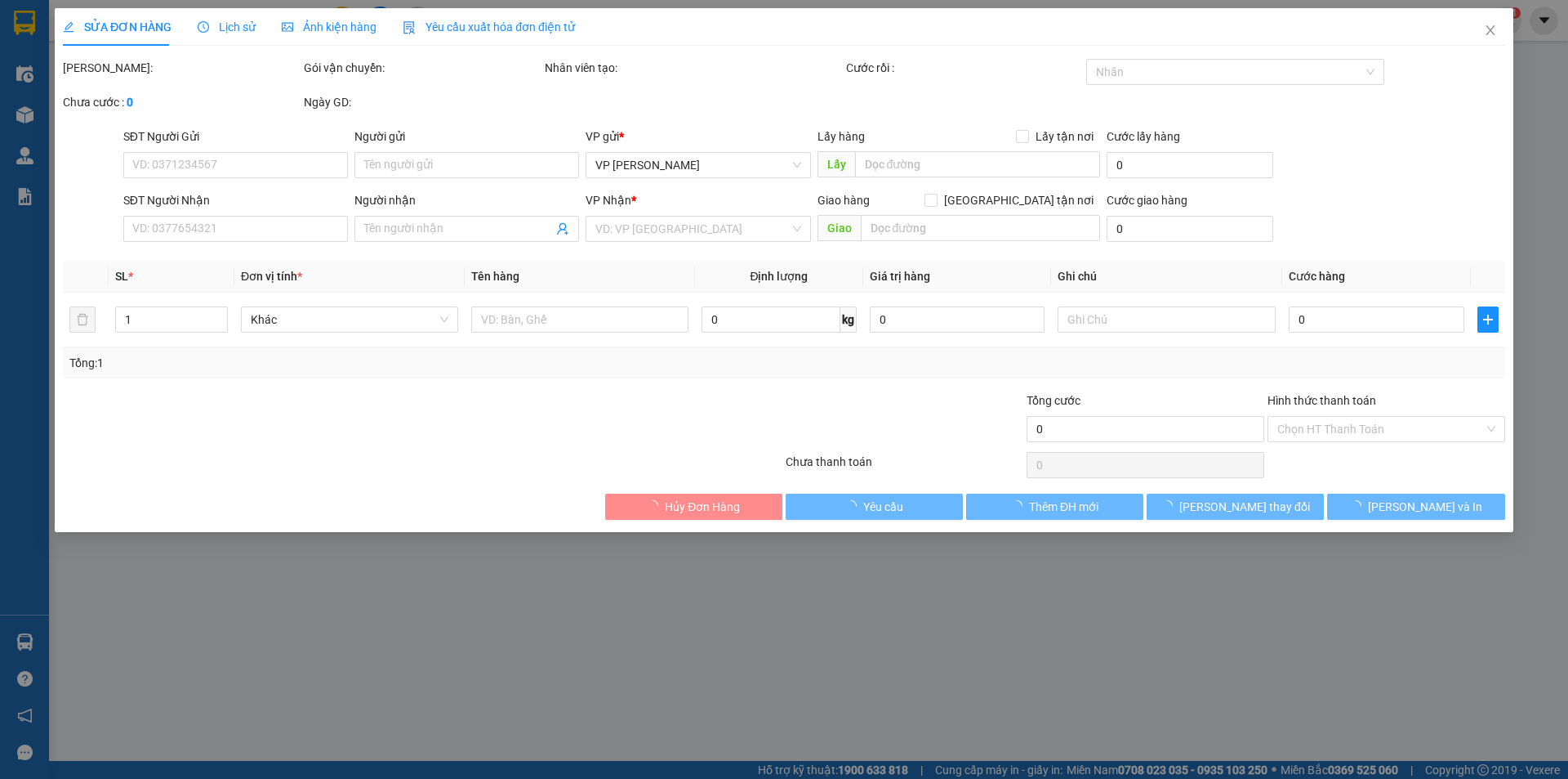
checkbox input "true"
type input "17 THANH BÌNH MỘ [PERSON_NAME]"
type input "100.000"
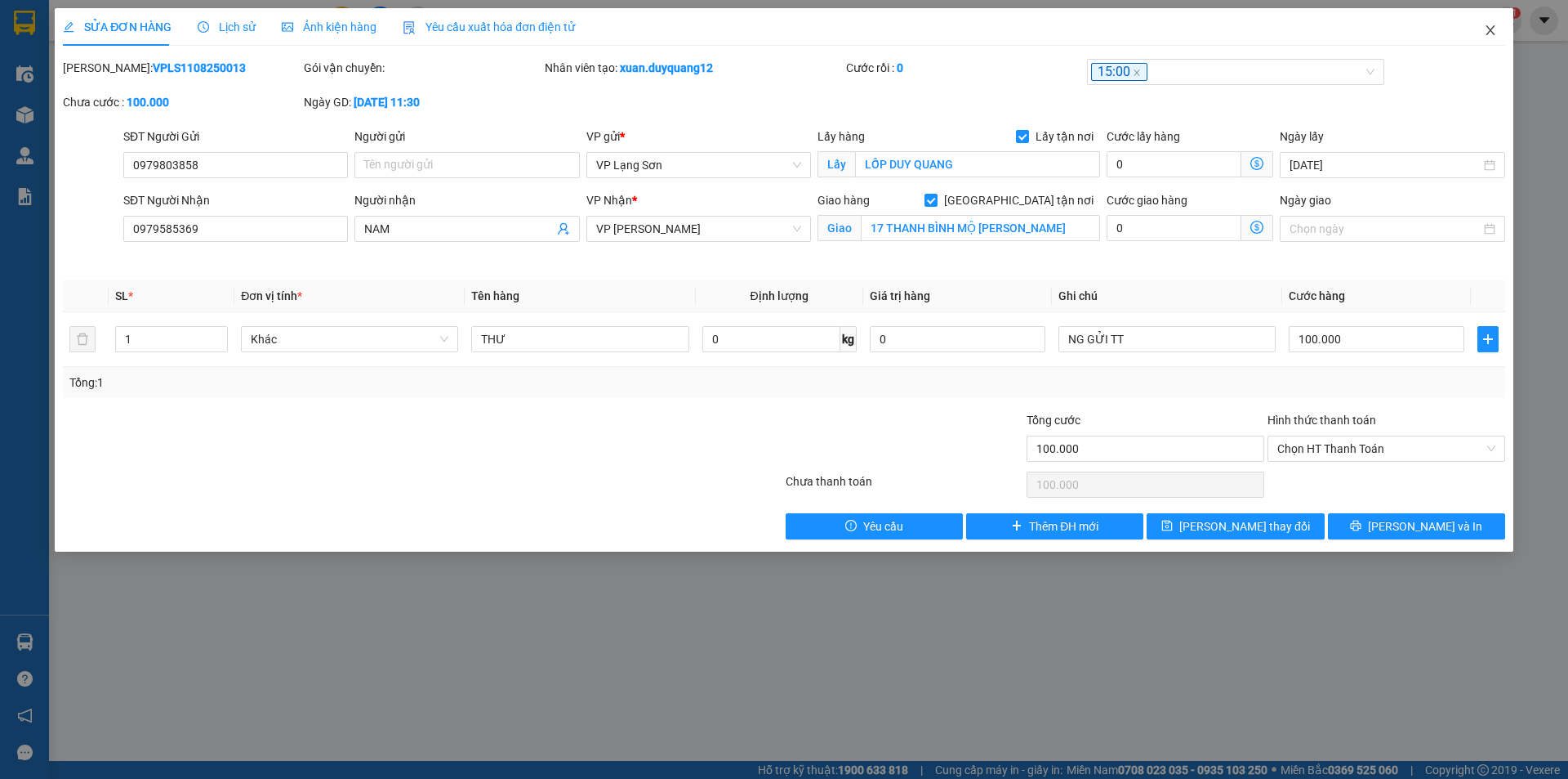
click at [1485, 30] on icon "close" at bounding box center [1489, 30] width 13 height 13
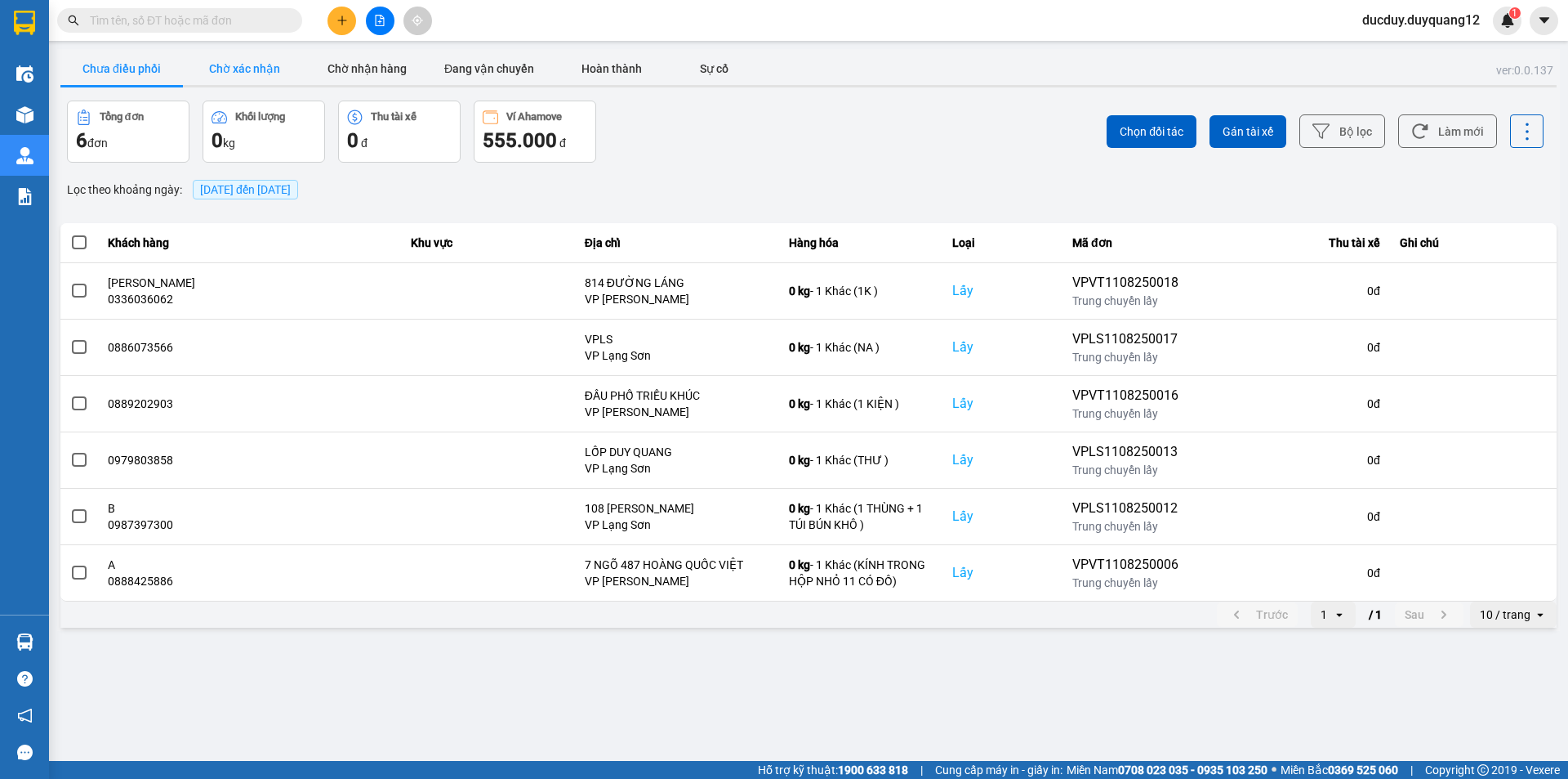
click at [249, 75] on button "Chờ xác nhận" at bounding box center [244, 68] width 122 height 33
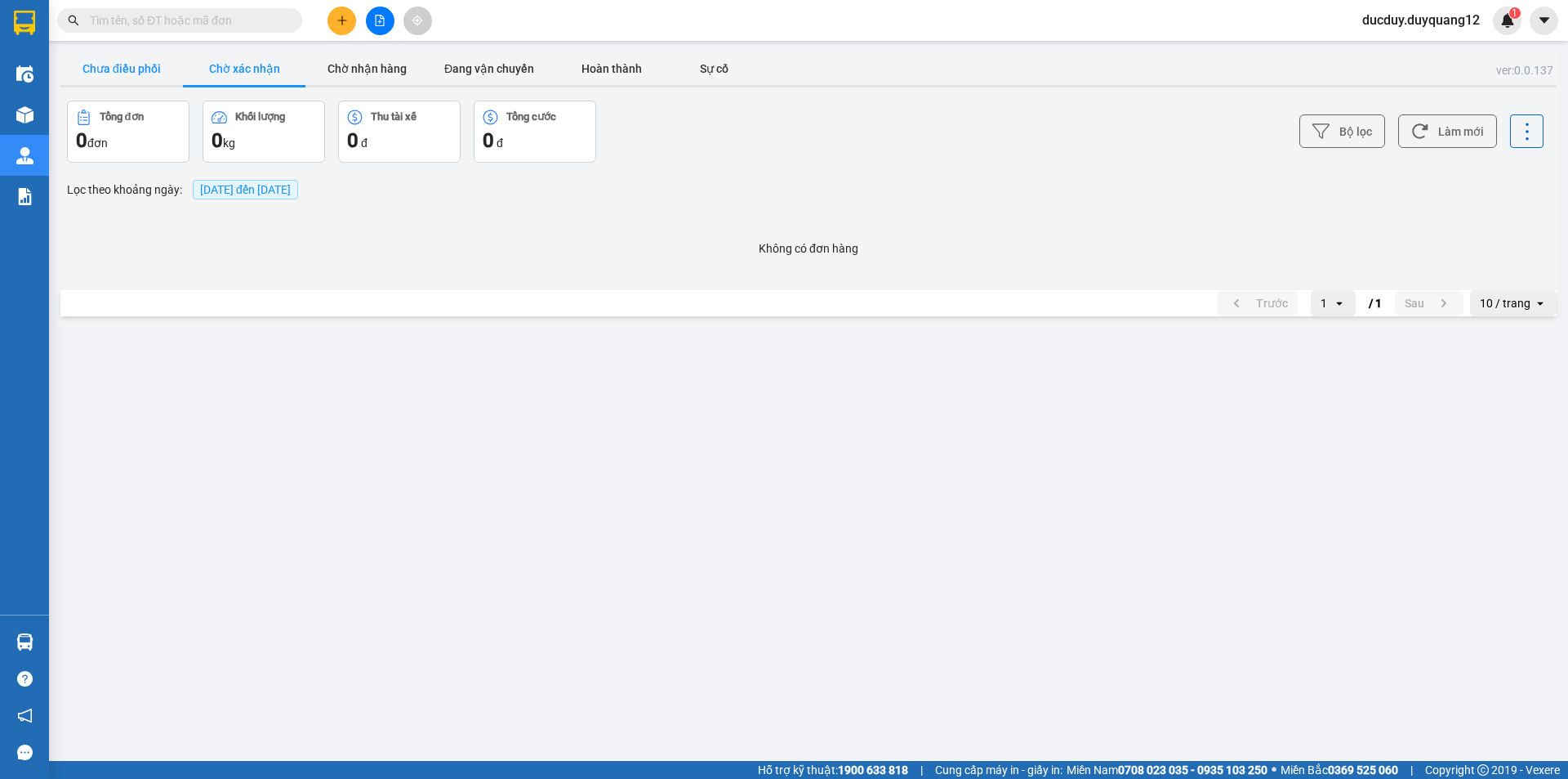
click at [129, 65] on button "Chưa điều phối" at bounding box center [121, 68] width 122 height 33
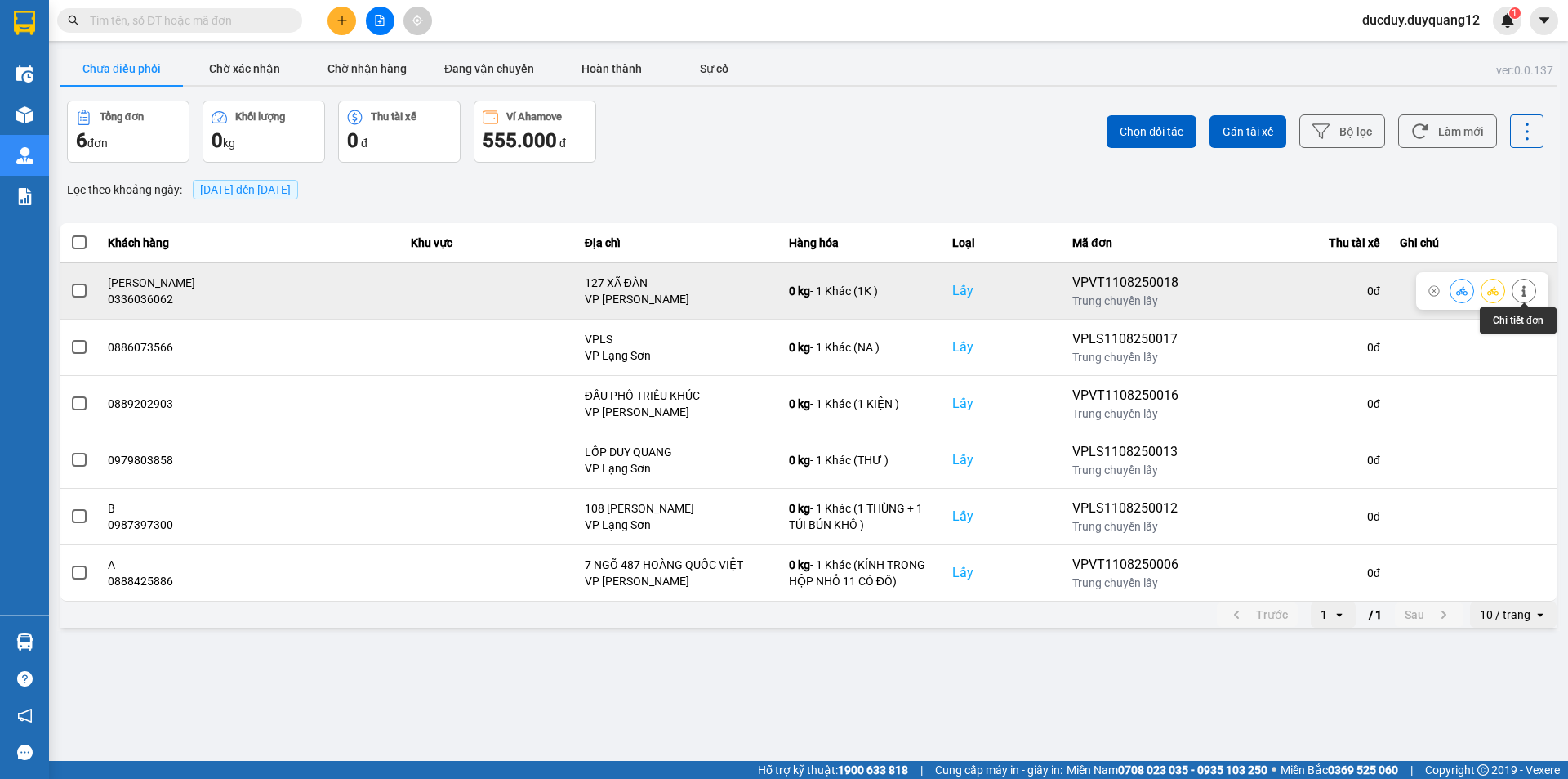
click at [1529, 285] on button at bounding box center [1523, 290] width 23 height 29
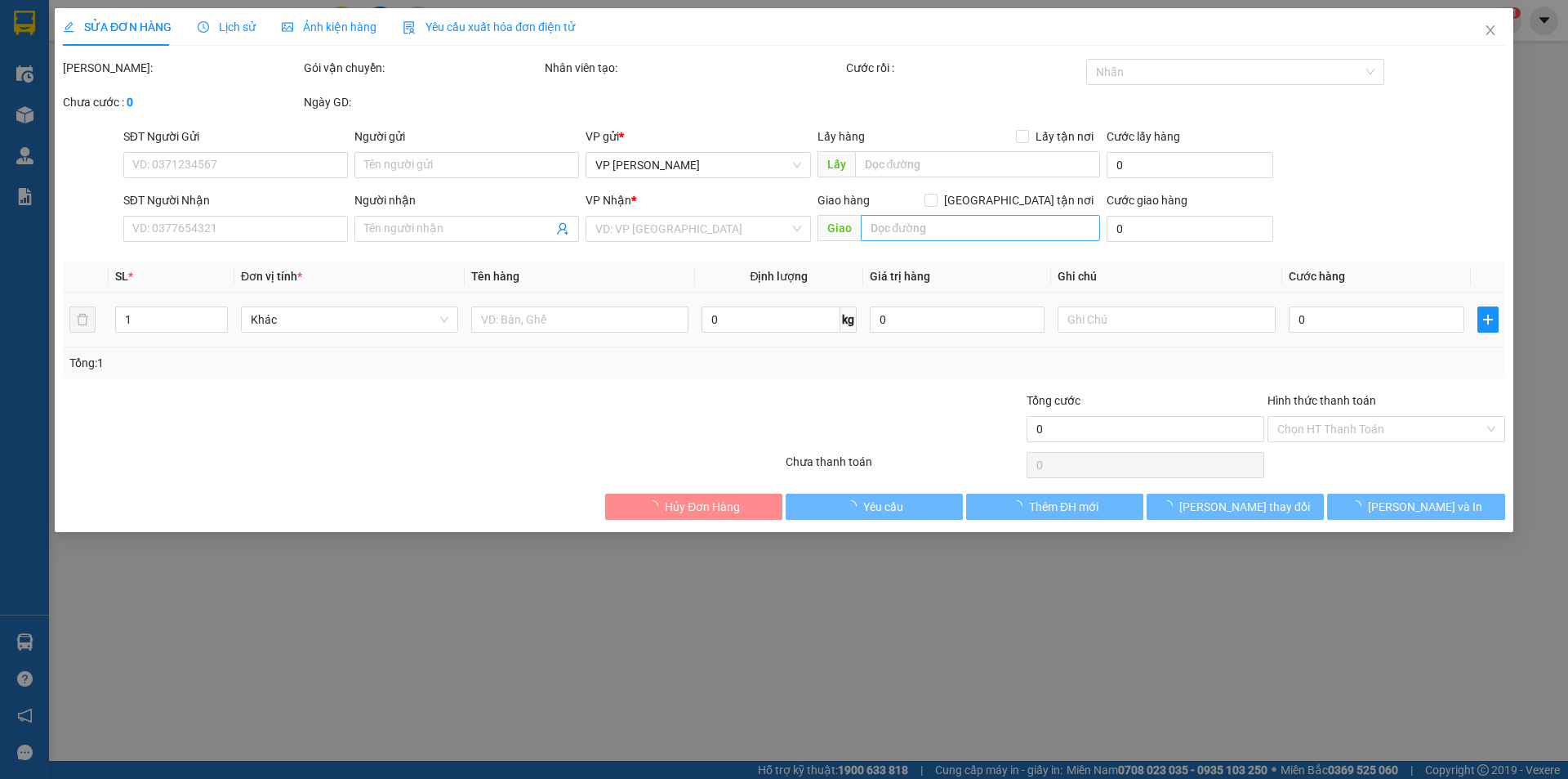
type input "0336036062"
type input "[PERSON_NAME]"
checkbox input "true"
type input "127 XÃ ĐÀN"
type input "0982704886"
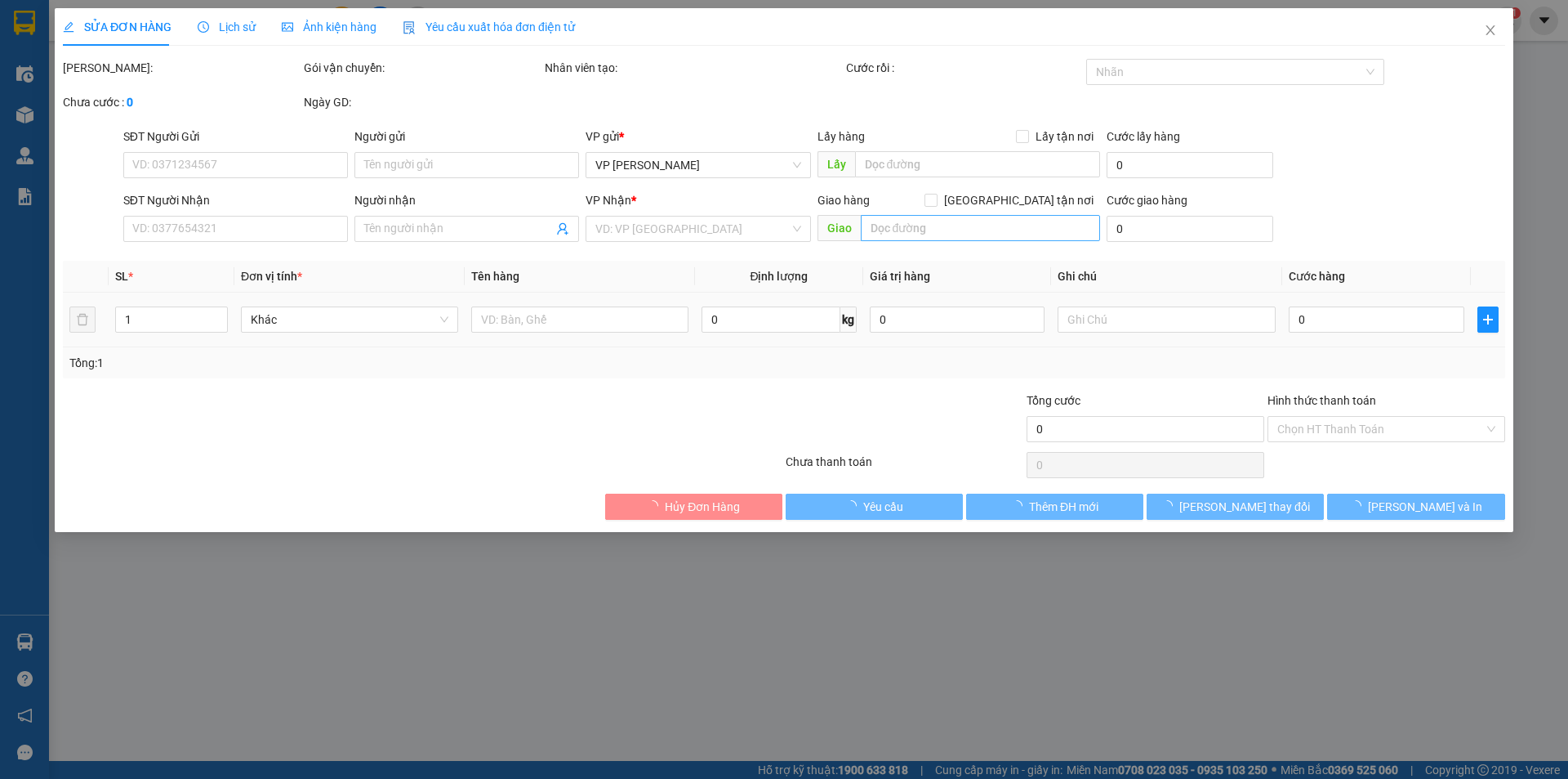
type input "A0942333993"
checkbox input "true"
type input "NGÃ 3 RÁC ĐỒNG ĐĂNG"
type input "120.000"
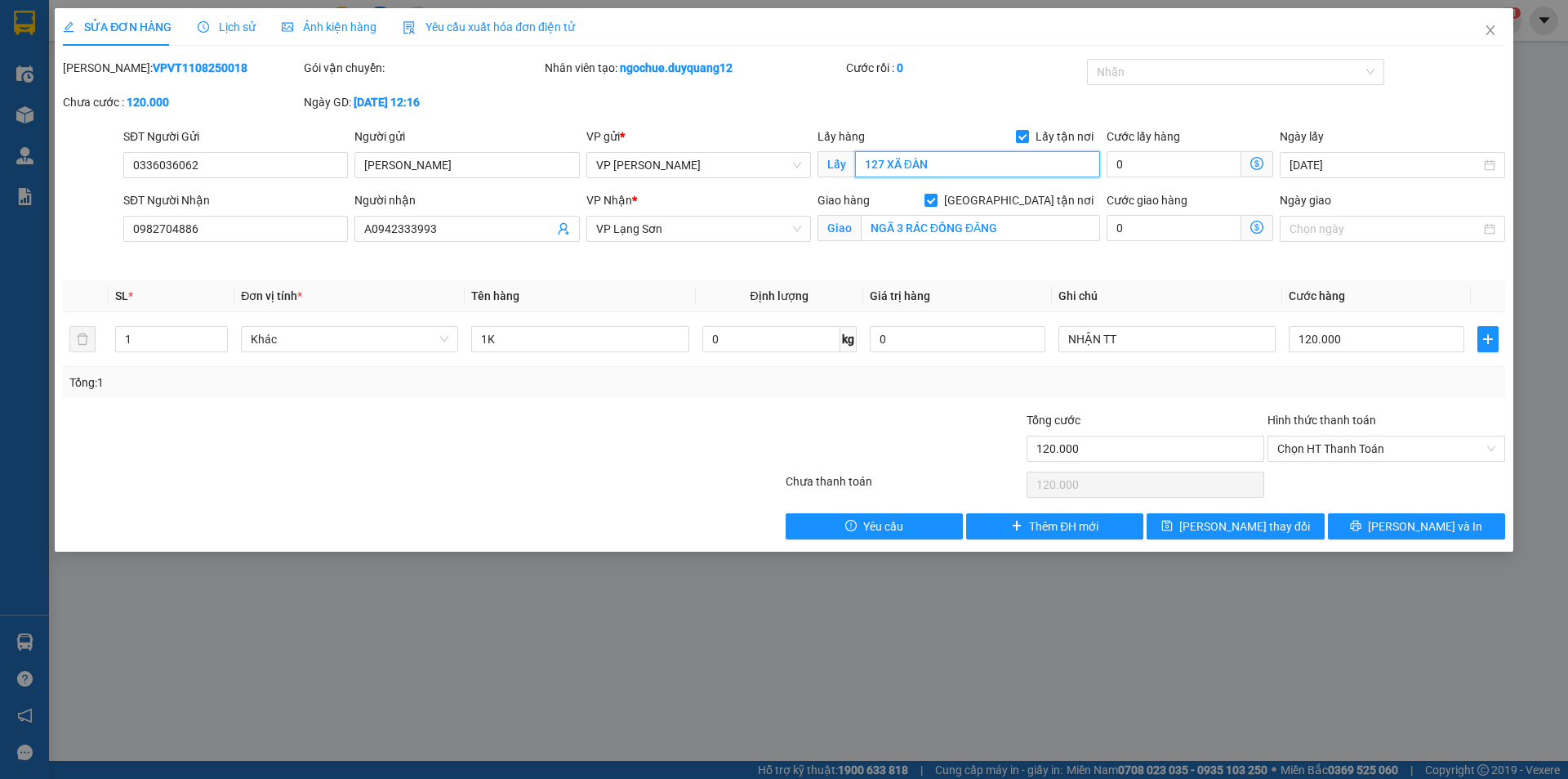
click at [970, 165] on input "127 XÃ ĐÀN" at bounding box center [978, 164] width 245 height 26
type input "127 XÃ ĐÀN,[GEOGRAPHIC_DATA],[GEOGRAPHIC_DATA]"
click at [1173, 521] on icon "save" at bounding box center [1166, 525] width 11 height 11
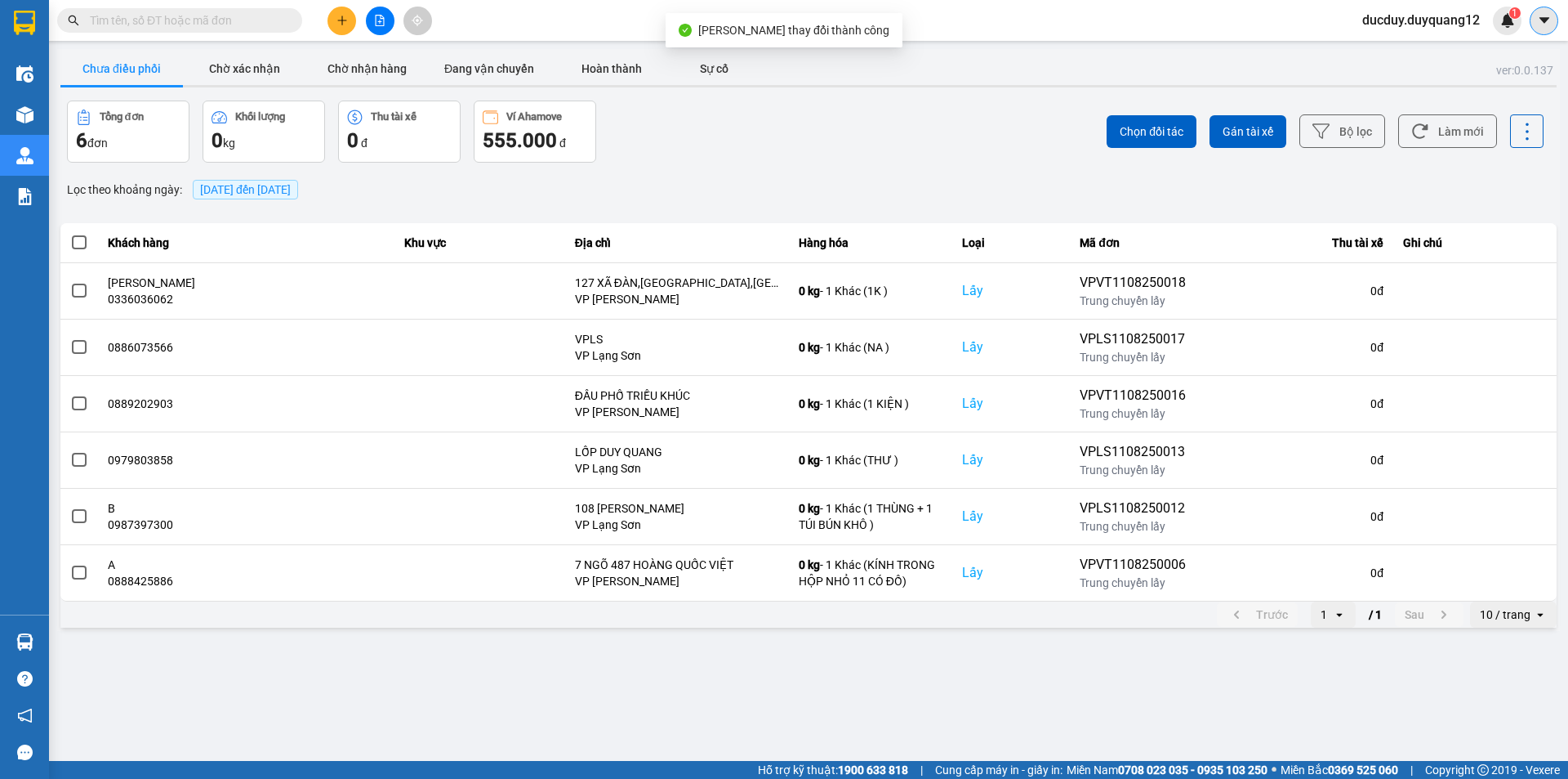
click at [1551, 16] on icon "caret-down" at bounding box center [1544, 20] width 15 height 15
click at [1469, 63] on div "Cấu hình nhà xe" at bounding box center [1500, 61] width 83 height 18
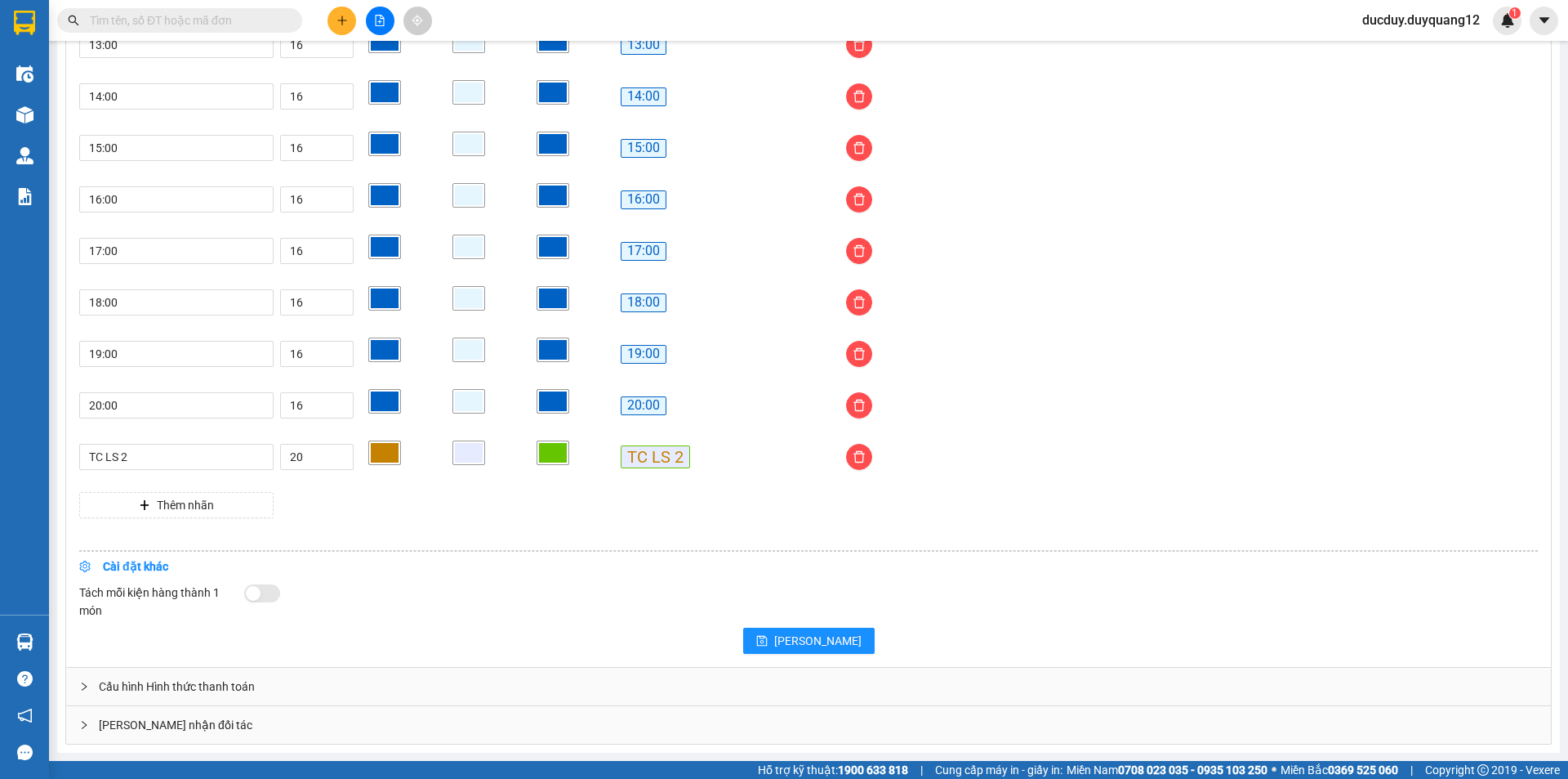
click at [538, 730] on div "[PERSON_NAME] nhận đối tác" at bounding box center [807, 725] width 1484 height 38
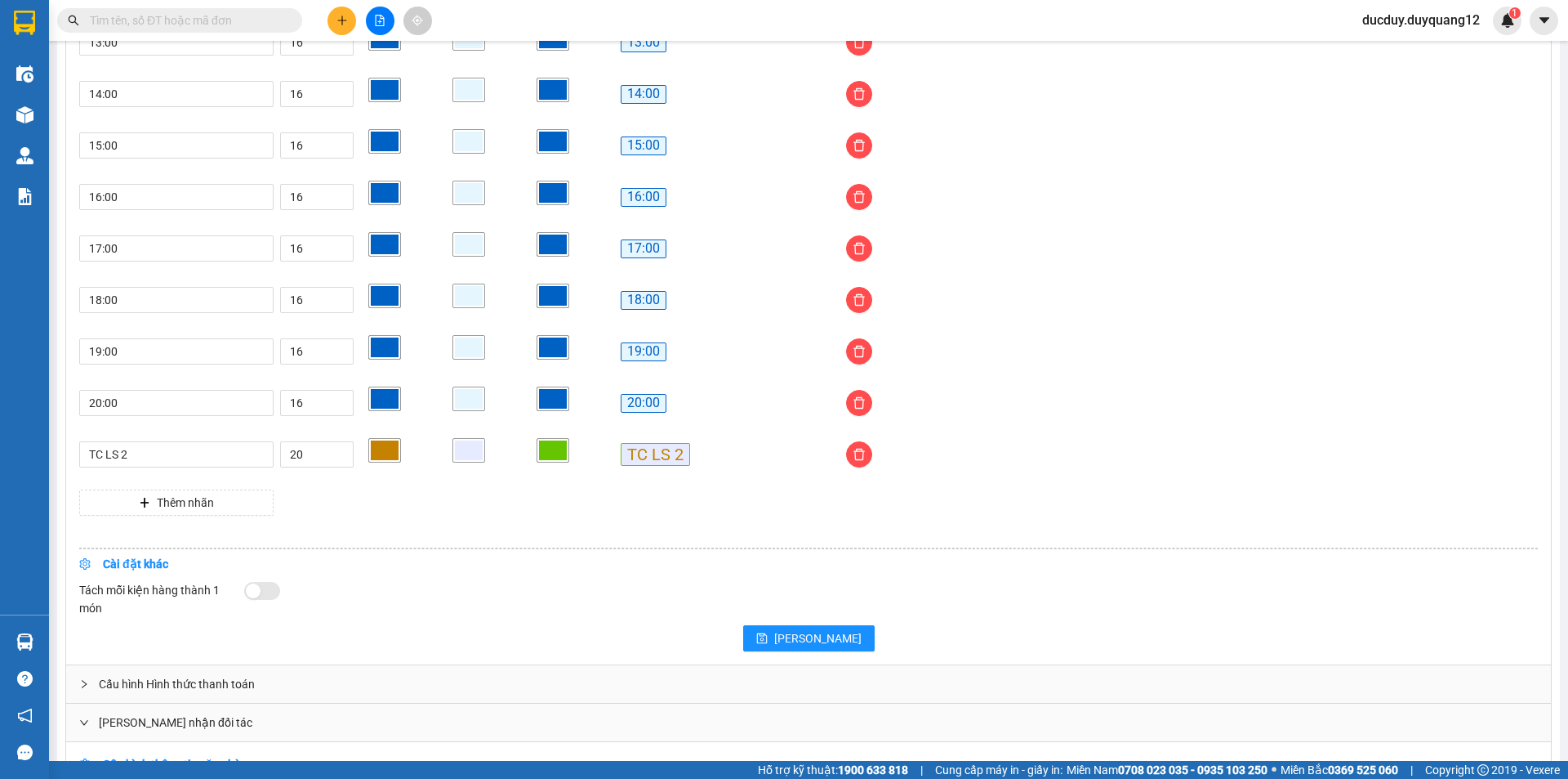
scroll to position [1534, 0]
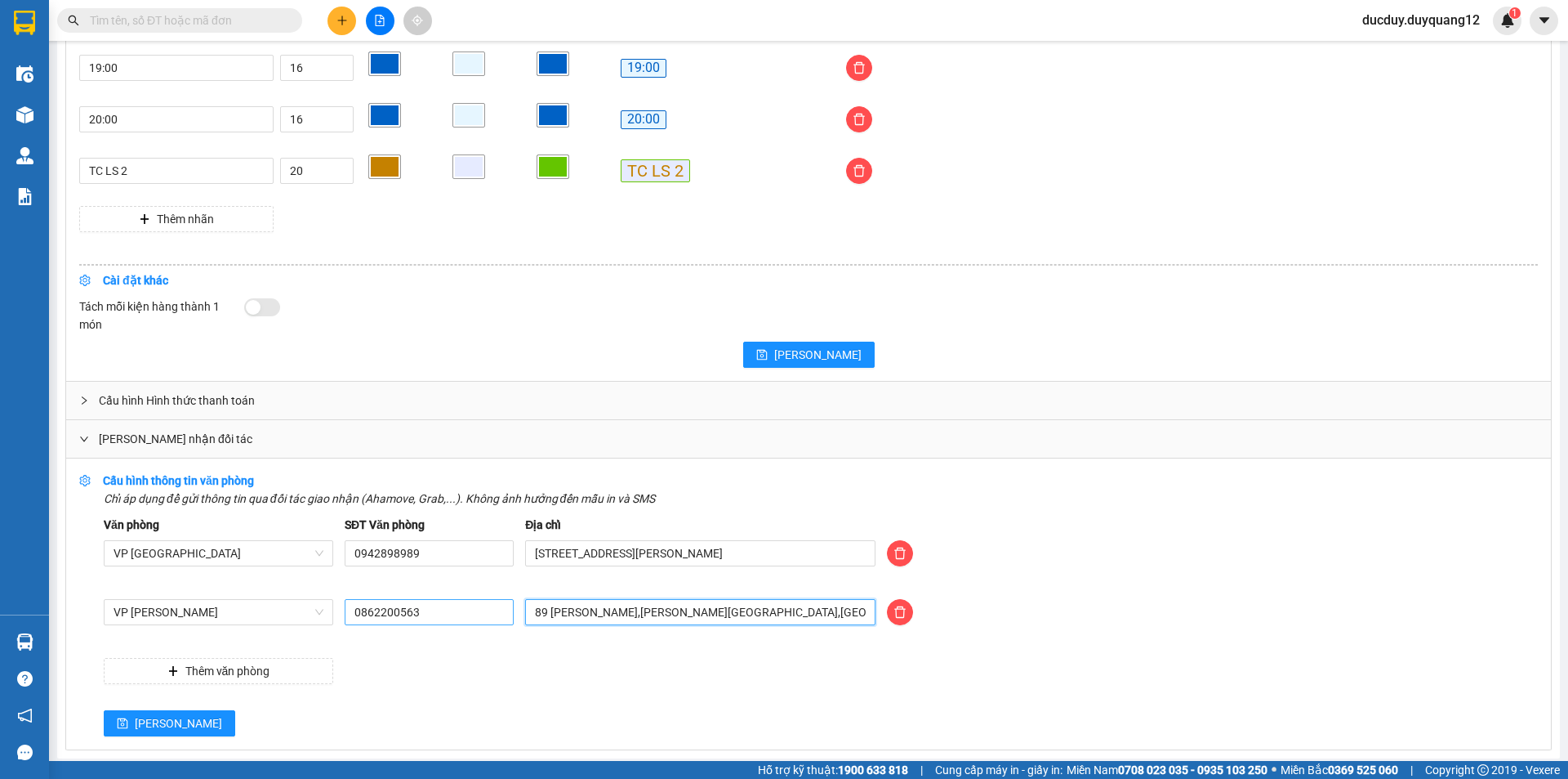
drag, startPoint x: 752, startPoint y: 612, endPoint x: 497, endPoint y: 611, distance: 255.0
click at [497, 611] on div "VP [PERSON_NAME] 0862200563 89 [PERSON_NAME],[GEOGRAPHIC_DATA],[GEOGRAPHIC_DATA]" at bounding box center [820, 622] width 1446 height 46
type input "512 minh khai,[GEOGRAPHIC_DATA],[GEOGRAPHIC_DATA]"
drag, startPoint x: 447, startPoint y: 613, endPoint x: 284, endPoint y: 625, distance: 163.4
click at [284, 625] on div "VP [PERSON_NAME][GEOGRAPHIC_DATA],[GEOGRAPHIC_DATA]" at bounding box center [820, 622] width 1446 height 46
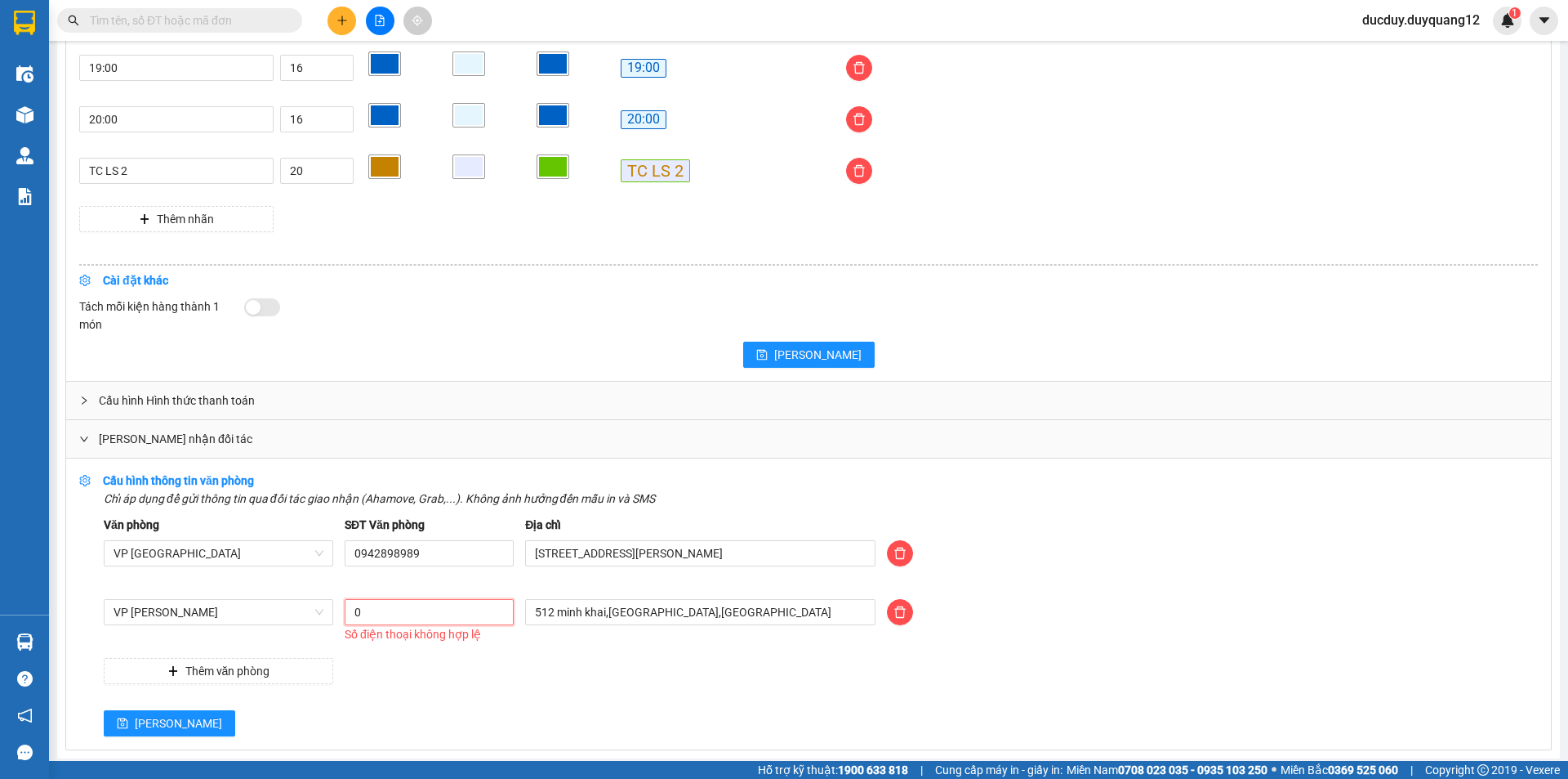
type input "0981355523"
click at [161, 722] on button "[PERSON_NAME]" at bounding box center [169, 723] width 131 height 26
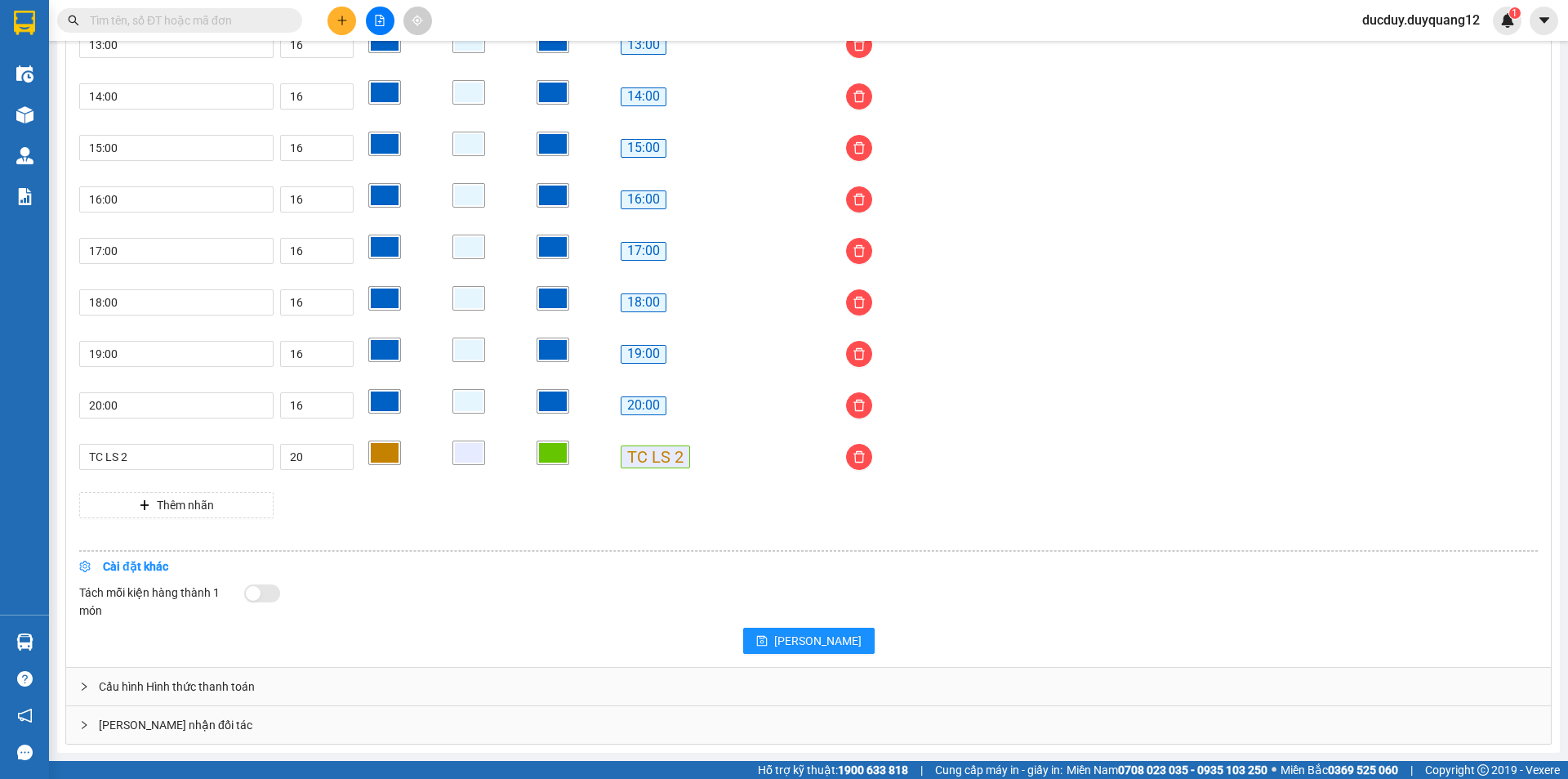
scroll to position [1250, 0]
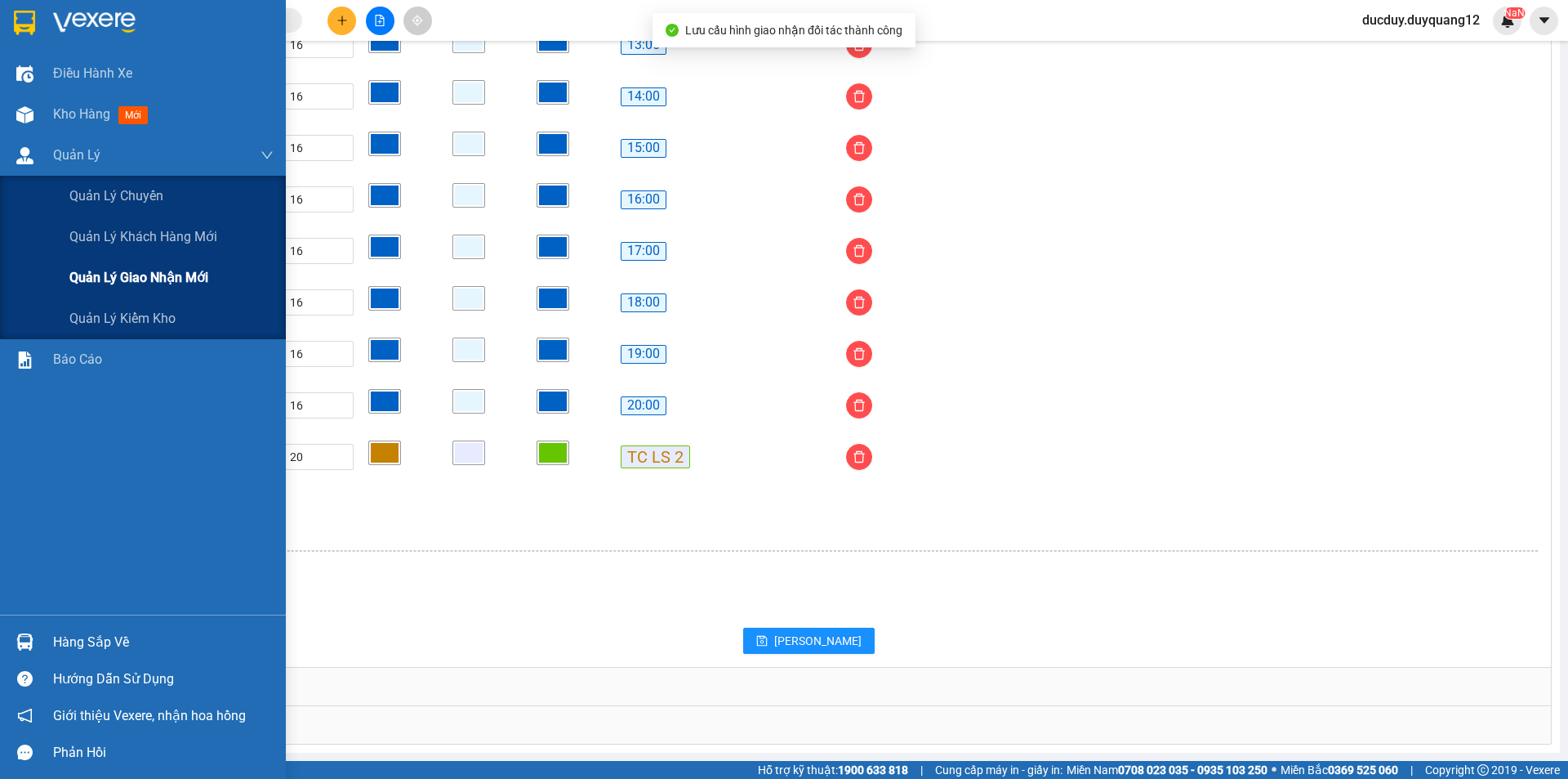
click at [107, 275] on span "Quản lý giao nhận mới" at bounding box center [138, 277] width 138 height 21
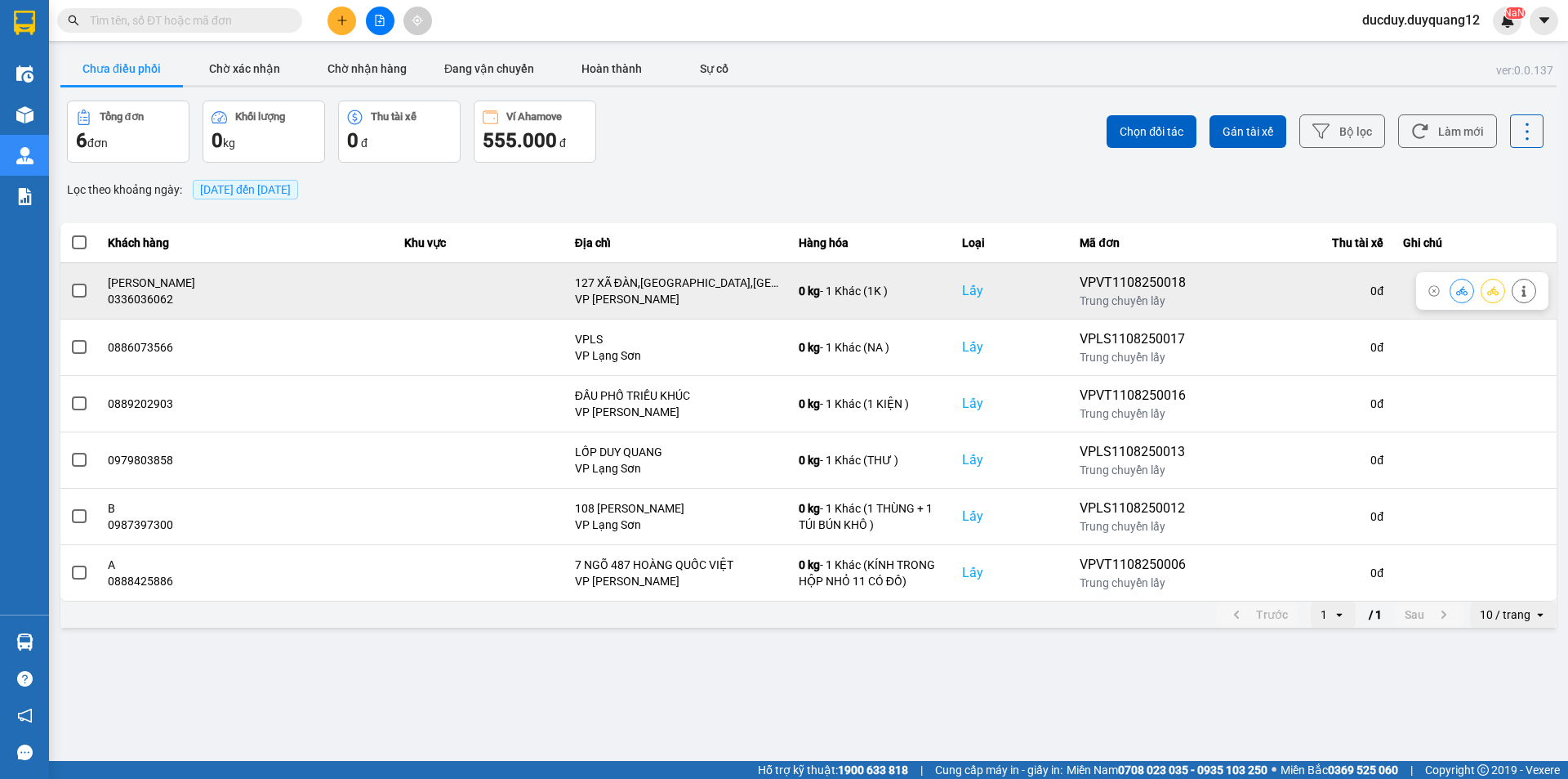
click at [78, 282] on label at bounding box center [80, 291] width 18 height 18
click at [71, 282] on input "checkbox" at bounding box center [71, 282] width 0 height 0
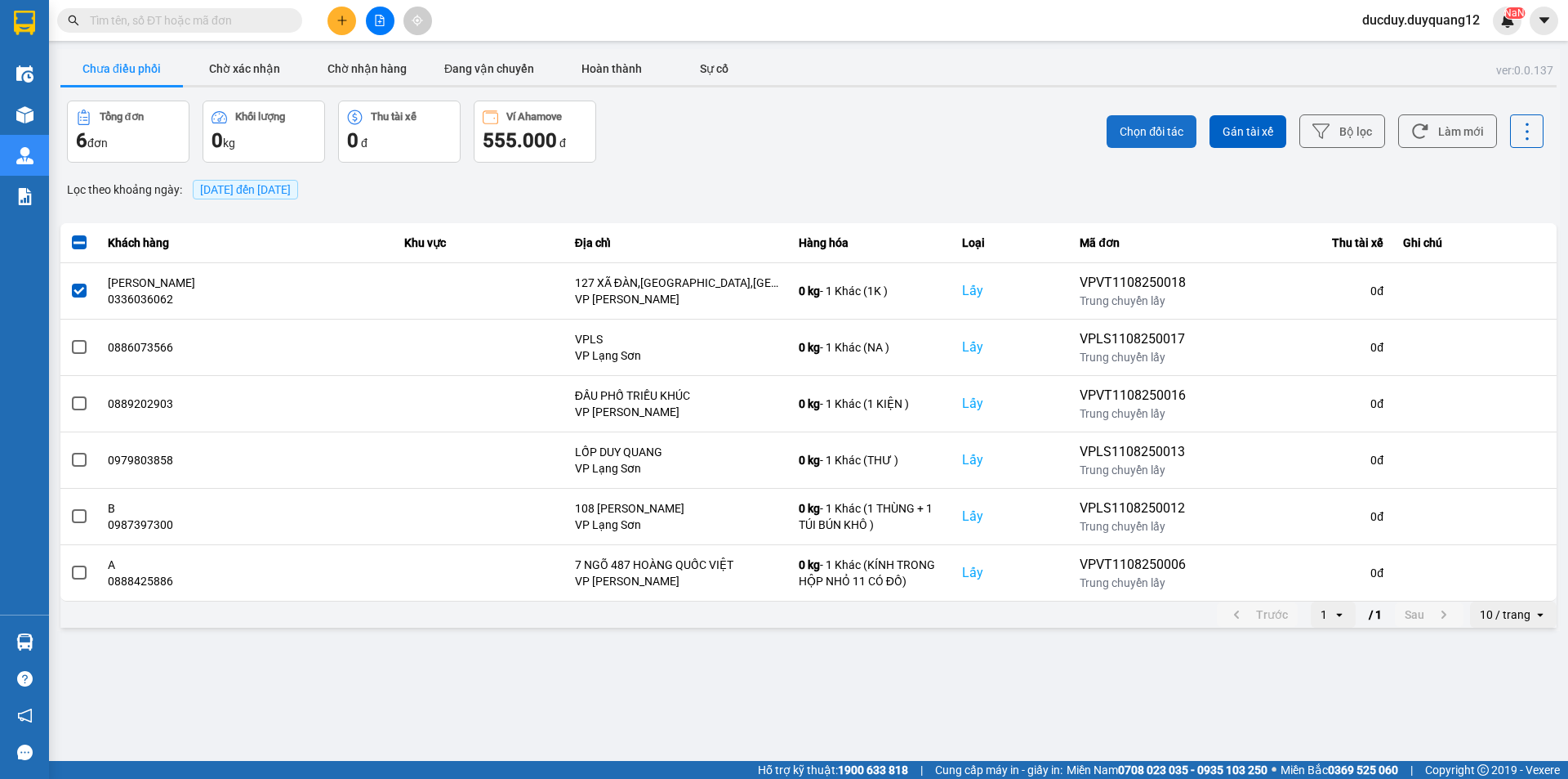
click at [1154, 129] on span "Chọn đối tác" at bounding box center [1151, 131] width 64 height 16
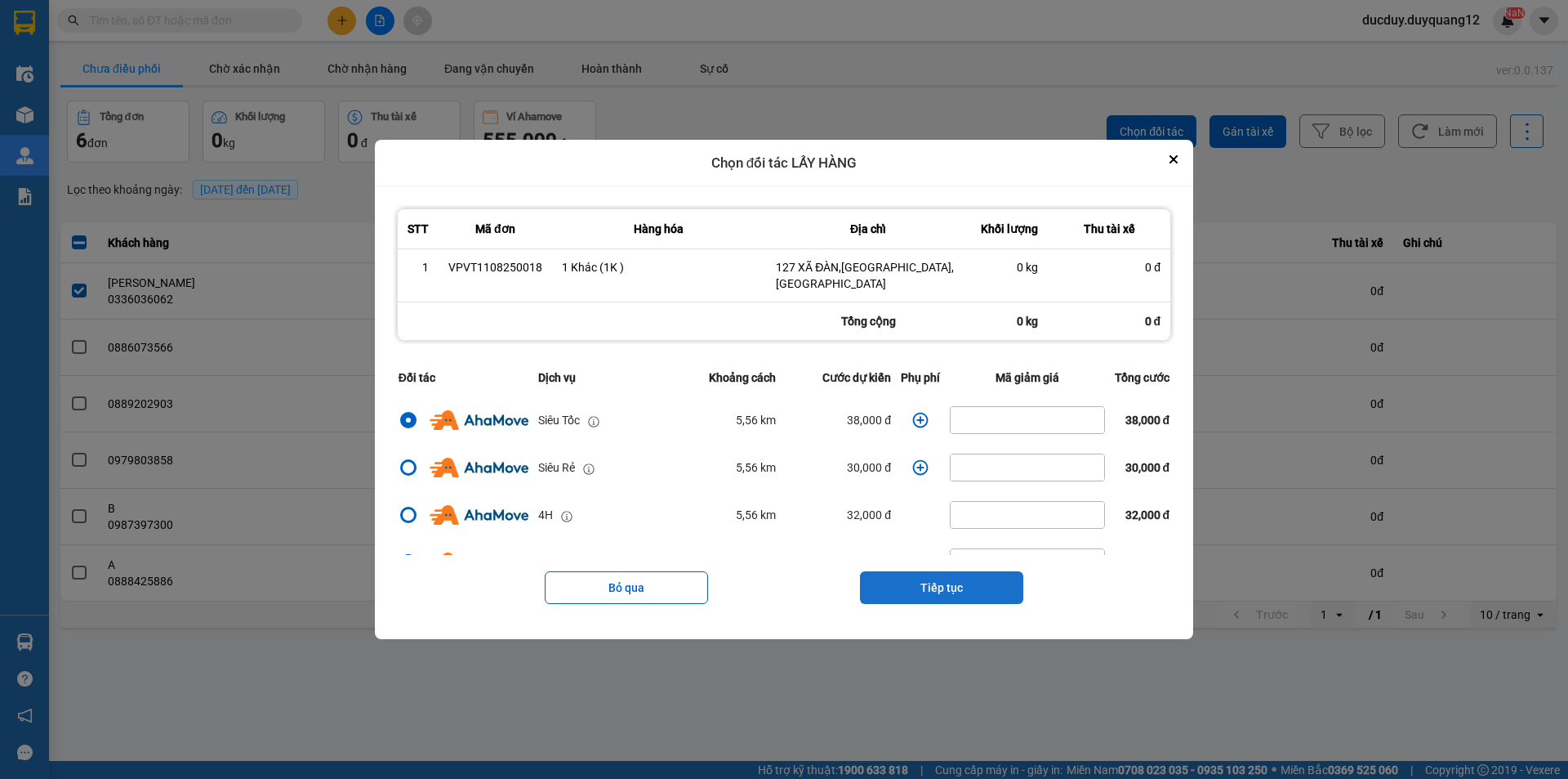
click at [942, 583] on button "Tiếp tục" at bounding box center [942, 587] width 163 height 33
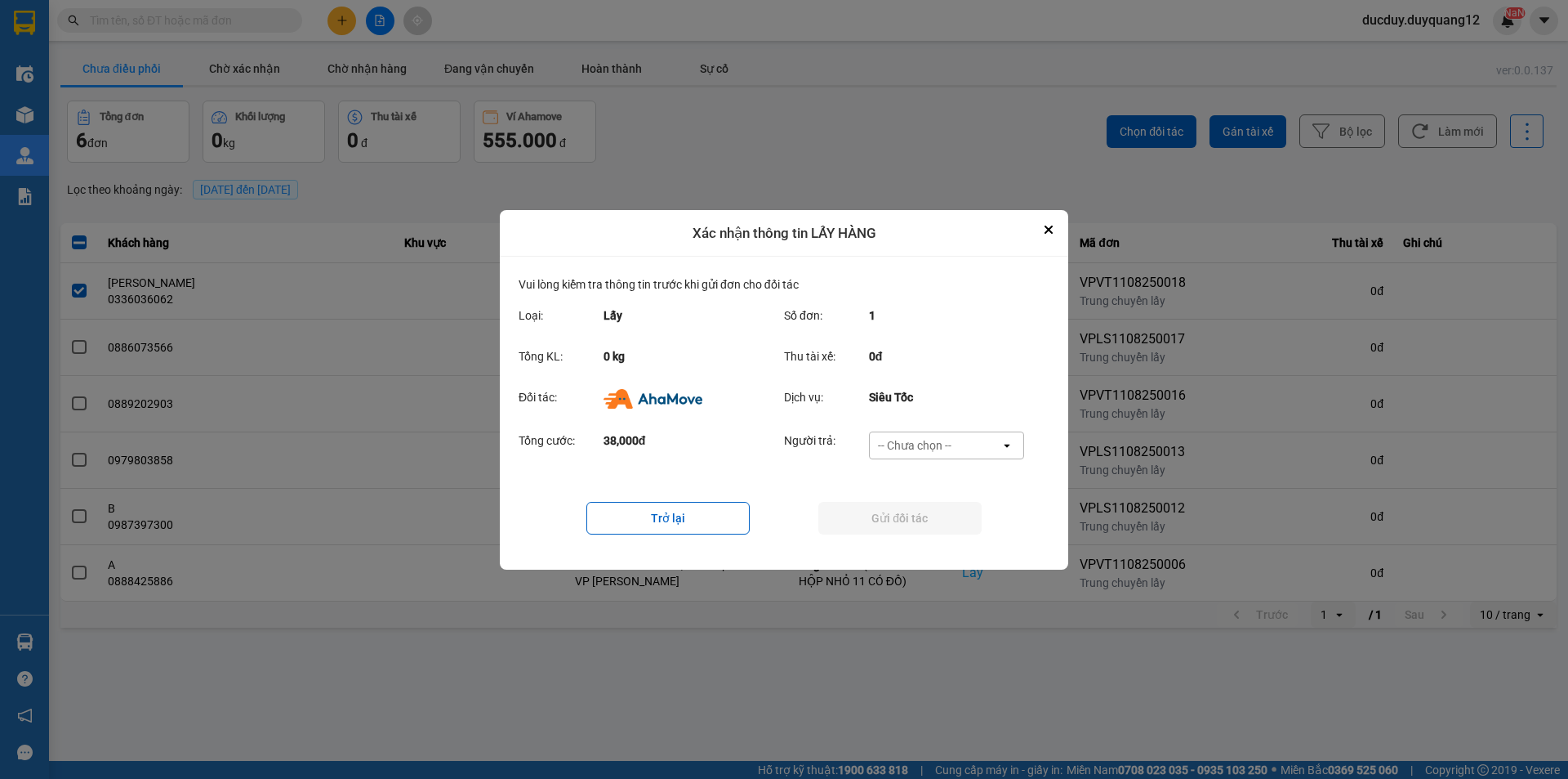
click at [937, 438] on div "-- Chưa chọn --" at bounding box center [915, 445] width 74 height 16
click at [920, 536] on span "Ví Ahamove" at bounding box center [914, 538] width 66 height 16
click at [907, 506] on button "Gửi đối tác" at bounding box center [900, 518] width 163 height 33
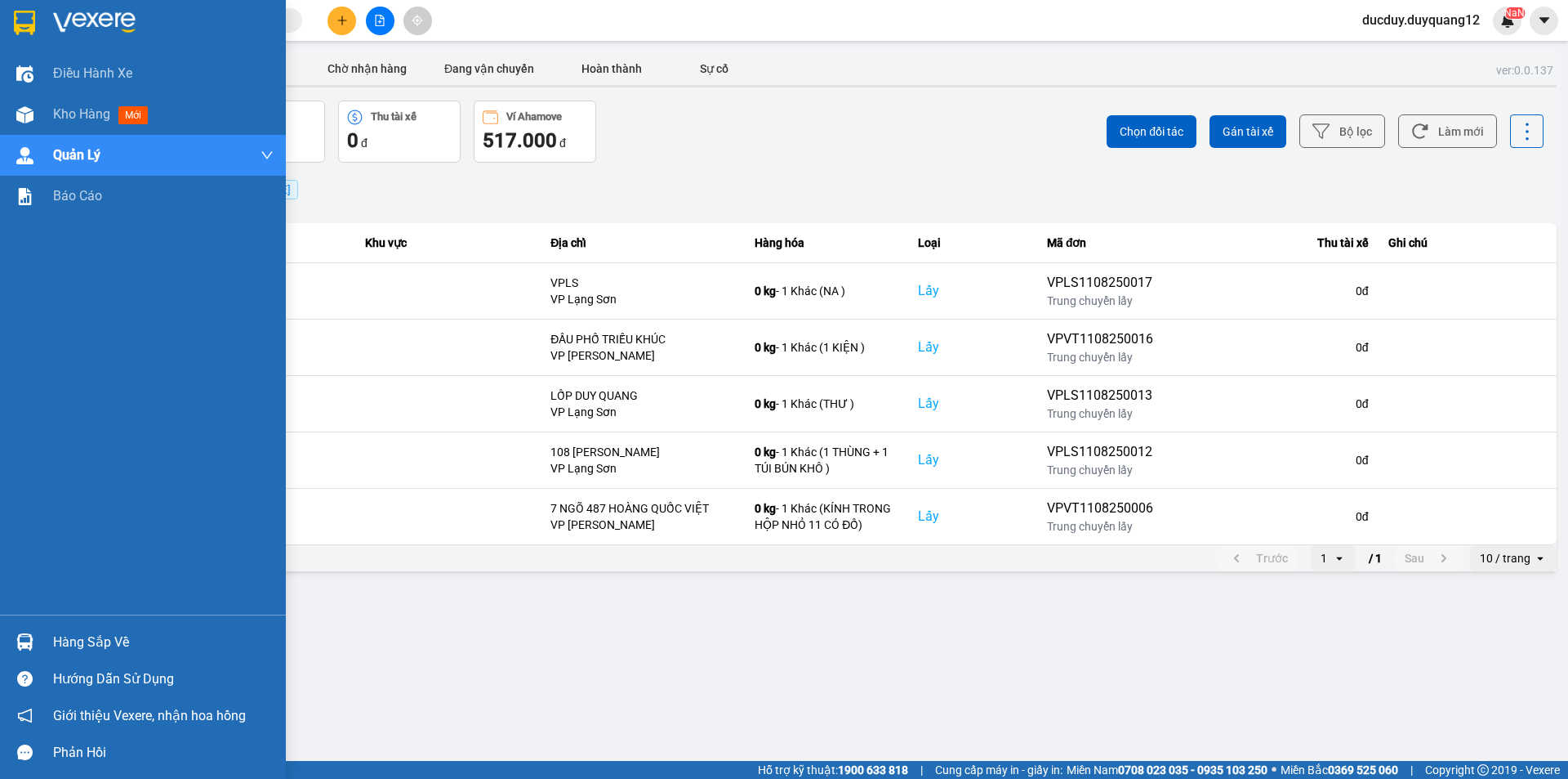
click at [87, 649] on div "Hàng sắp về" at bounding box center [162, 642] width 220 height 25
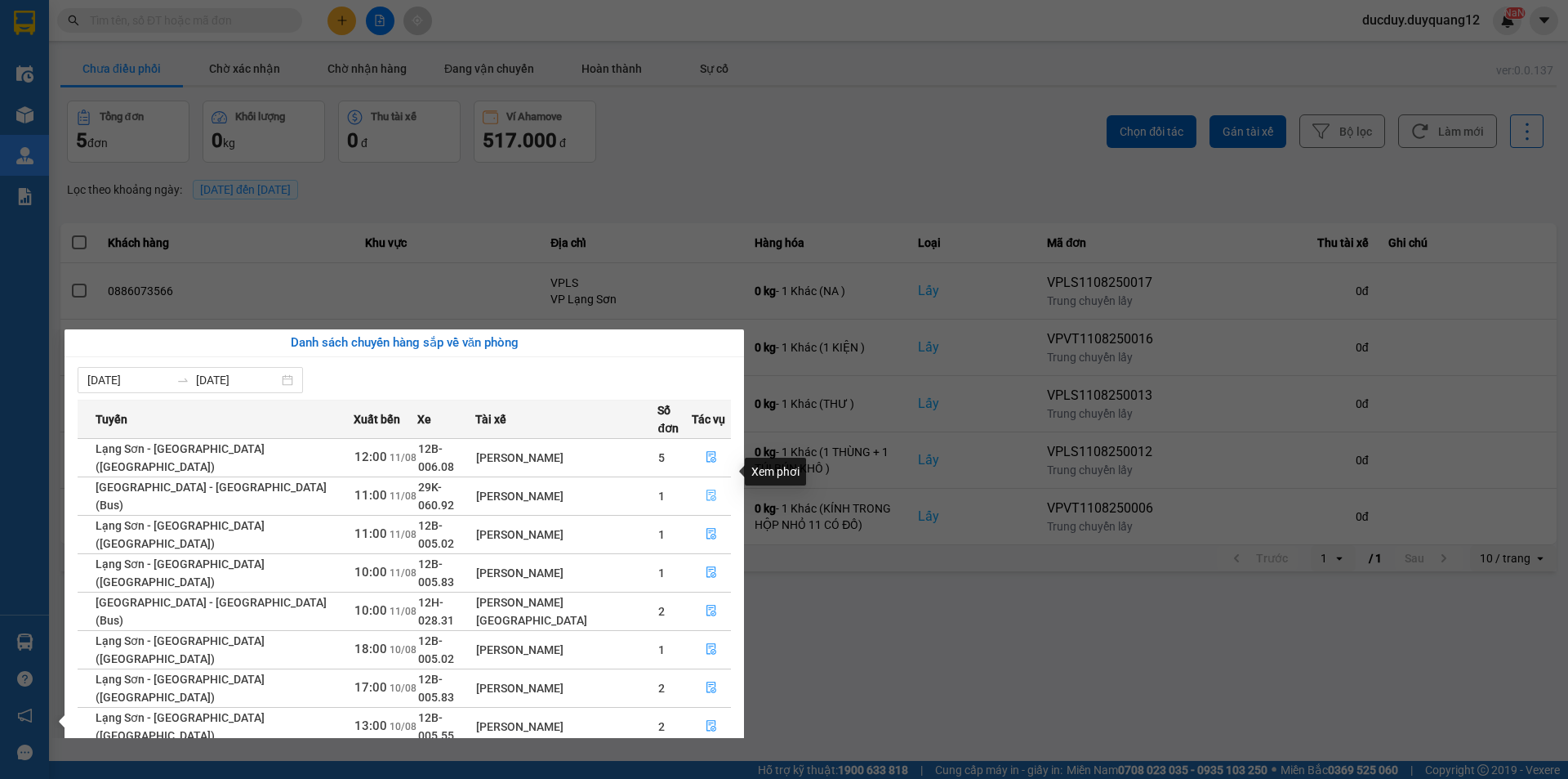
click at [706, 489] on icon "file-done" at bounding box center [711, 494] width 11 height 11
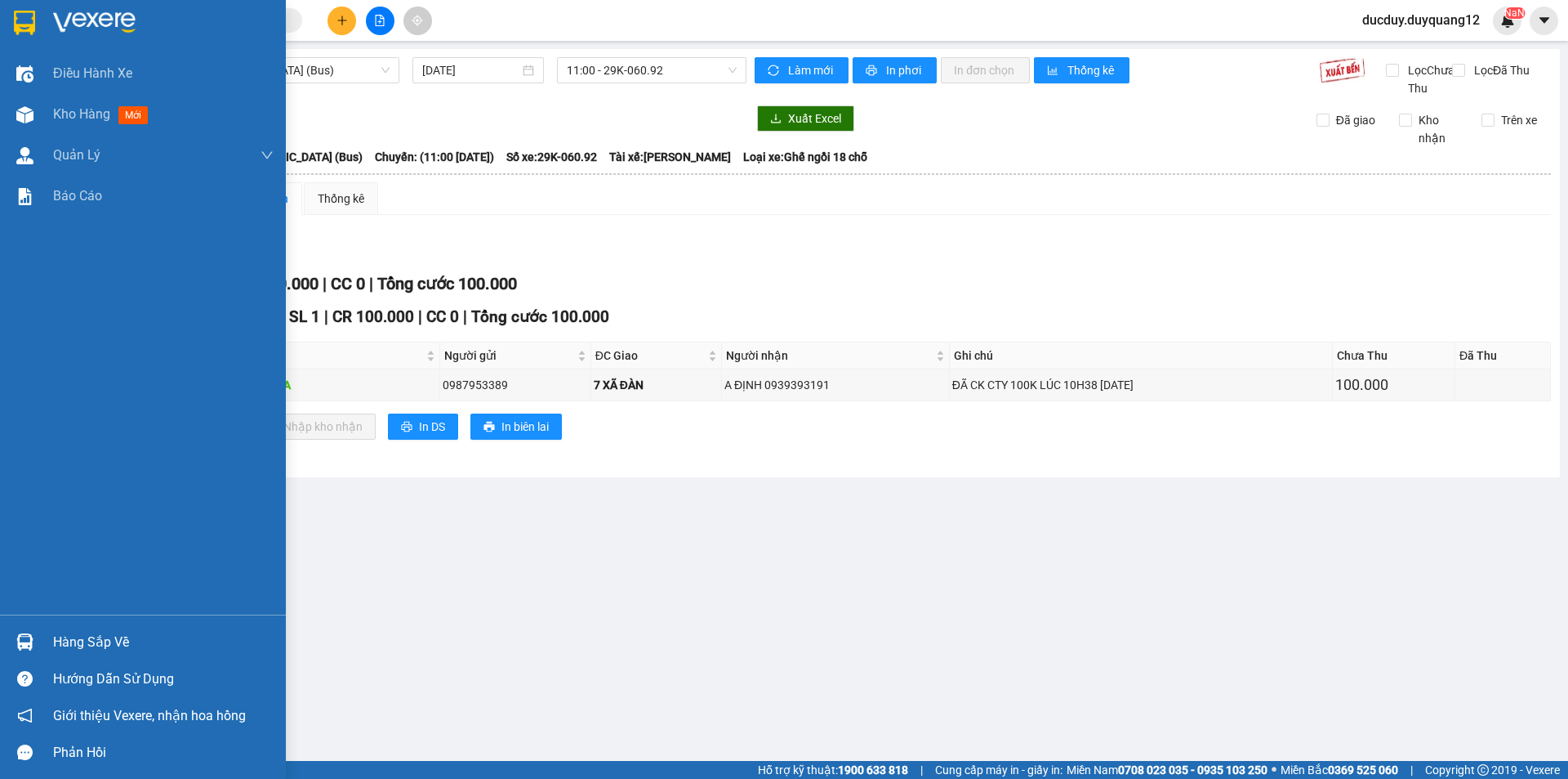
click at [64, 643] on div "Hàng sắp về" at bounding box center [162, 642] width 220 height 25
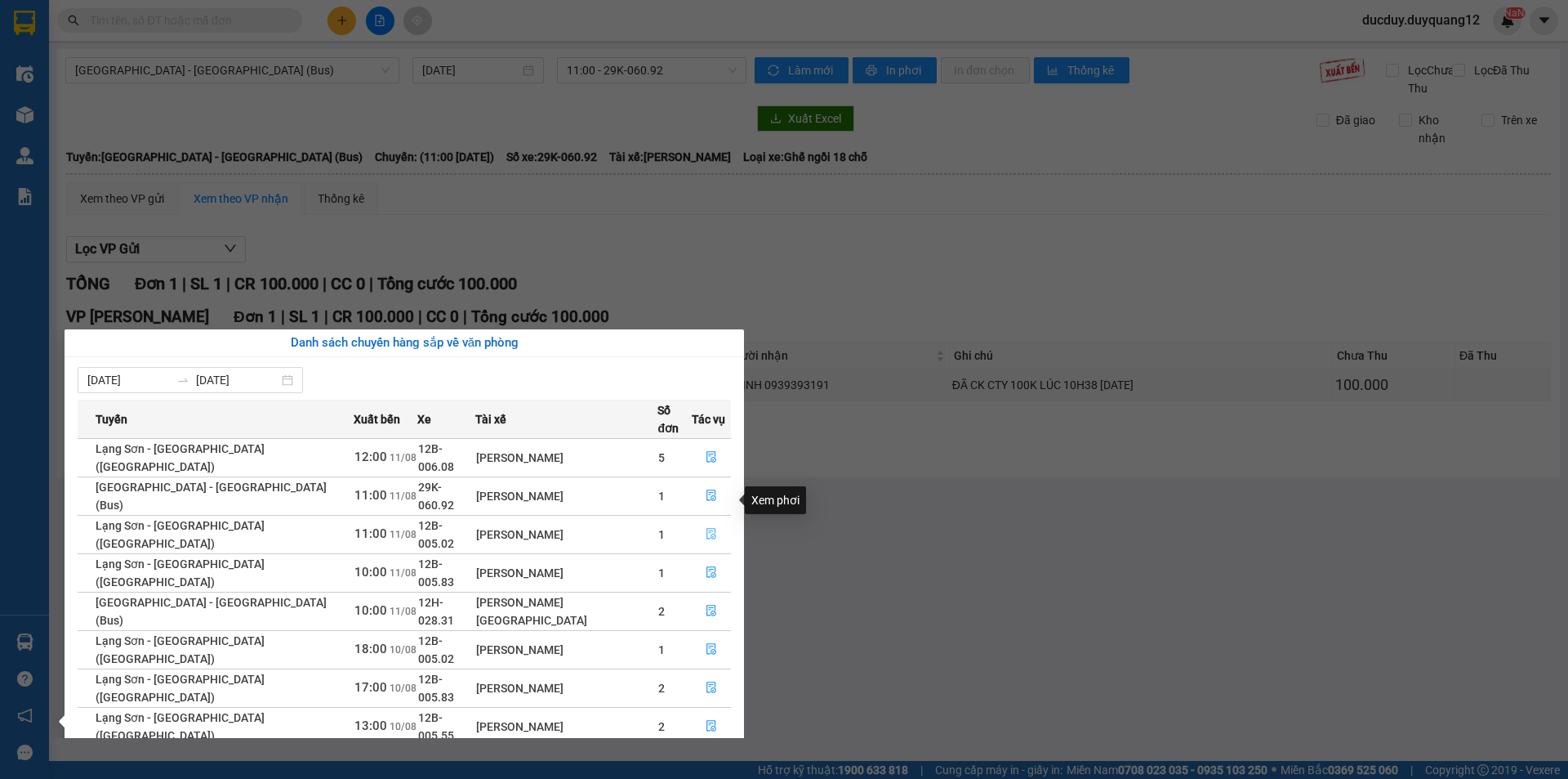
click at [713, 521] on button "button" at bounding box center [712, 534] width 38 height 26
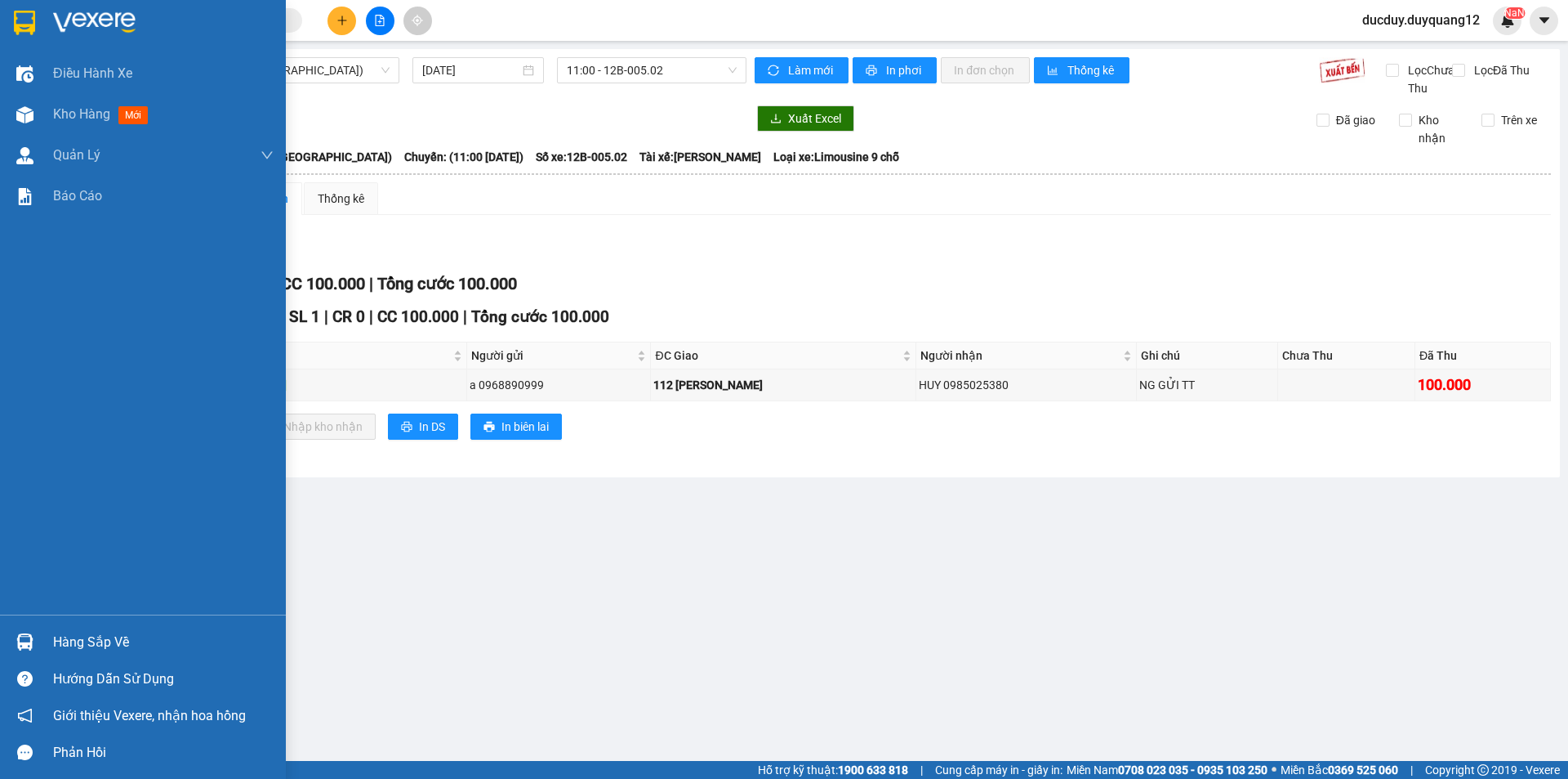
click at [85, 646] on div "Hàng sắp về" at bounding box center [162, 642] width 220 height 25
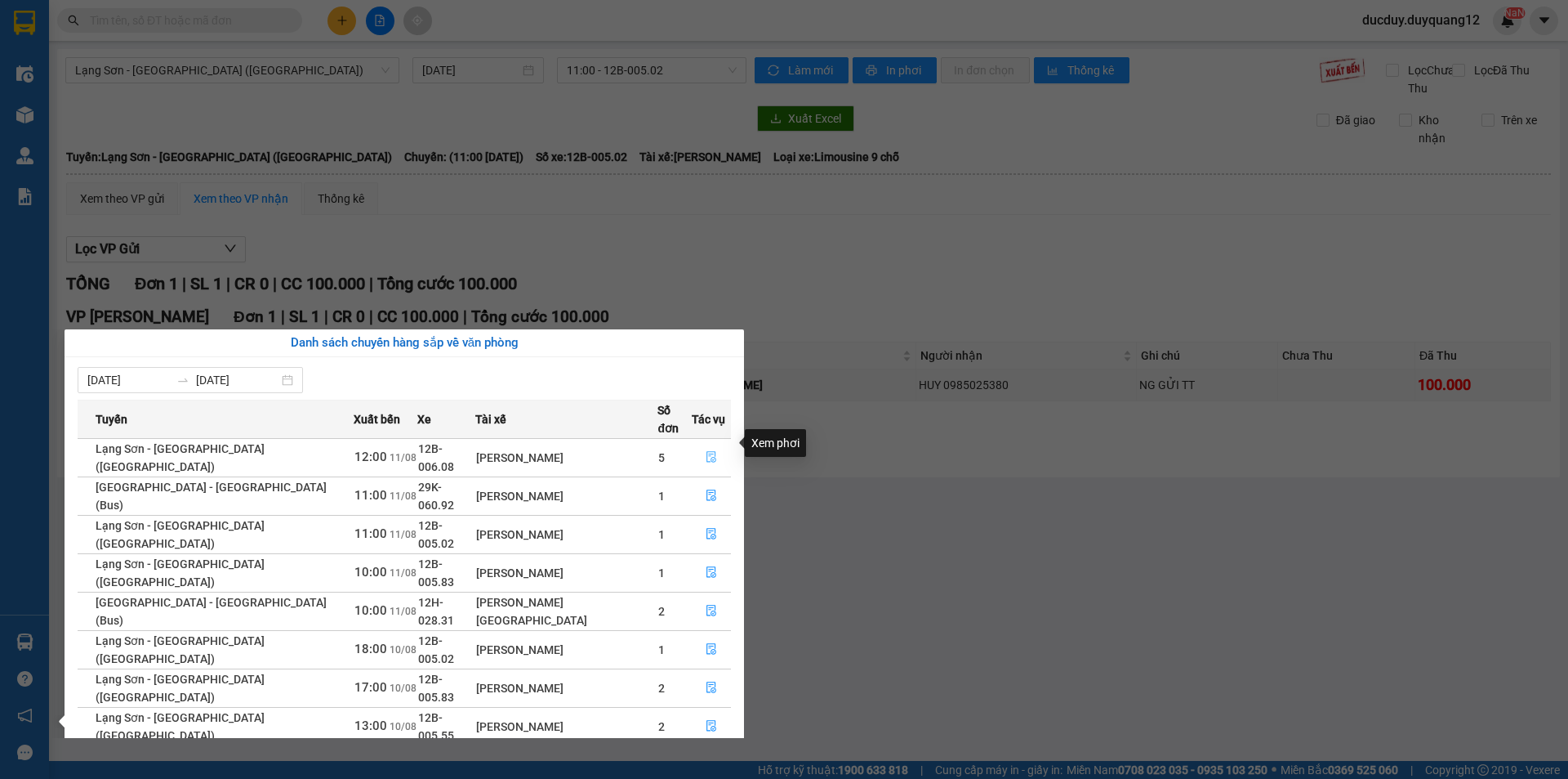
click at [706, 452] on icon "file-done" at bounding box center [711, 457] width 10 height 11
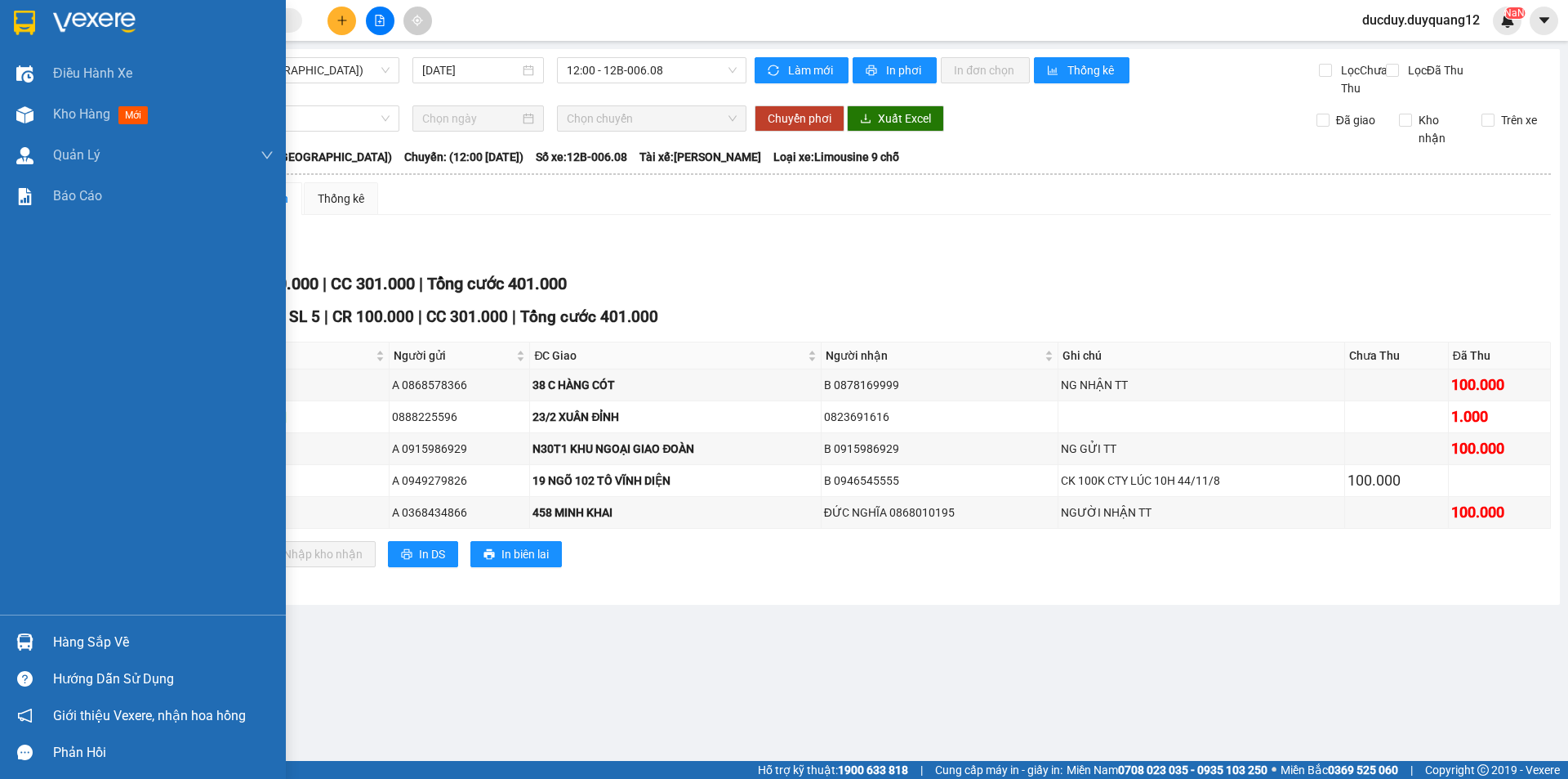
click at [66, 640] on div "Hàng sắp về" at bounding box center [162, 642] width 220 height 25
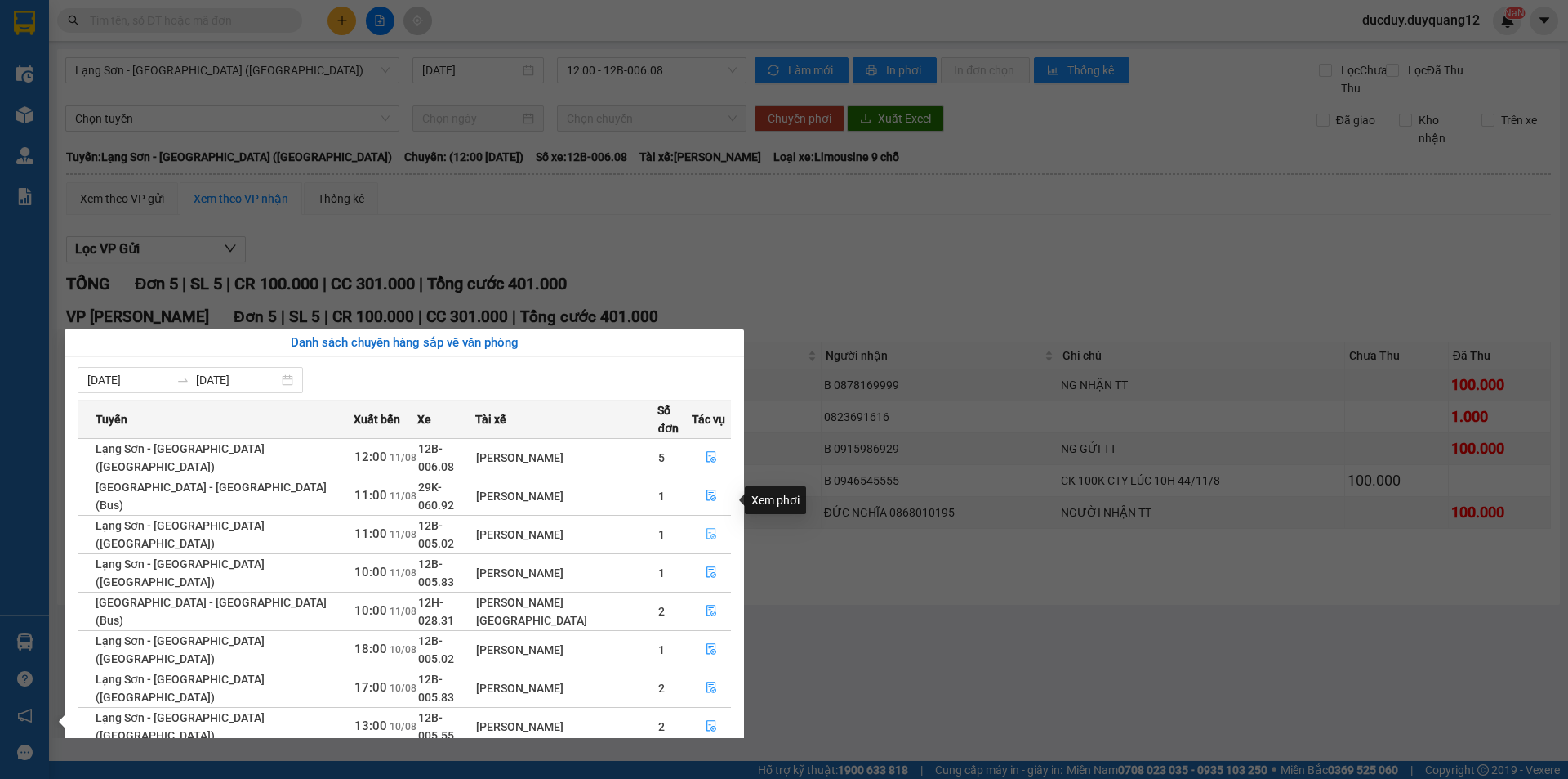
click at [706, 528] on icon "file-done" at bounding box center [711, 533] width 11 height 11
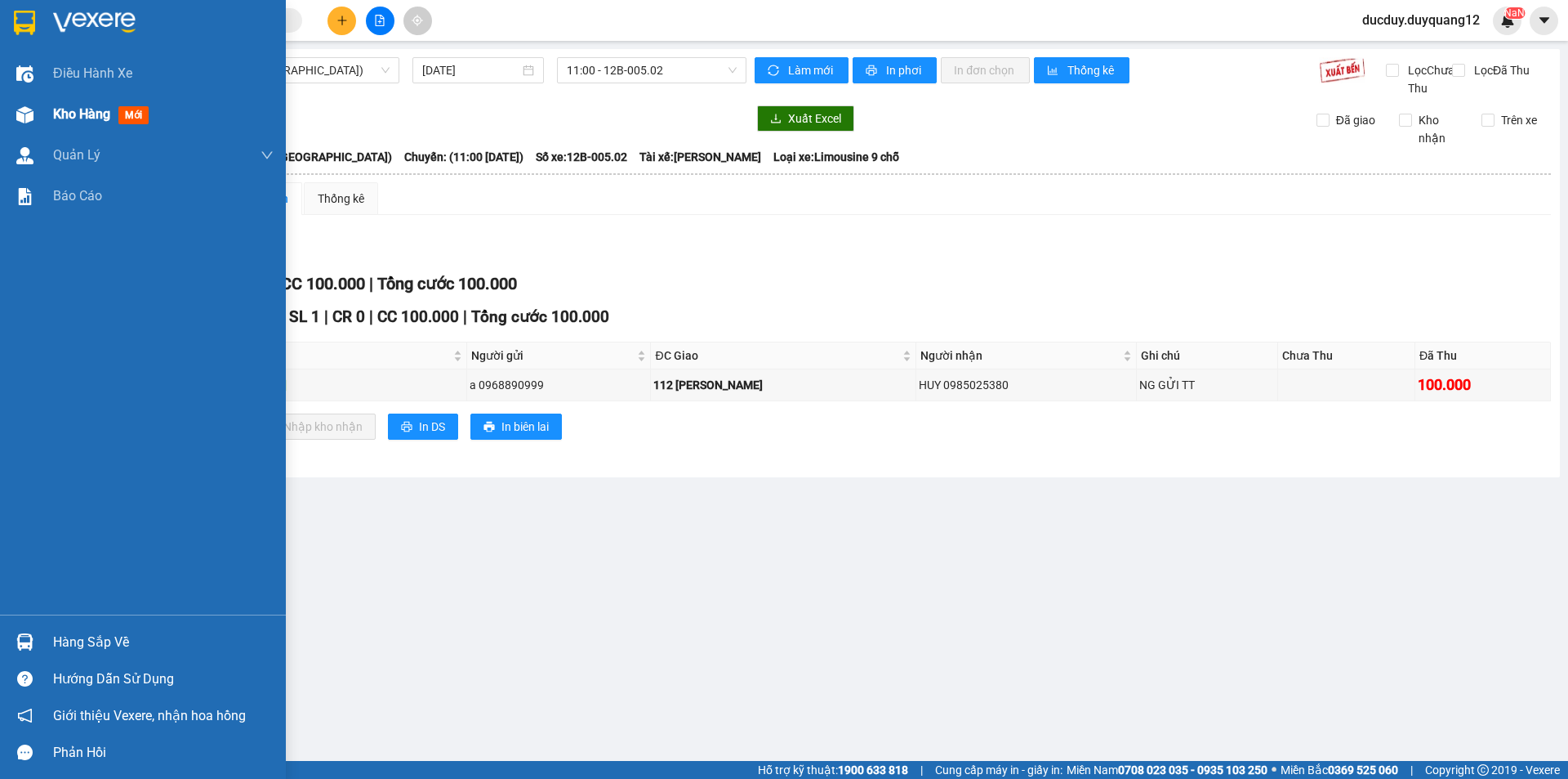
click at [84, 122] on span "Kho hàng" at bounding box center [81, 115] width 57 height 16
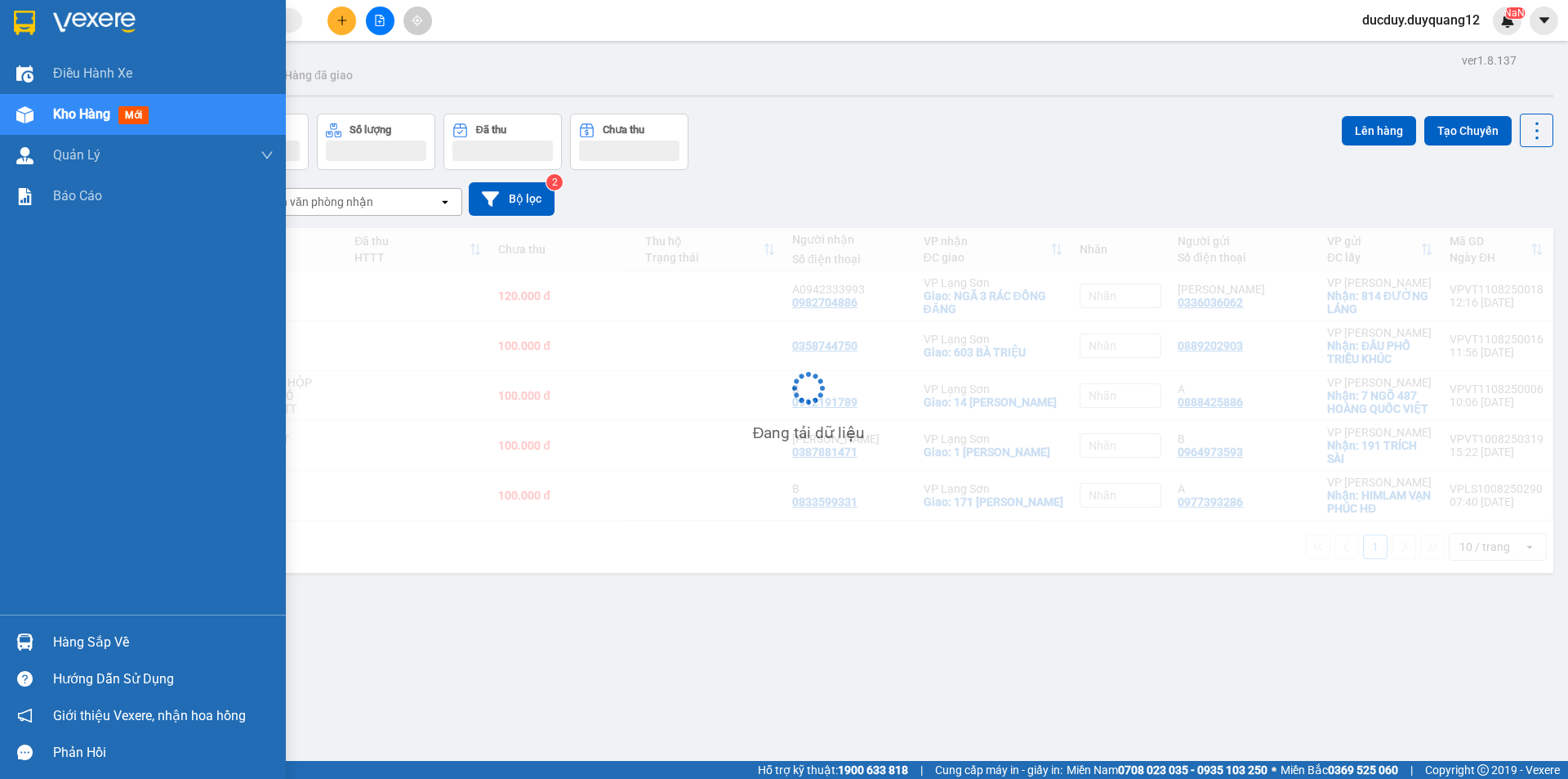
click at [84, 122] on span "Kho hàng" at bounding box center [81, 115] width 57 height 16
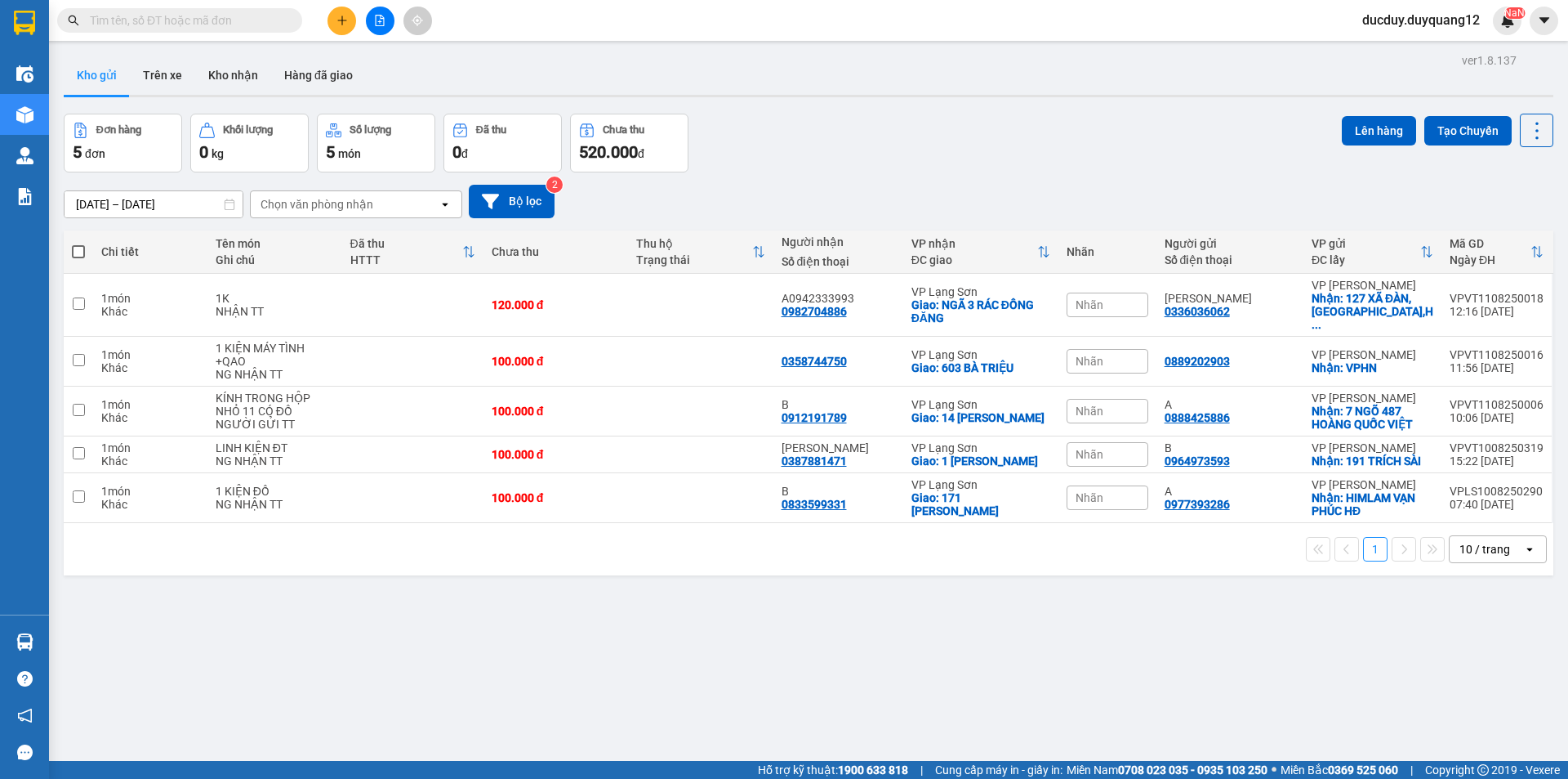
click at [102, 71] on button "Kho gửi" at bounding box center [97, 75] width 66 height 39
click at [86, 396] on td at bounding box center [79, 411] width 30 height 50
checkbox input "true"
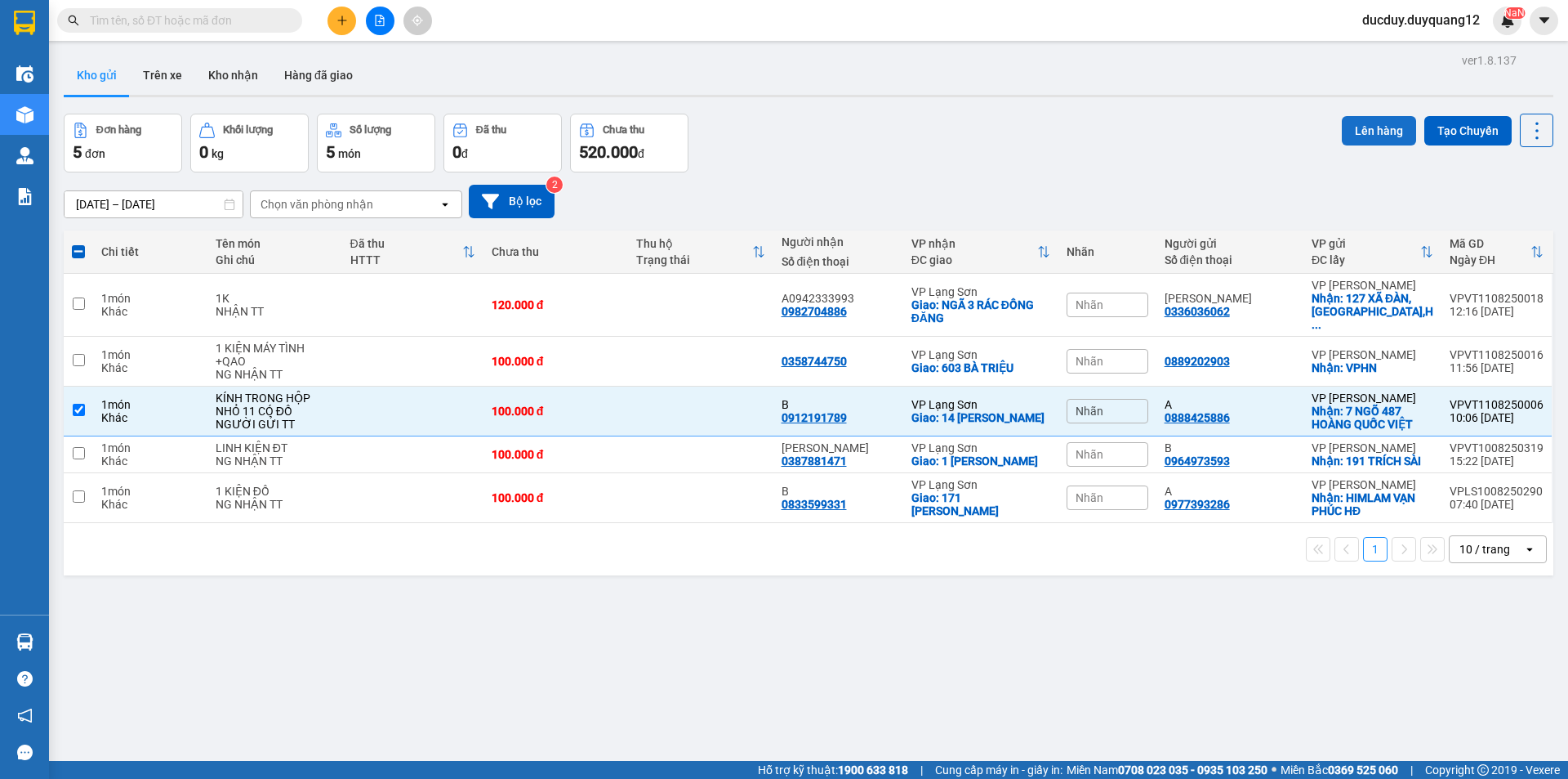
click at [1360, 130] on button "Lên hàng" at bounding box center [1379, 130] width 75 height 30
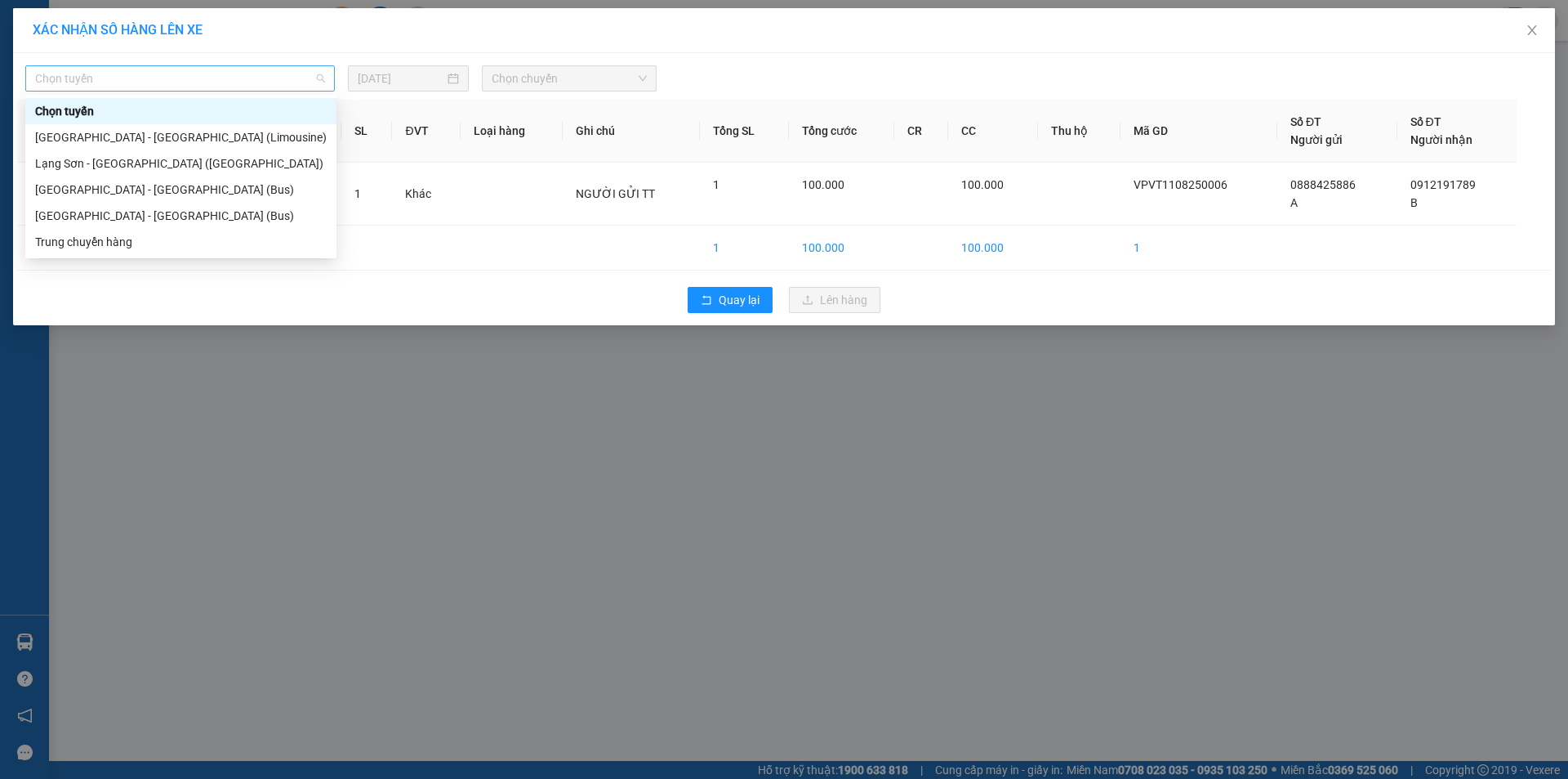
click at [207, 75] on span "Chọn tuyến" at bounding box center [179, 78] width 290 height 25
click at [103, 141] on div "[GEOGRAPHIC_DATA] - [GEOGRAPHIC_DATA] (Limousine)" at bounding box center [180, 137] width 292 height 18
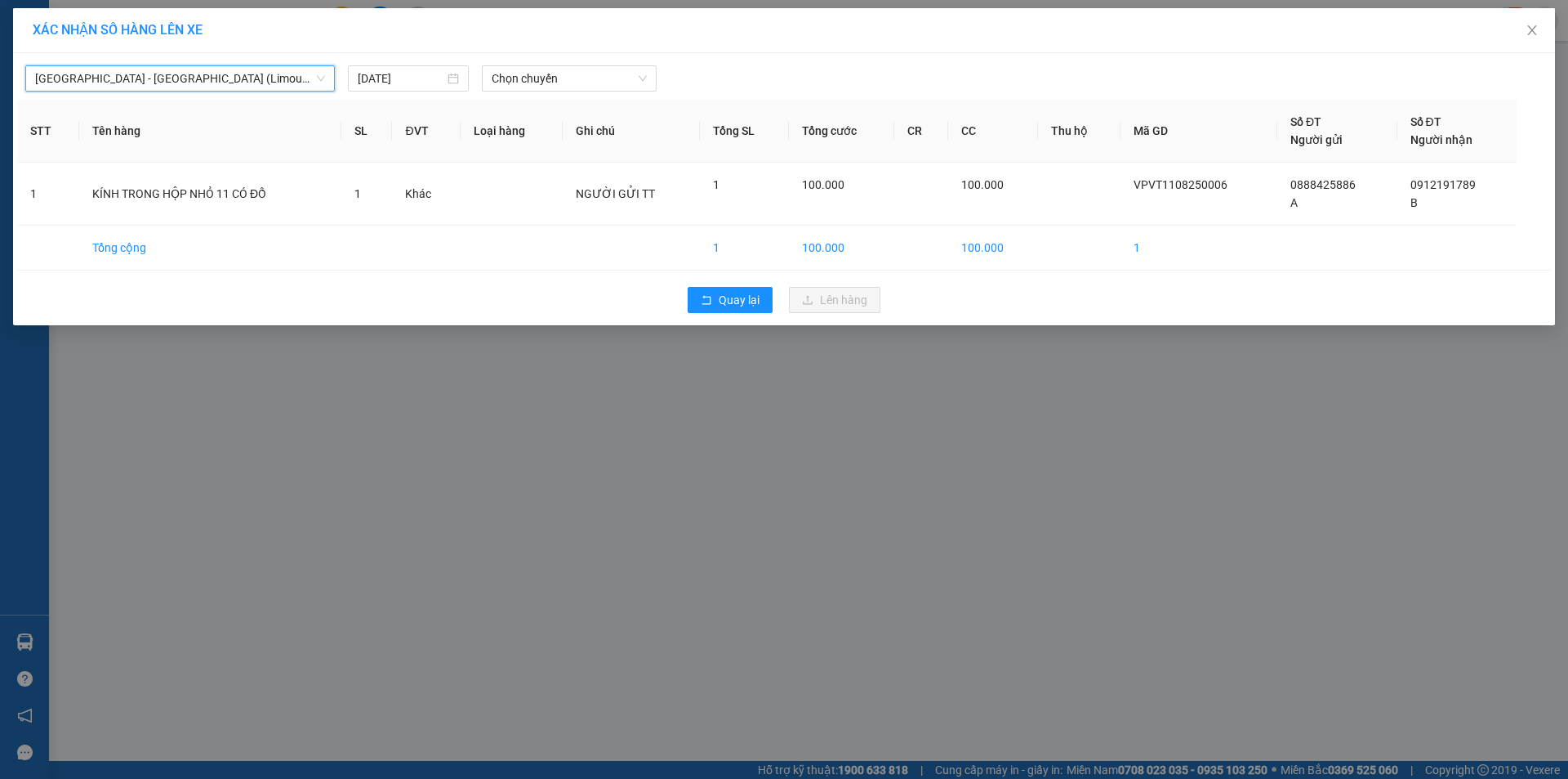
click at [508, 62] on div "[GEOGRAPHIC_DATA] - [GEOGRAPHIC_DATA] ([GEOGRAPHIC_DATA]) [GEOGRAPHIC_DATA] - […" at bounding box center [784, 74] width 1533 height 34
click at [543, 75] on span "Chọn chuyến" at bounding box center [569, 78] width 155 height 25
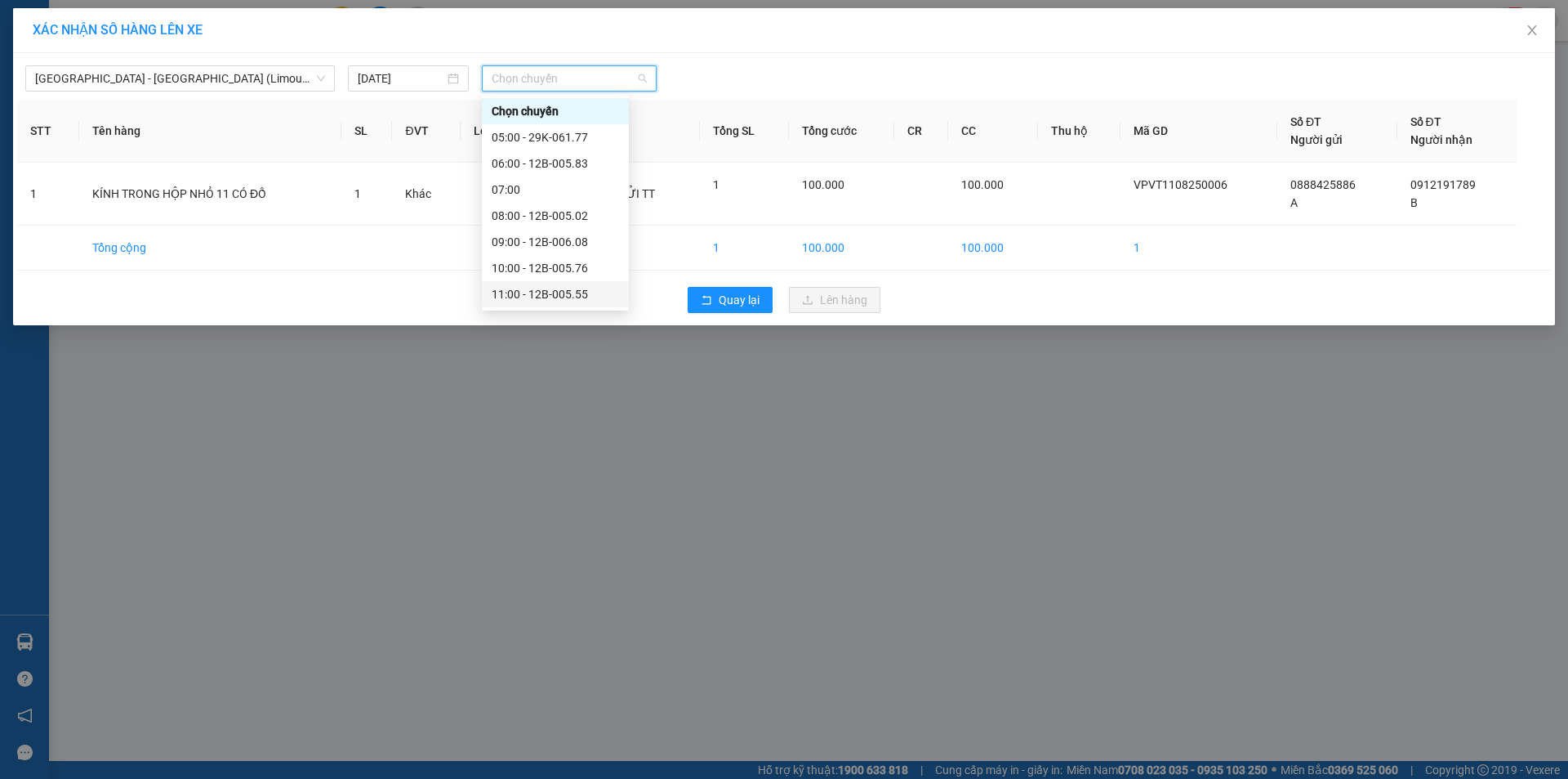
scroll to position [163, 0]
click at [543, 178] on div "13:00 - 12B-005.60" at bounding box center [556, 183] width 127 height 18
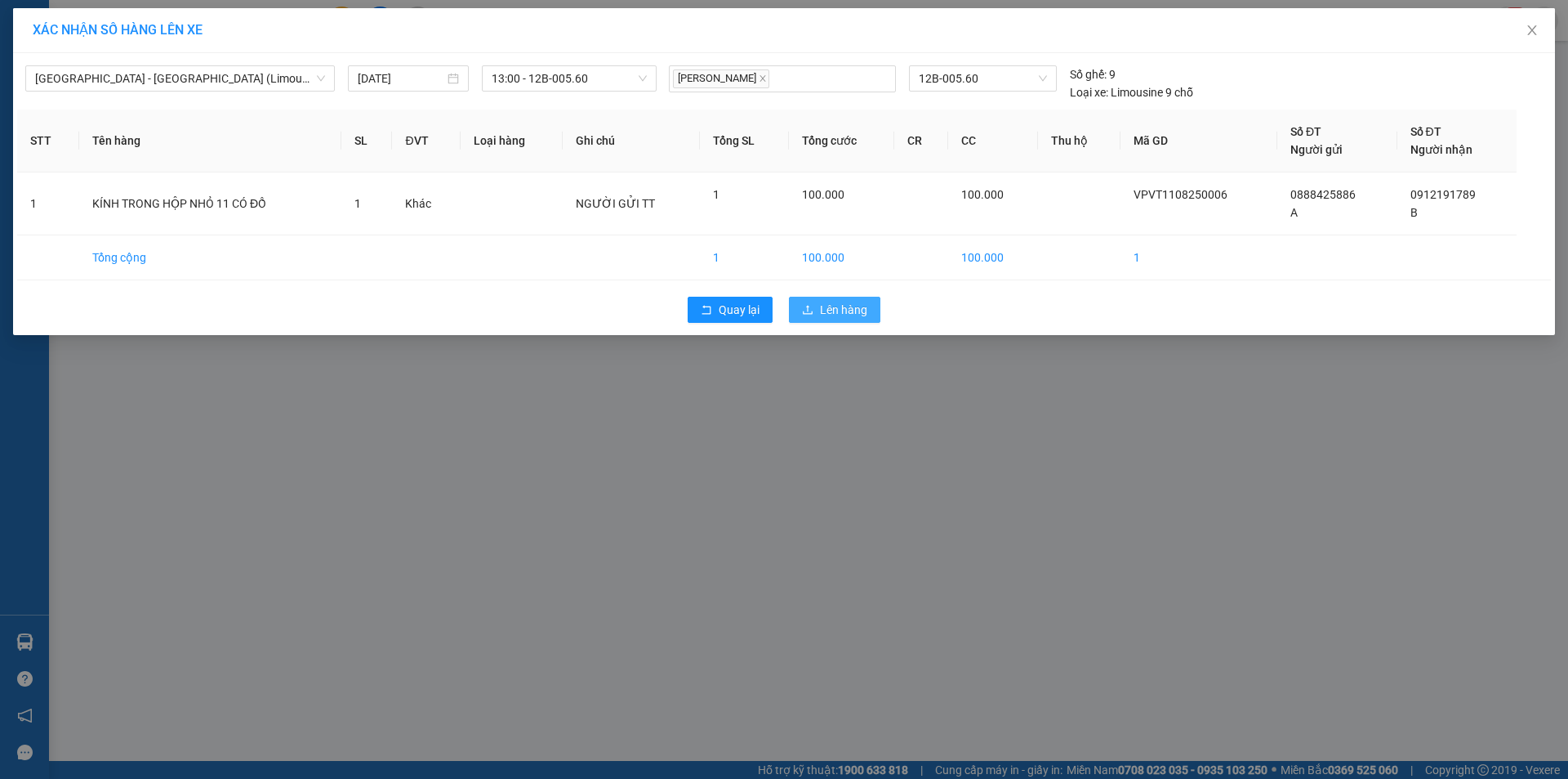
click at [830, 307] on span "Lên hàng" at bounding box center [843, 310] width 48 height 18
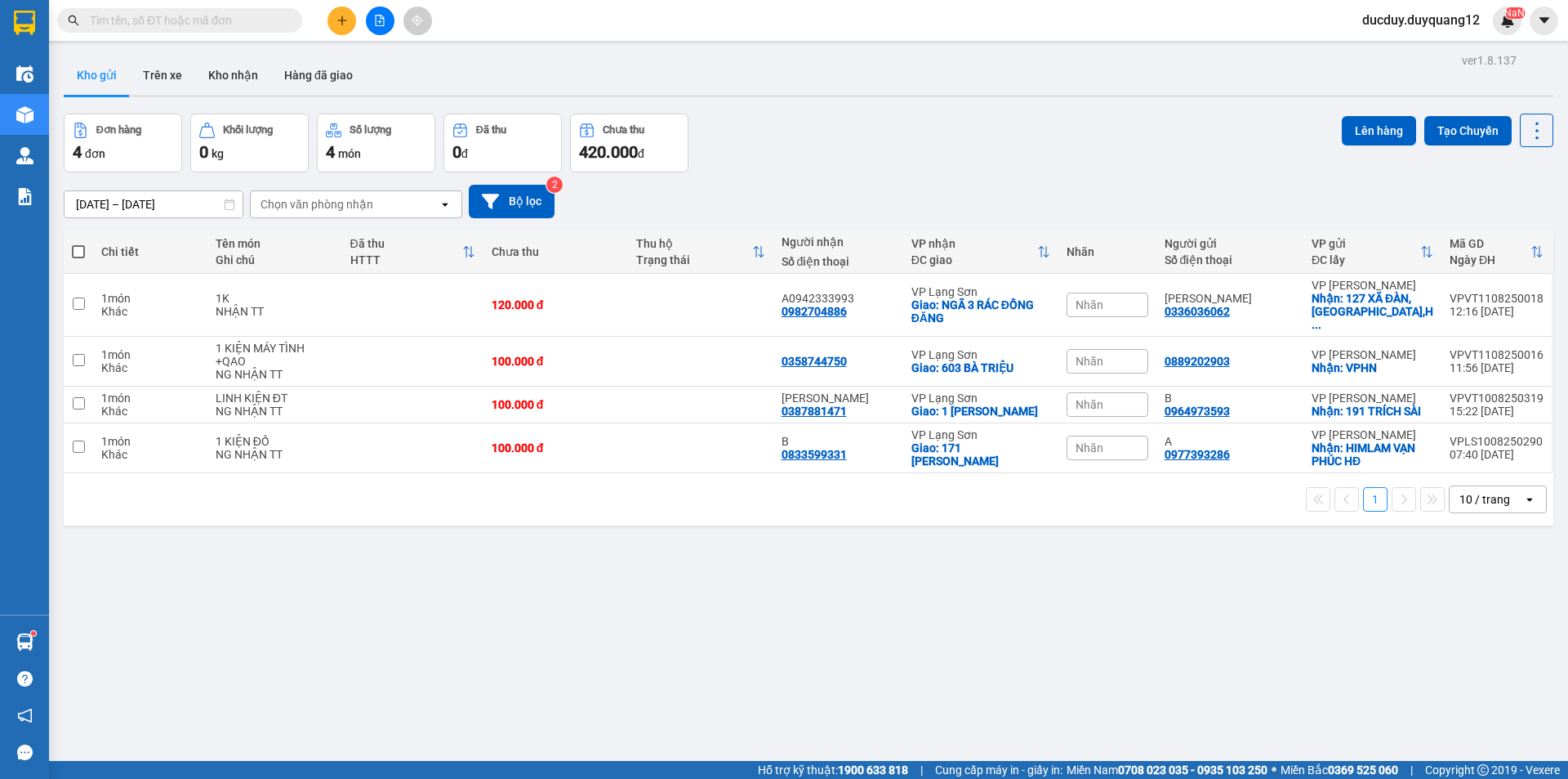
click at [93, 76] on button "Kho gửi" at bounding box center [97, 75] width 66 height 39
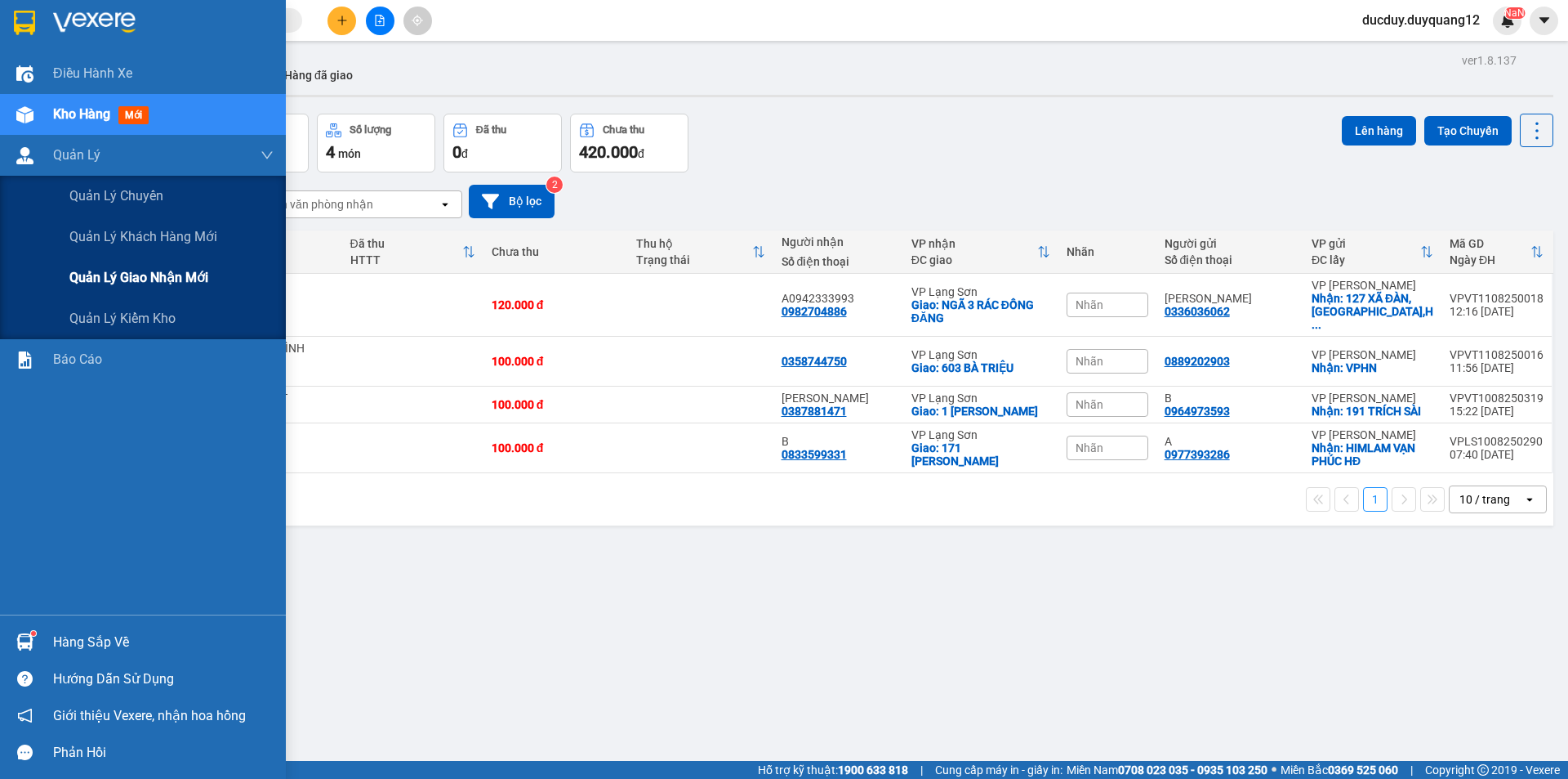
click at [115, 280] on span "Quản lý giao nhận mới" at bounding box center [138, 277] width 138 height 21
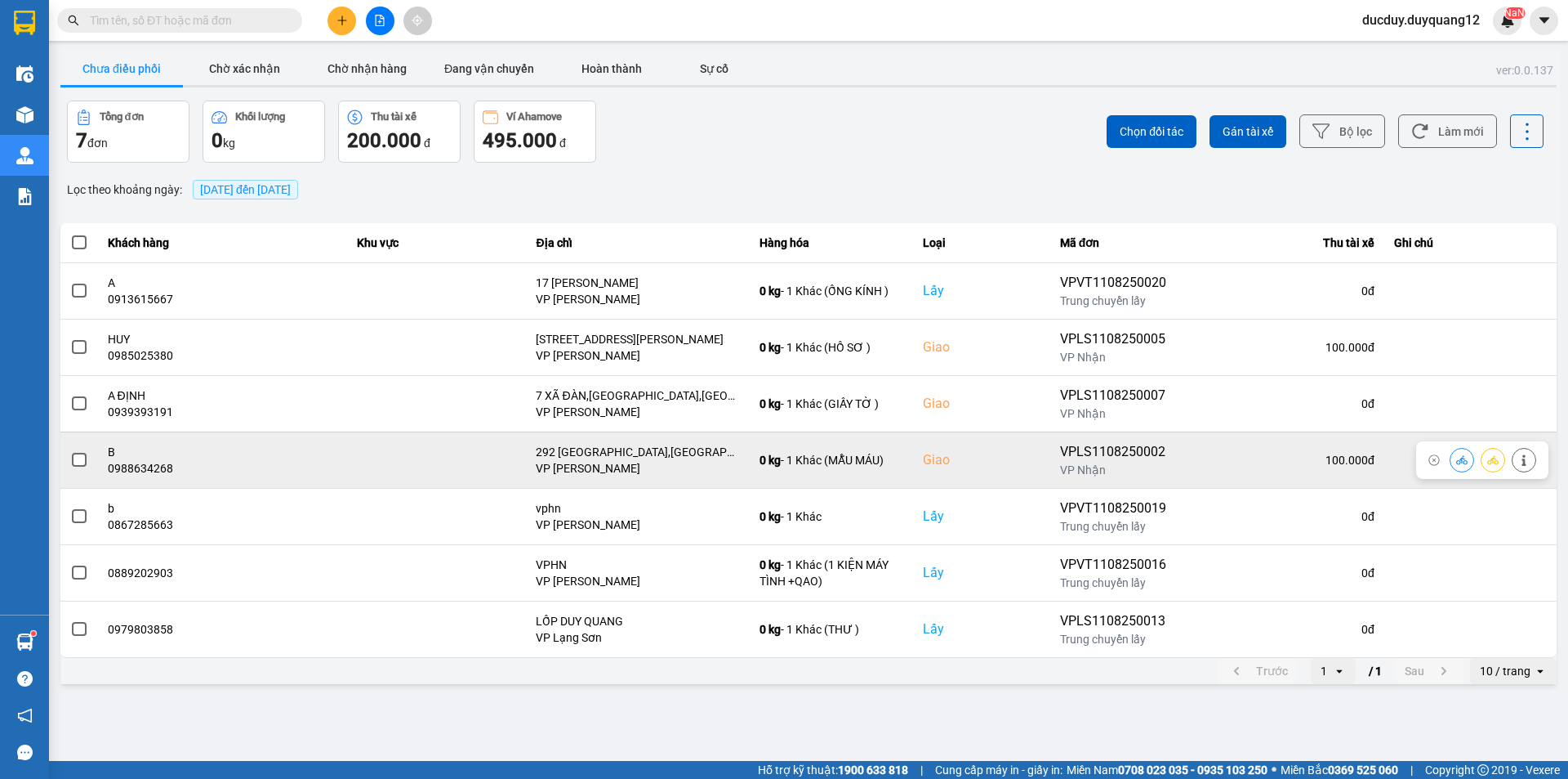
click at [84, 455] on span at bounding box center [79, 459] width 15 height 15
click at [71, 451] on input "checkbox" at bounding box center [71, 451] width 0 height 0
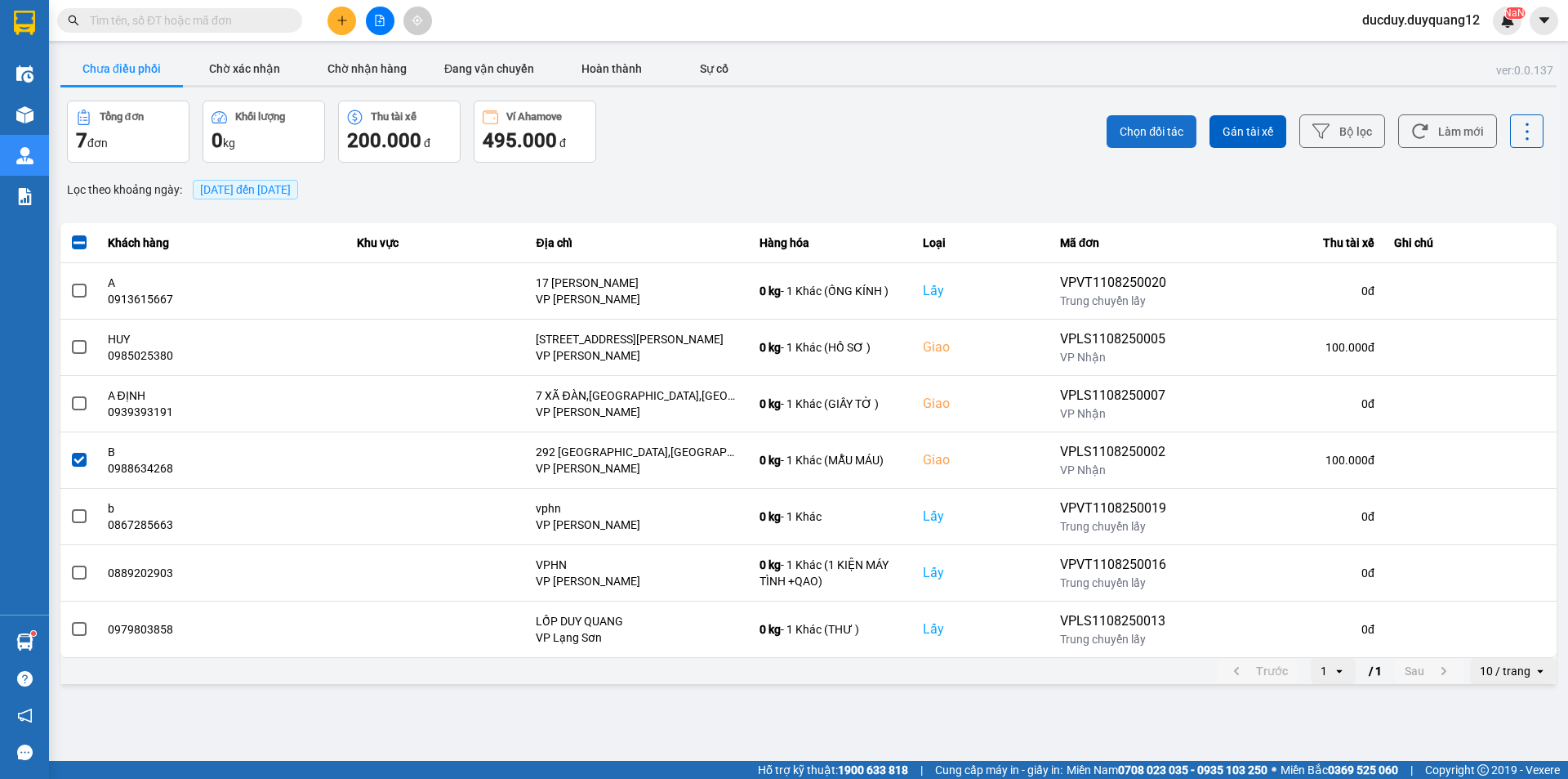
click at [1134, 125] on span "Chọn đối tác" at bounding box center [1151, 131] width 64 height 16
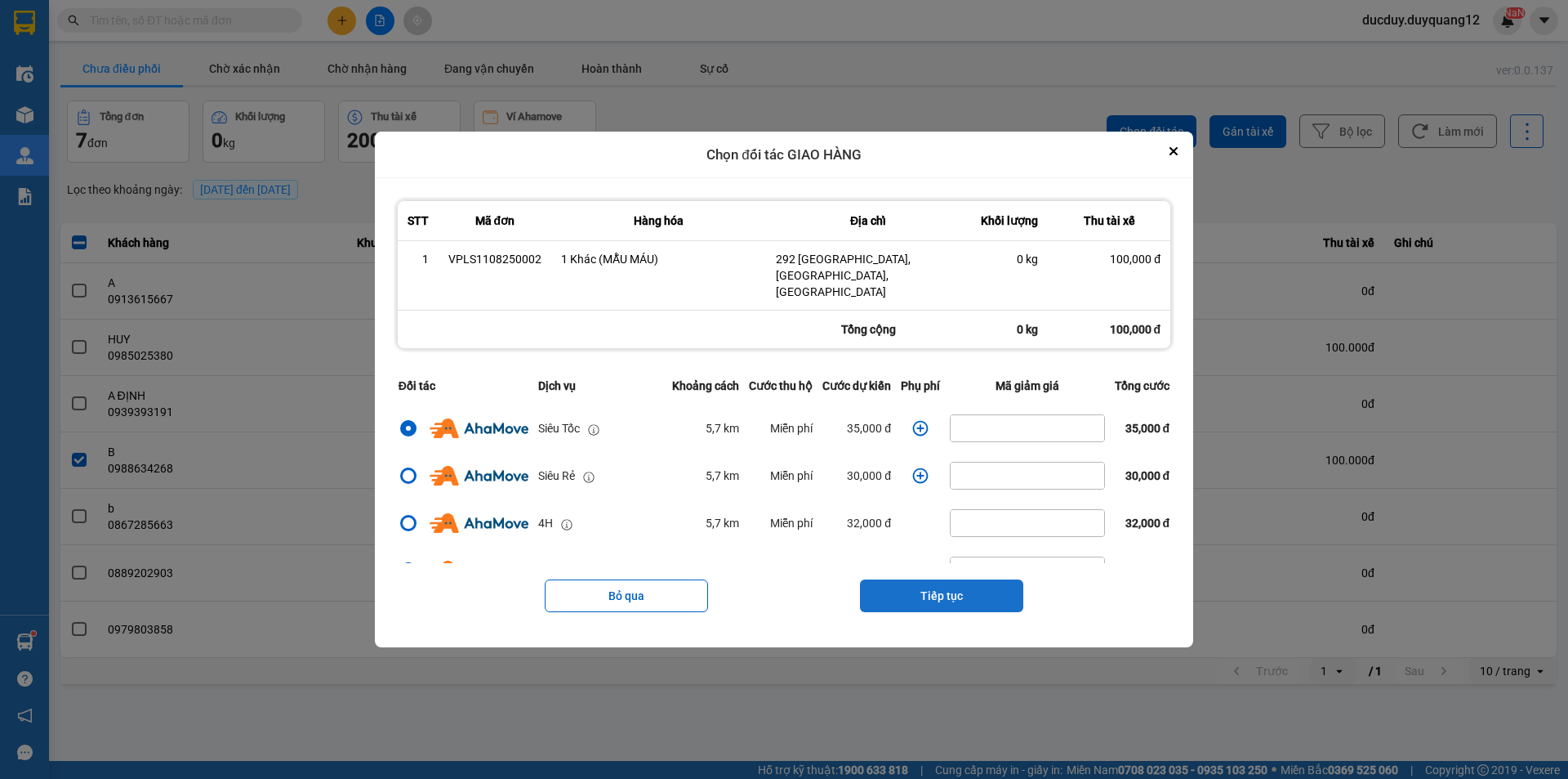
click at [988, 589] on button "Tiếp tục" at bounding box center [942, 596] width 163 height 33
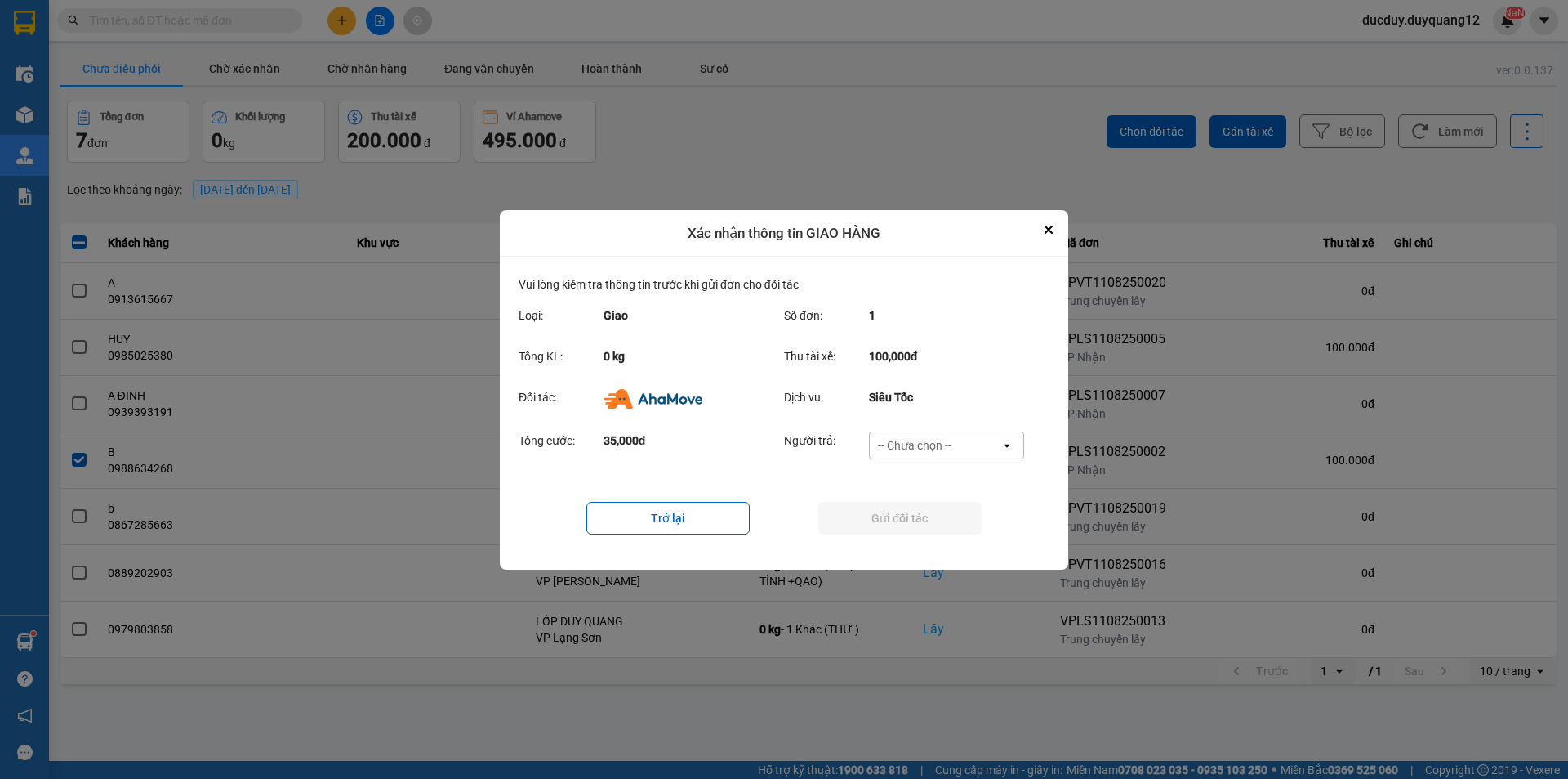
click at [947, 438] on div "-- Chưa chọn --" at bounding box center [915, 445] width 74 height 16
click at [933, 529] on div "Ví Ahamove" at bounding box center [946, 539] width 155 height 30
click at [938, 508] on button "Gửi đối tác" at bounding box center [900, 518] width 163 height 33
